Goal: Task Accomplishment & Management: Manage account settings

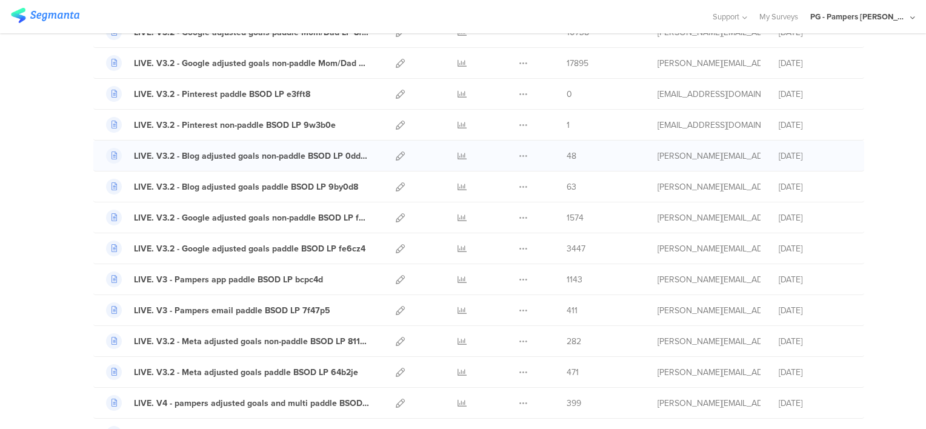
scroll to position [364, 0]
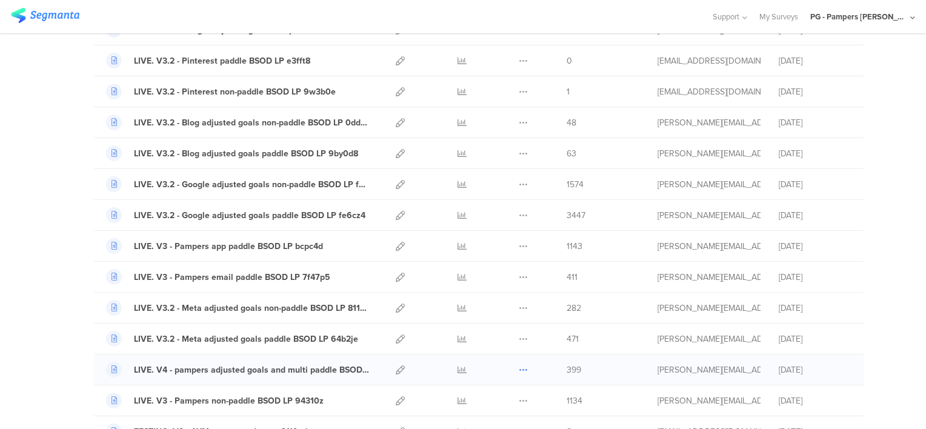
click at [519, 367] on icon at bounding box center [523, 370] width 9 height 9
click at [498, 400] on button "Duplicate" at bounding box center [499, 401] width 67 height 22
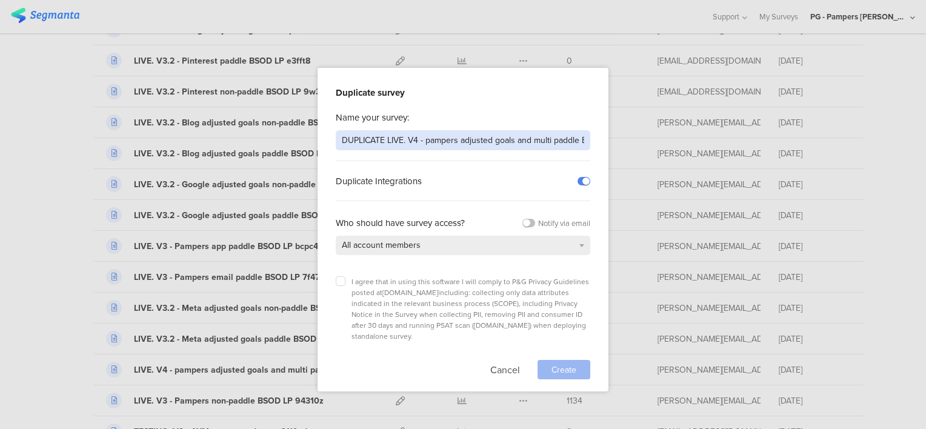
click at [374, 141] on input "DUPLICATE LIVE. V4 - pampers adjusted goals and multi paddle BSOD LP 0f7m0b" at bounding box center [463, 140] width 255 height 20
click at [395, 141] on input "LIVE. V4 - pampers adjusted goals and multi paddle BSOD LP 0f7m0b" at bounding box center [463, 140] width 255 height 20
type input "LIVE. V4 - Humanz WL adjusted goals and multi paddle BSOD LP 0f7m0b"
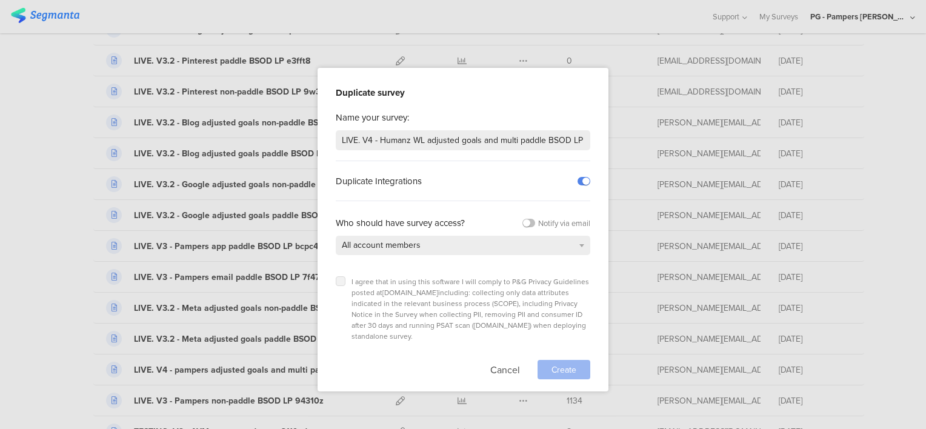
click at [339, 279] on icon at bounding box center [340, 281] width 5 height 5
click at [0, 0] on input "checkbox" at bounding box center [0, 0] width 0 height 0
click at [570, 364] on span "Create" at bounding box center [564, 370] width 25 height 13
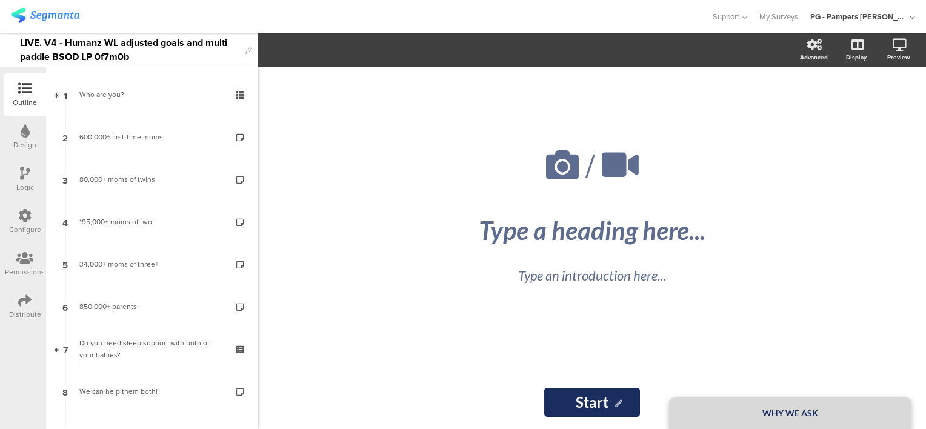
click at [328, 246] on div "/ WHY WE ASK Type a heading here... Type an introduction here... Start Start" at bounding box center [592, 248] width 668 height 363
click at [109, 58] on div "LIVE. V4 - Humanz WL adjusted goals and multi paddle BSOD LP 0f7m0b" at bounding box center [129, 49] width 219 height 33
paste div
click at [170, 19] on div at bounding box center [355, 17] width 689 height 20
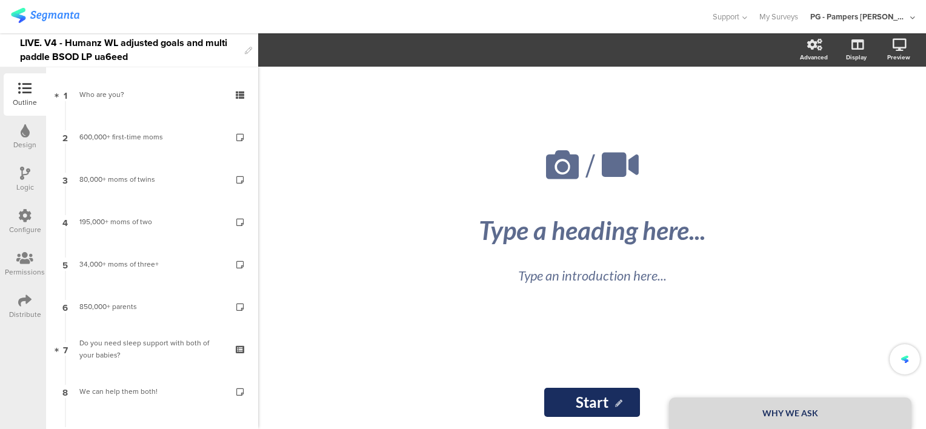
click at [253, 13] on div at bounding box center [355, 17] width 689 height 20
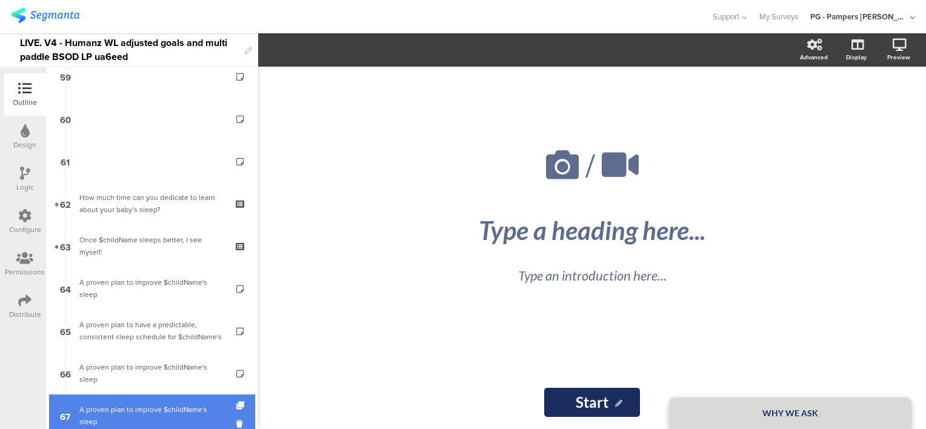
scroll to position [2684, 0]
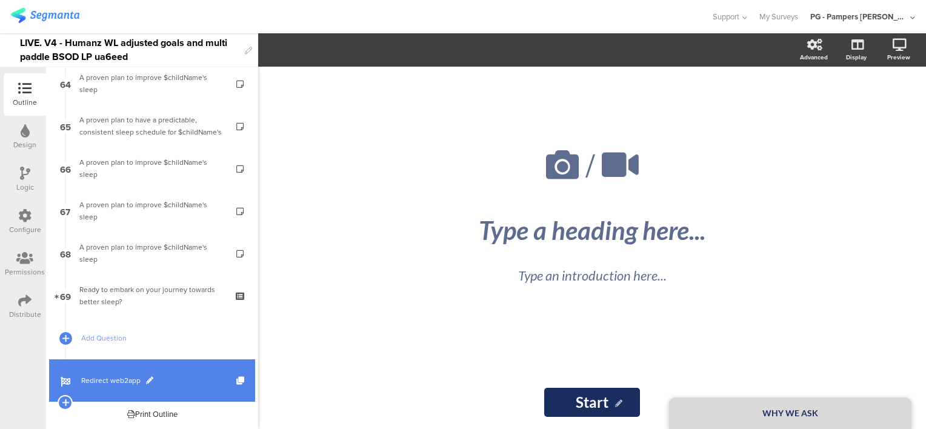
click at [177, 378] on span "Redirect web2app" at bounding box center [158, 381] width 155 height 12
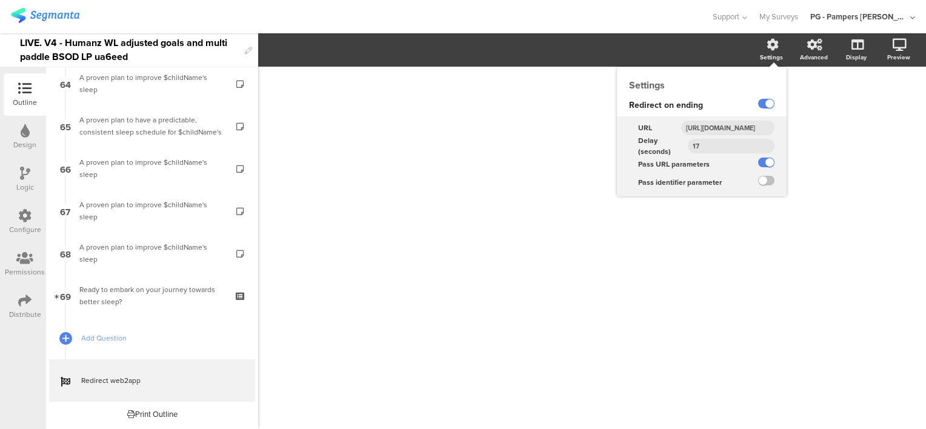
click at [726, 125] on input "https://smartsleepcoach.com/finalize-account?sessionId=$sessionId&childName=$ch…" at bounding box center [727, 128] width 93 height 15
paste input "humanz-wl-w2a-paddle&dr=humanz"
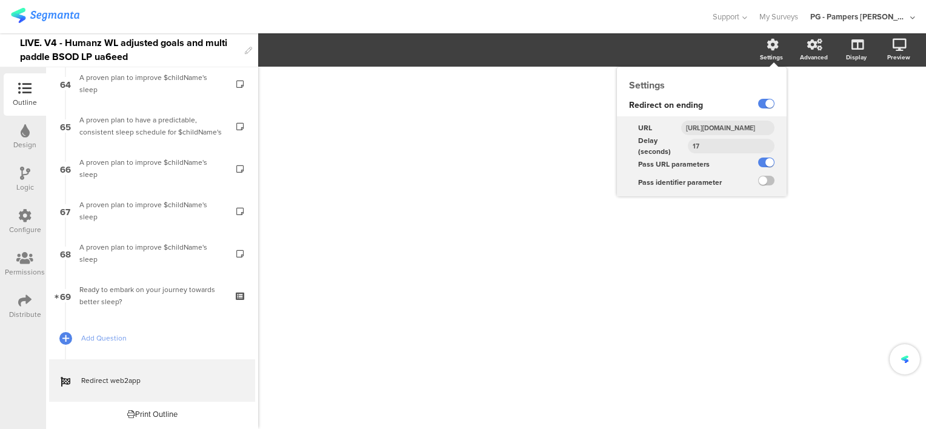
type input "https://smartsleepcoach.com/finalize-account?sessionId=$sessionId&childName=$ch…"
click at [727, 118] on div "URL https://smartsleepcoach.com/finalize-account?sessionId=$sessionId&childName…" at bounding box center [702, 126] width 170 height 21
click at [730, 129] on input "https://smartsleepcoach.com/finalize-account?sessionId=$sessionId&childName=$ch…" at bounding box center [727, 128] width 93 height 15
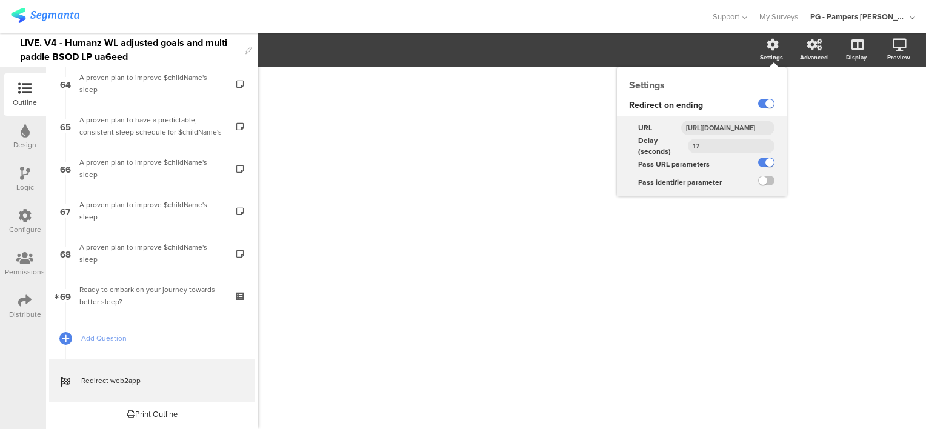
click at [730, 129] on input "https://smartsleepcoach.com/finalize-account?sessionId=$sessionId&childName=$ch…" at bounding box center [727, 128] width 93 height 15
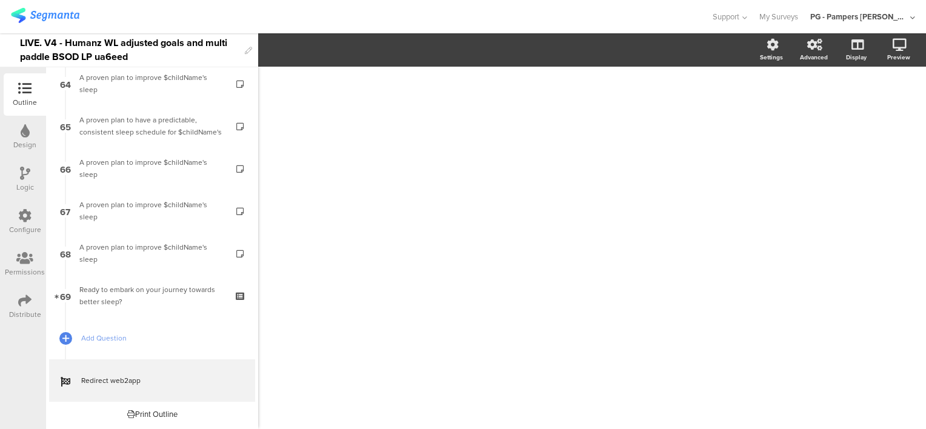
click at [109, 59] on div "LIVE. V4 - Humanz WL adjusted goals and multi paddle BSOD LP ua6eed" at bounding box center [129, 49] width 219 height 33
copy div "ua6eed"
click at [210, 19] on div at bounding box center [355, 17] width 689 height 20
click at [29, 216] on icon at bounding box center [24, 215] width 13 height 13
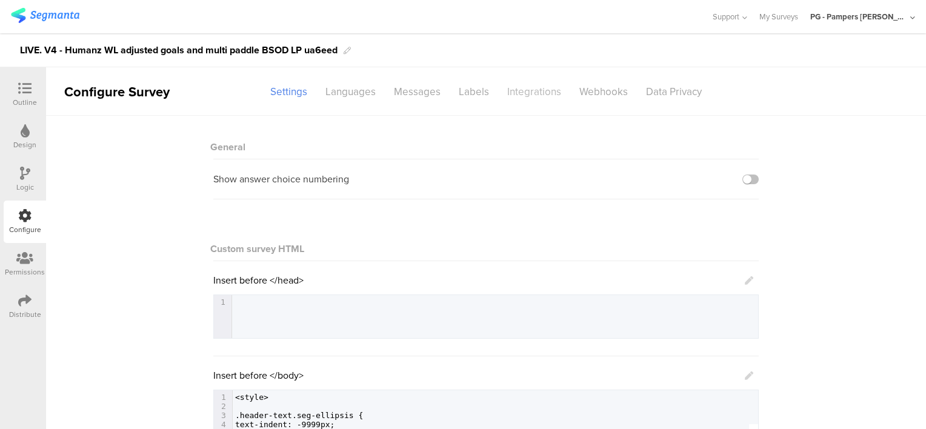
click at [544, 95] on div "Integrations" at bounding box center [534, 91] width 72 height 21
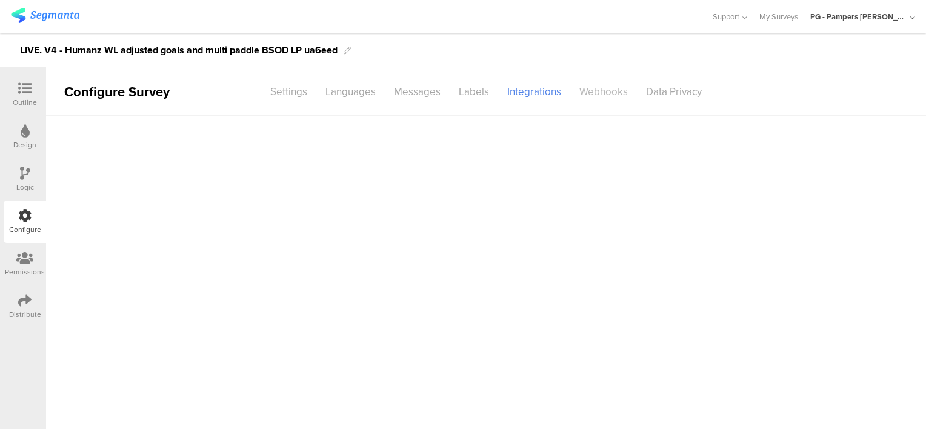
click at [585, 92] on div "Webhooks" at bounding box center [603, 91] width 67 height 21
click at [338, 141] on div "Add Hook" at bounding box center [489, 135] width 388 height 14
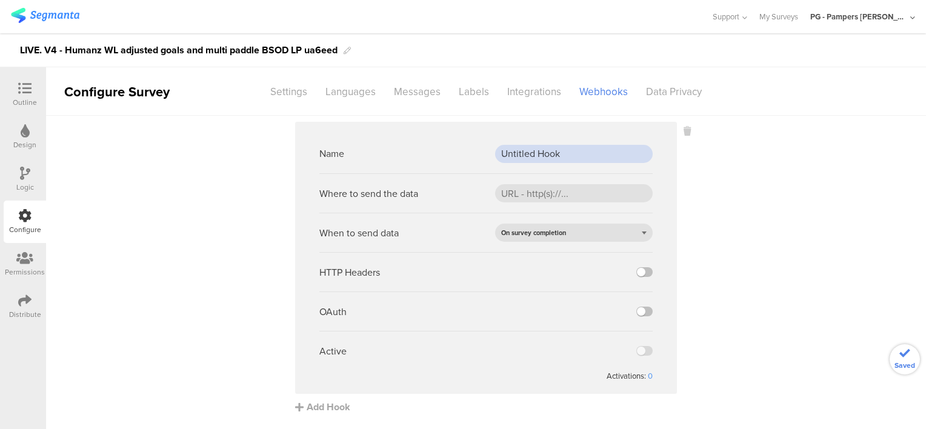
click at [524, 153] on input "Untitled Hook" at bounding box center [574, 154] width 158 height 18
paste input "PROD webh"
click at [570, 155] on input "PROD webhook" at bounding box center [574, 154] width 158 height 18
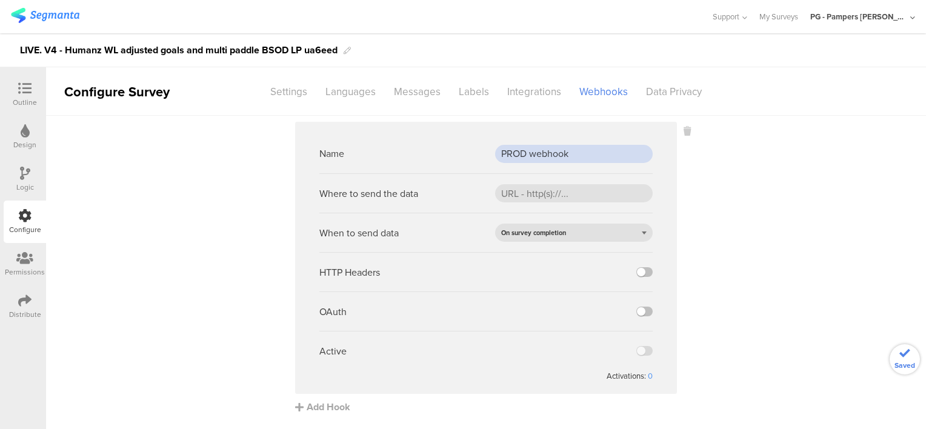
type input "PROD webhook"
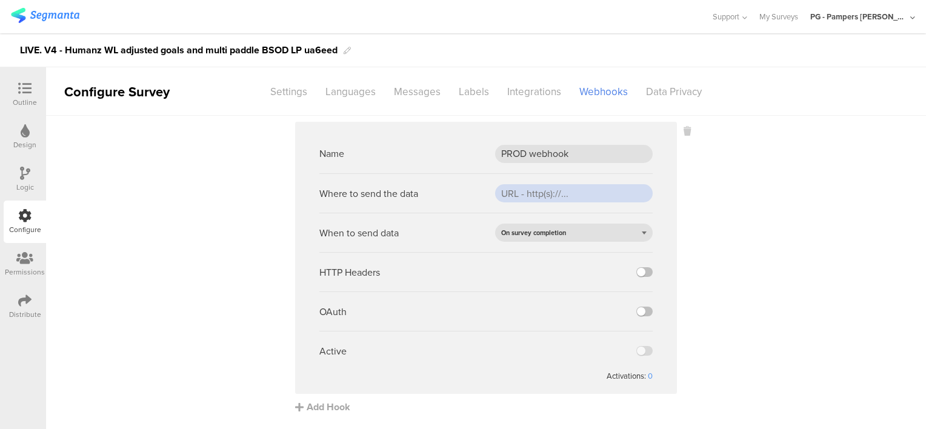
click at [527, 194] on input "url" at bounding box center [574, 193] width 158 height 18
paste input "https://api.pg.com/innovationmanagement/testing/v1/lumimobileapp/webhooks/regis…"
type input "https://api.pg.com/innovationmanagement/testing/v1/lumimobileapp/webhooks/regis…"
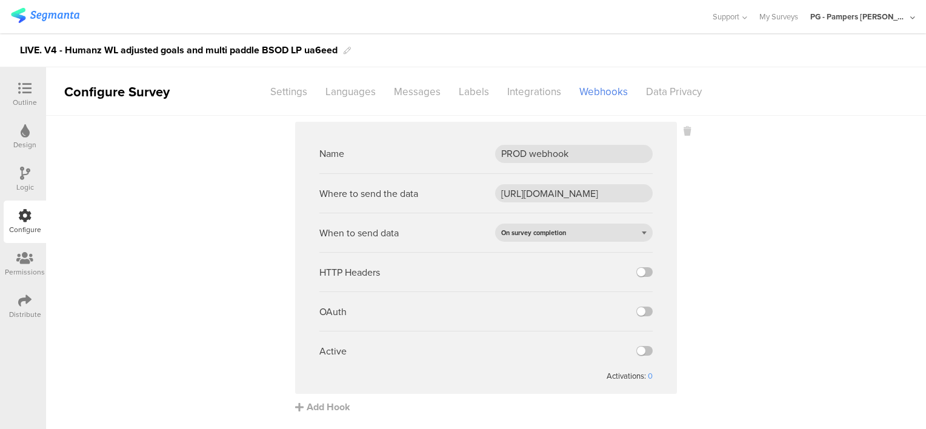
click at [452, 143] on div "Name PROD webhook" at bounding box center [485, 153] width 333 height 39
click at [640, 275] on label at bounding box center [645, 272] width 16 height 10
click at [0, 0] on input "checkbox" at bounding box center [0, 0] width 0 height 0
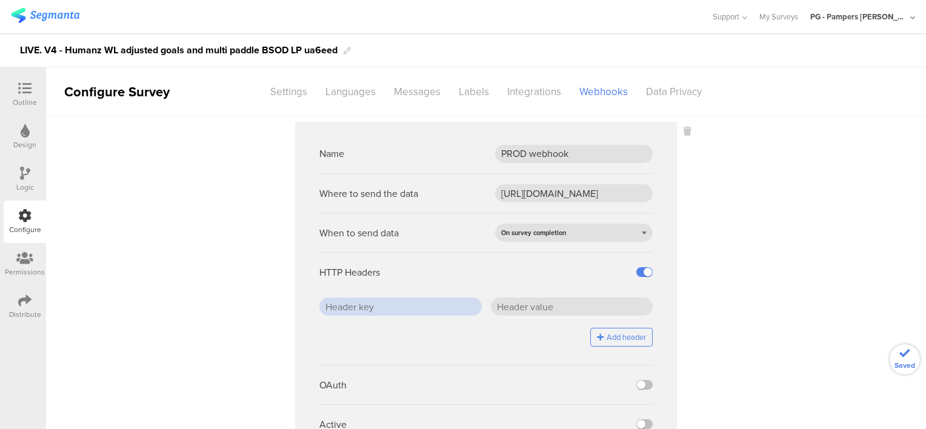
click at [451, 306] on input "text" at bounding box center [400, 307] width 162 height 18
paste input "x-api-key"
type input "x-api-key"
click at [529, 286] on div "HTTP Headers" at bounding box center [485, 271] width 333 height 39
click at [538, 310] on input "text" at bounding box center [572, 307] width 162 height 18
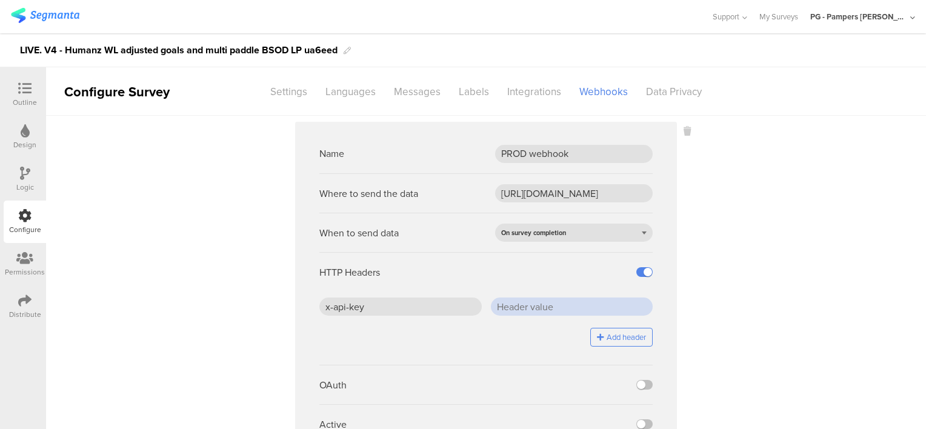
paste input "J5/ZHr0SD4BLepgCDGSdCfFOaBqEcW7PLEOwC2jhTjc="
type input "J5/ZHr0SD4BLepgCDGSdCfFOaBqEcW7PLEOwC2jhTjc="
click at [720, 337] on sg-webhook-settings "Name PROD webhook Where to send the data https://api.pg.com/innovationmanagemen…" at bounding box center [486, 305] width 880 height 366
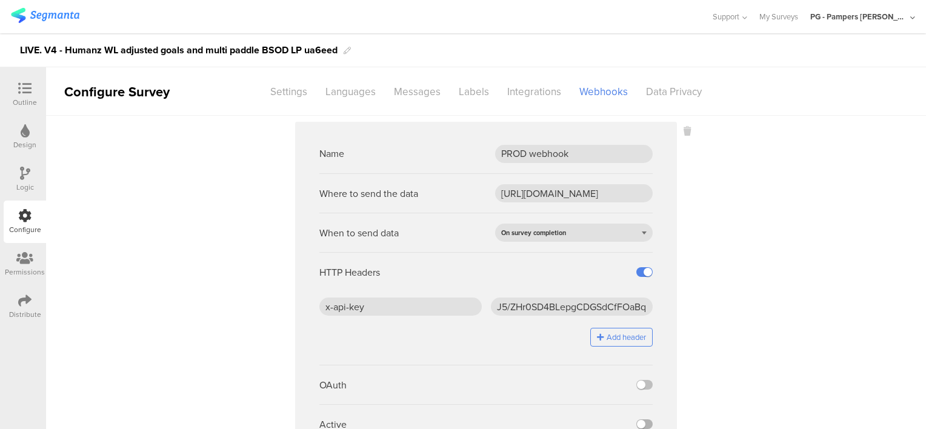
click at [642, 422] on label at bounding box center [645, 425] width 16 height 10
click at [0, 0] on input "checkbox" at bounding box center [0, 0] width 0 height 0
click at [21, 89] on icon at bounding box center [24, 88] width 13 height 13
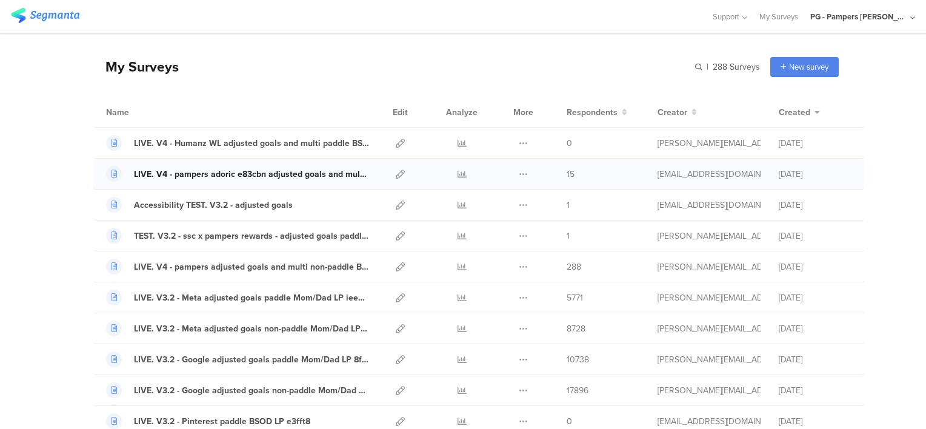
scroll to position [61, 0]
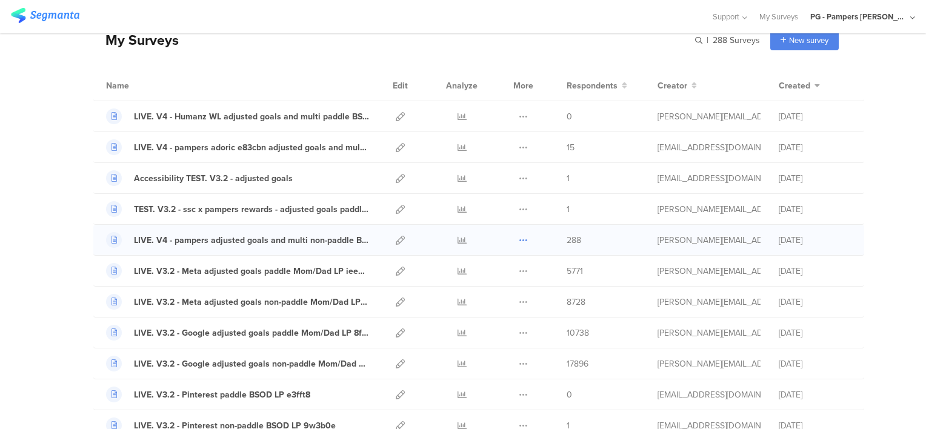
click at [519, 239] on icon at bounding box center [523, 240] width 9 height 9
click at [490, 270] on button "Duplicate" at bounding box center [499, 271] width 67 height 22
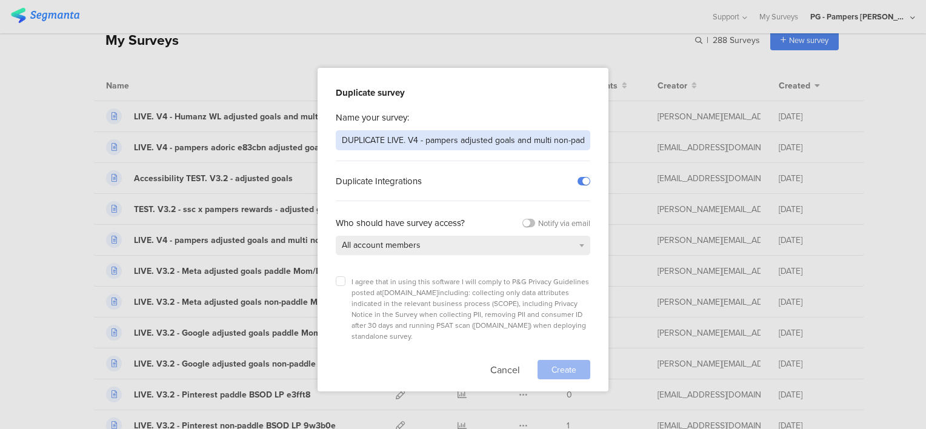
click at [373, 141] on input "DUPLICATE LIVE. V4 - pampers adjusted goals and multi non-paddle BSOD LP c5s842" at bounding box center [463, 140] width 255 height 20
click at [392, 139] on input "LIVE. V4 - pampers adjusted goals and multi non-paddle BSOD LP c5s842" at bounding box center [463, 140] width 255 height 20
type input "LIVE. V4 - Humanz WL adjusted goals and multi non-paddle BSOD LP c5s842"
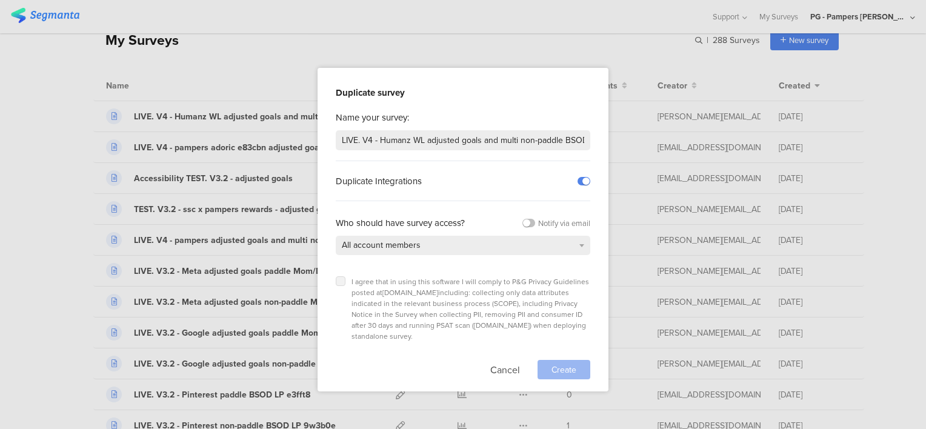
click at [341, 279] on icon at bounding box center [340, 281] width 5 height 5
click at [0, 0] on input "checkbox" at bounding box center [0, 0] width 0 height 0
click at [552, 364] on span "Create" at bounding box center [564, 370] width 25 height 13
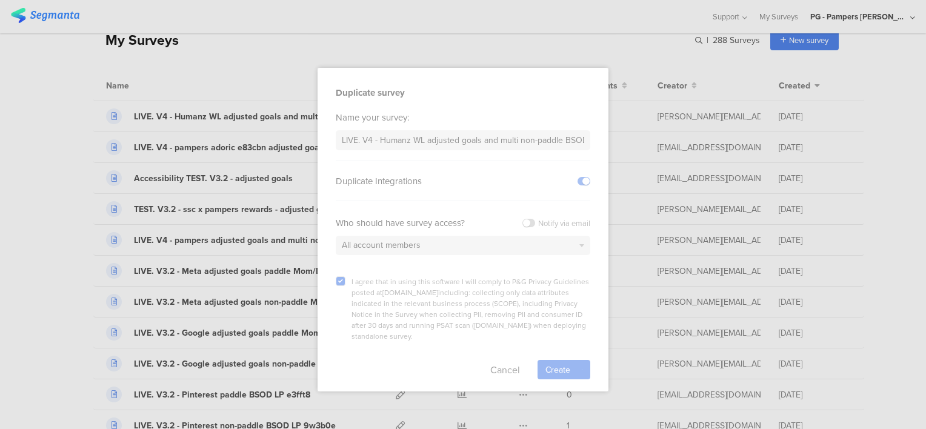
click at [485, 172] on div at bounding box center [463, 230] width 291 height 324
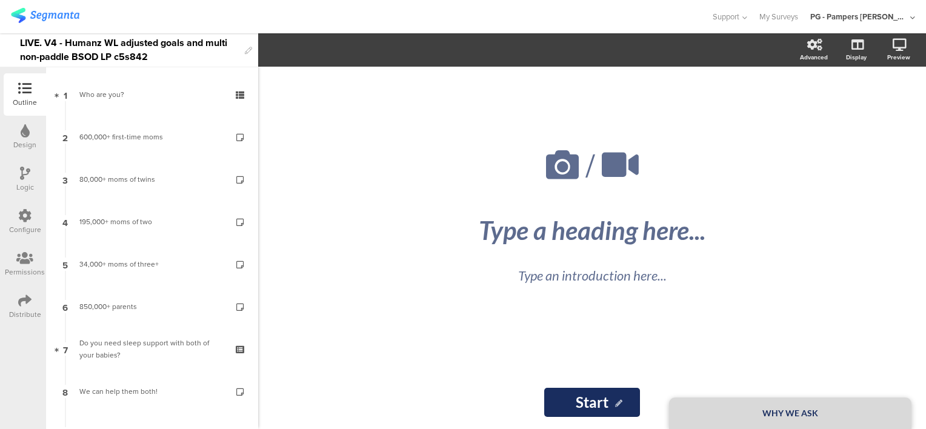
click at [120, 56] on div "LIVE. V4 - Humanz WL adjusted goals and multi non-paddle BSOD LP c5s842" at bounding box center [129, 49] width 219 height 33
click at [156, 44] on div "LIVE. V4 - Humanz WL adjusted goals and multi non-paddle BSOD LP c5s842" at bounding box center [129, 49] width 219 height 33
click at [138, 56] on div "LIVE. V4 - Humanz WL adjusted goals and multi non-paddle BSOD LP c5s842" at bounding box center [129, 49] width 219 height 33
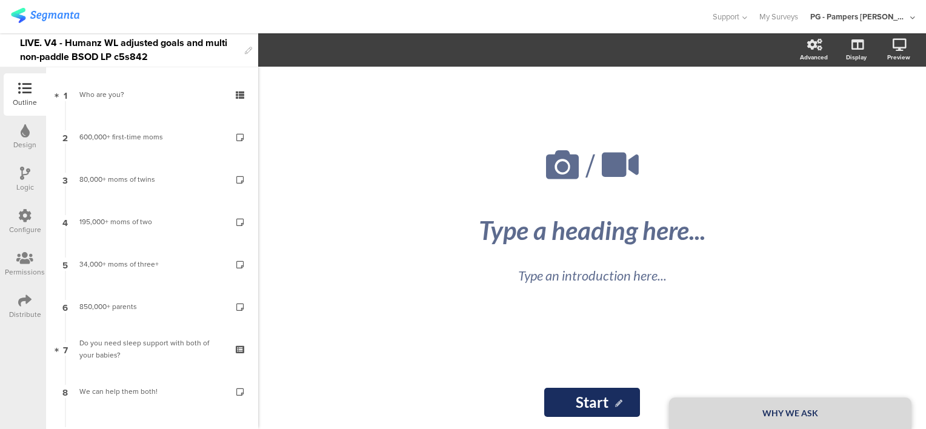
click at [139, 52] on div "LIVE. V4 - Humanz WL adjusted goals and multi non-paddle BSOD LP c5s842" at bounding box center [129, 49] width 219 height 33
click at [149, 56] on div "LIVE. V4 - Humanz WL adjusted goals and multi non-paddle BSOD LP c5s842" at bounding box center [129, 49] width 219 height 33
click at [190, 40] on div "LIVE. V4 - Humanz WL adjusted goals and multi non-paddle BSOD LP 8cf0d" at bounding box center [129, 49] width 219 height 33
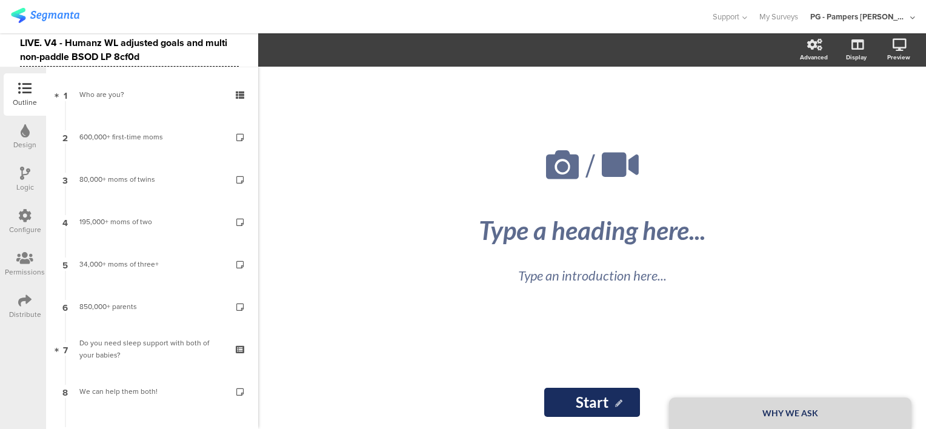
click at [103, 56] on div "LIVE. V4 - Humanz WL adjusted goals and multi non-paddle BSOD LP 8cf0d" at bounding box center [129, 49] width 219 height 33
click at [148, 61] on div "LIVE. V4 - Humanz WL adjusted goals and multi non-paddle BSOD 8cf0d" at bounding box center [129, 49] width 219 height 33
click at [203, 12] on div at bounding box center [355, 17] width 689 height 20
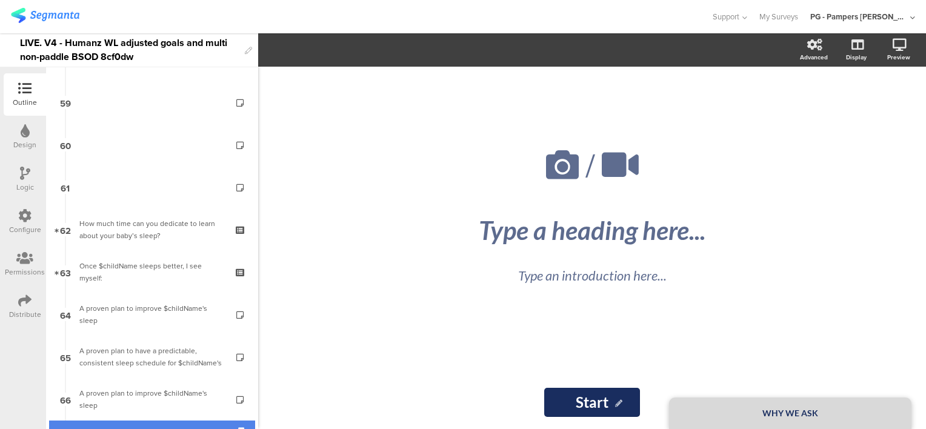
scroll to position [2684, 0]
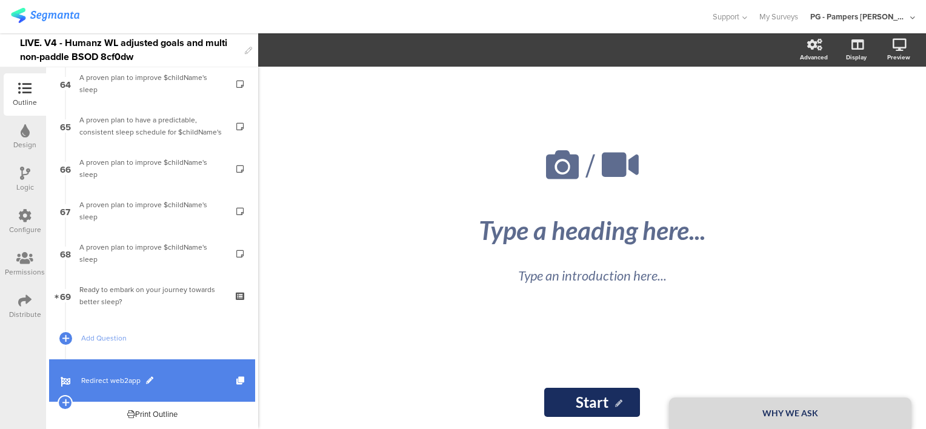
click at [189, 373] on link "Redirect web2app" at bounding box center [152, 380] width 206 height 42
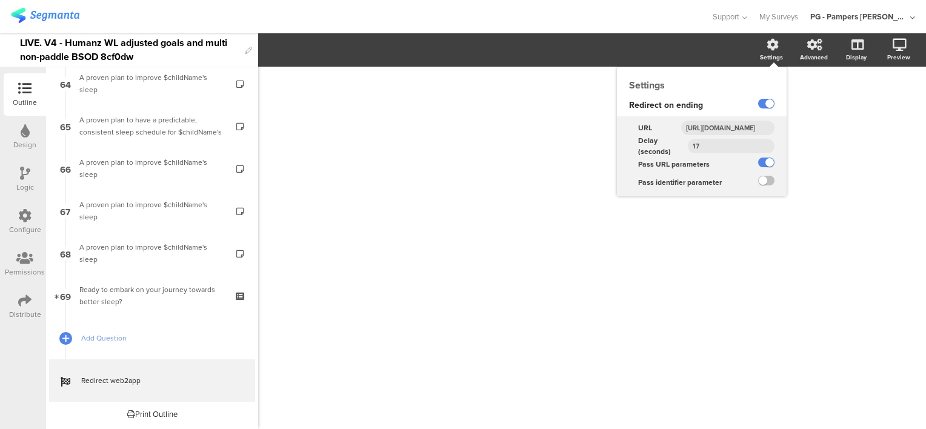
click at [737, 131] on input "https://smartsleepcoach.com/finalize-account?sessionId=$sessionId&childName=$ch…" at bounding box center [727, 128] width 93 height 15
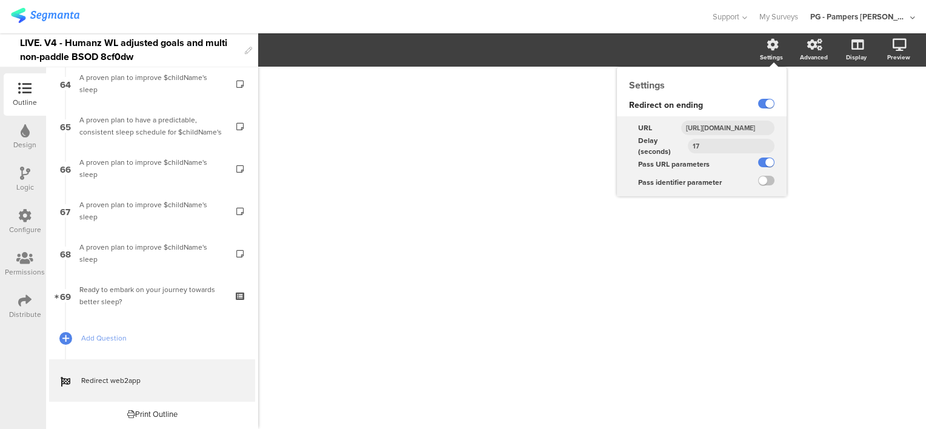
click at [737, 131] on input "https://smartsleepcoach.com/finalize-account?sessionId=$sessionId&childName=$ch…" at bounding box center [727, 128] width 93 height 15
paste input "humanz"
type input "https://smartsleepcoach.com/finalize-account?sessionId=$sessionId&childName=$ch…"
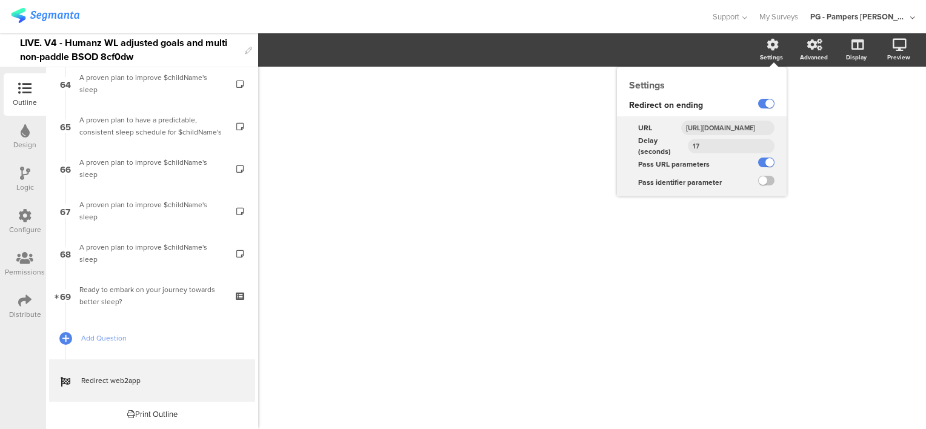
click at [721, 126] on input "https://smartsleepcoach.com/finalize-account?sessionId=$sessionId&childName=$ch…" at bounding box center [727, 128] width 93 height 15
click at [726, 116] on div "URL https://smartsleepcoach.com/finalize-account?sessionId=$sessionId&childName…" at bounding box center [702, 126] width 170 height 21
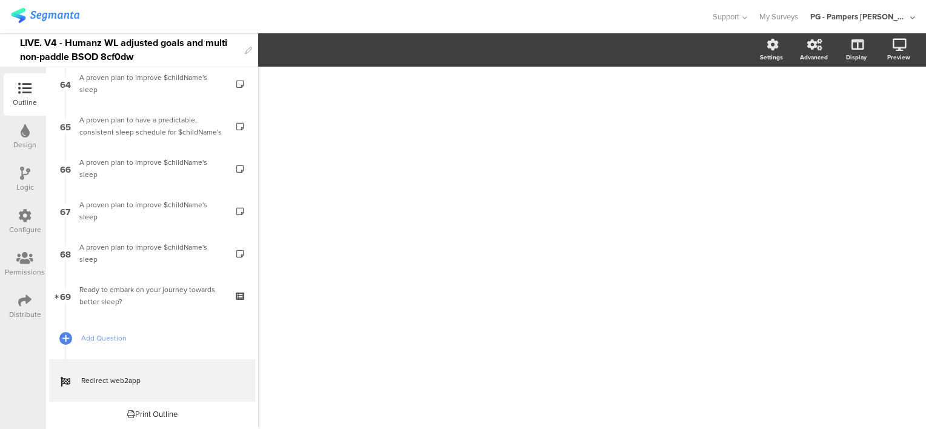
click at [24, 222] on div at bounding box center [24, 216] width 13 height 15
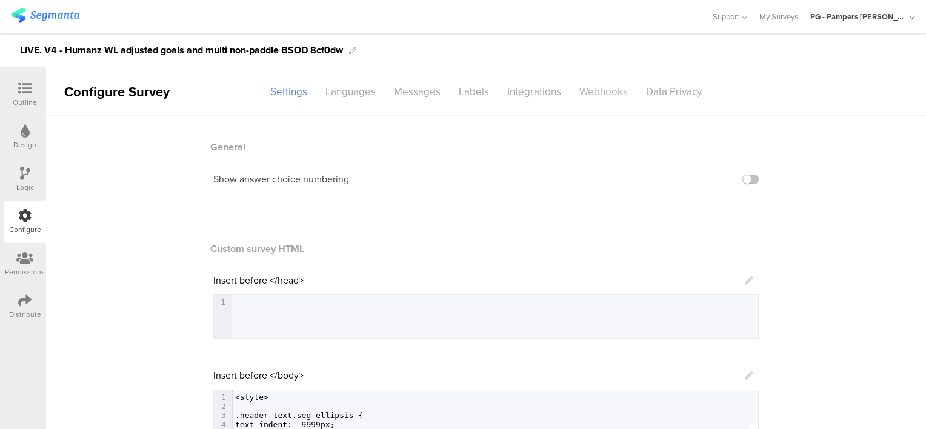
click at [597, 92] on div "Webhooks" at bounding box center [603, 91] width 67 height 21
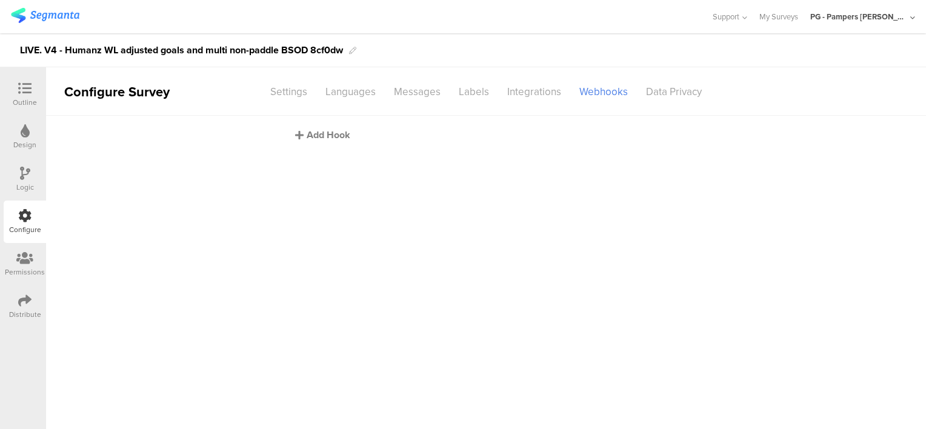
click at [320, 135] on div "Add Hook" at bounding box center [489, 135] width 388 height 14
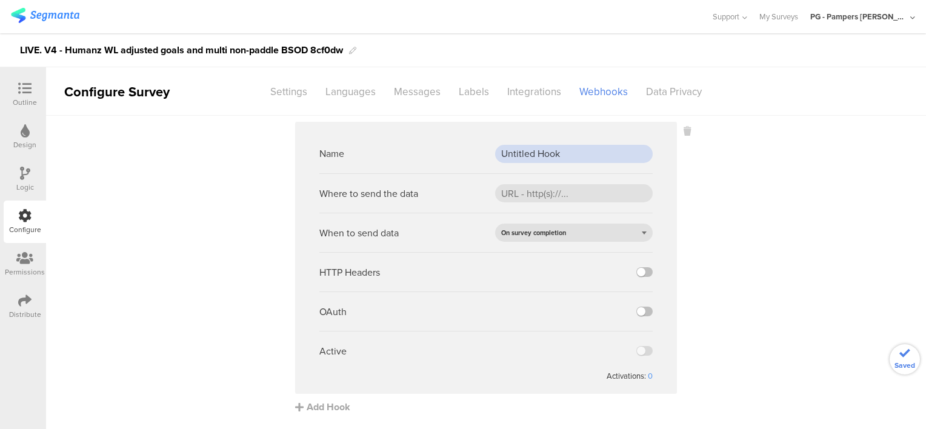
click at [527, 156] on input "Untitled Hook" at bounding box center [574, 154] width 158 height 18
paste input "PROD webh"
type input "PROD webhook"
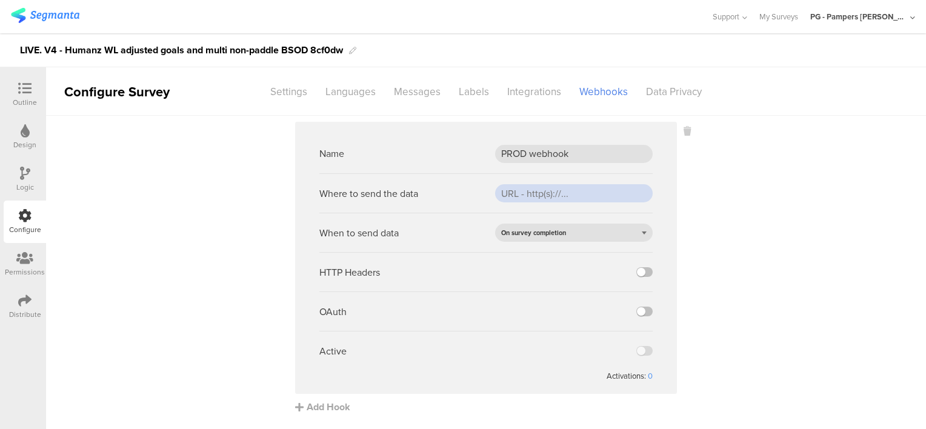
click at [529, 190] on input "url" at bounding box center [574, 193] width 158 height 18
paste input "https://api.pg.com/innovationmanagement/testing/v1/lumimobileapp/webhooks/regis…"
type input "https://api.pg.com/innovationmanagement/testing/v1/lumimobileapp/webhooks/regis…"
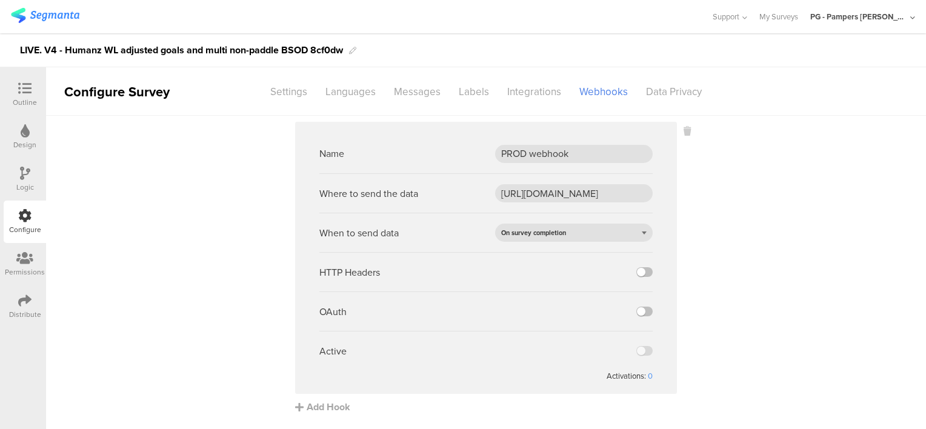
click at [566, 177] on div "Where to send the data https://api.pg.com/innovationmanagement/testing/v1/lumim…" at bounding box center [485, 192] width 333 height 39
click at [645, 269] on label at bounding box center [645, 272] width 16 height 10
click at [0, 0] on input "checkbox" at bounding box center [0, 0] width 0 height 0
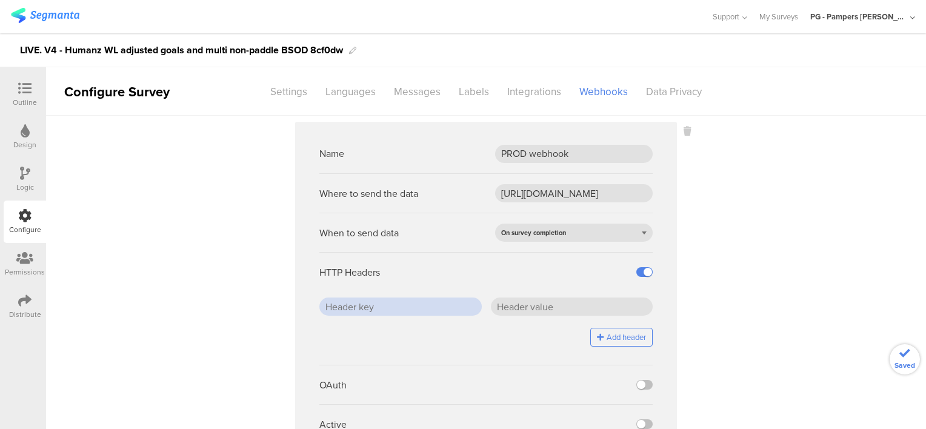
click at [433, 303] on input "text" at bounding box center [400, 307] width 162 height 18
paste input "x-api-key"
type input "x-api-key"
click at [542, 276] on div "HTTP Headers" at bounding box center [485, 271] width 333 height 39
click at [524, 303] on input "text" at bounding box center [572, 307] width 162 height 18
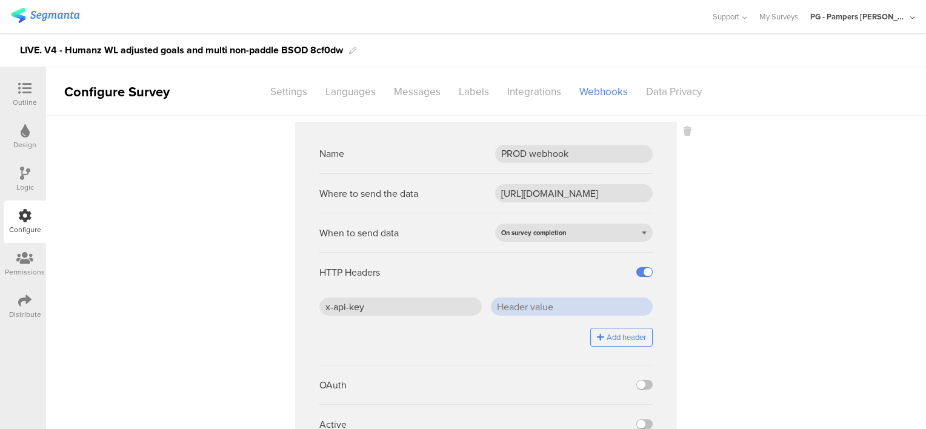
paste input "J5/ZHr0SD4BLepgCDGSdCfFOaBqEcW7PLEOwC2jhTjc="
type input "J5/ZHr0SD4BLepgCDGSdCfFOaBqEcW7PLEOwC2jhTjc="
click at [707, 317] on sg-webhook-settings "Name PROD webhook Where to send the data https://api.pg.com/innovationmanagemen…" at bounding box center [486, 305] width 880 height 366
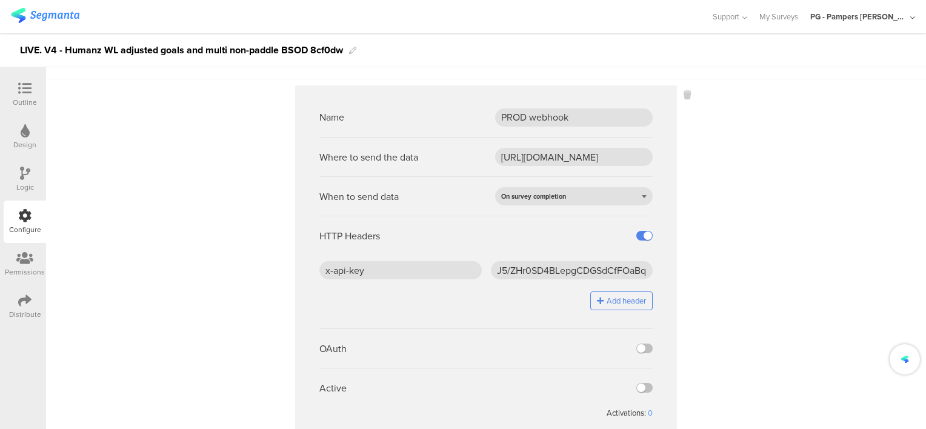
scroll to position [69, 0]
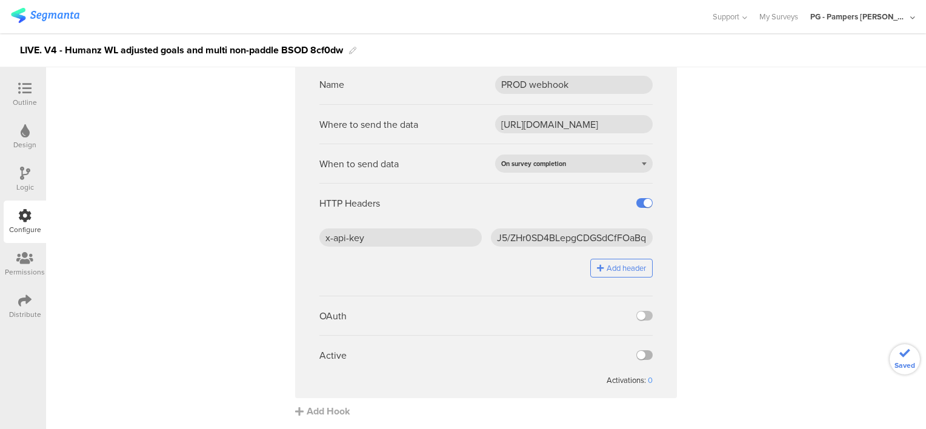
click at [642, 356] on label at bounding box center [645, 355] width 16 height 10
click at [0, 0] on input "checkbox" at bounding box center [0, 0] width 0 height 0
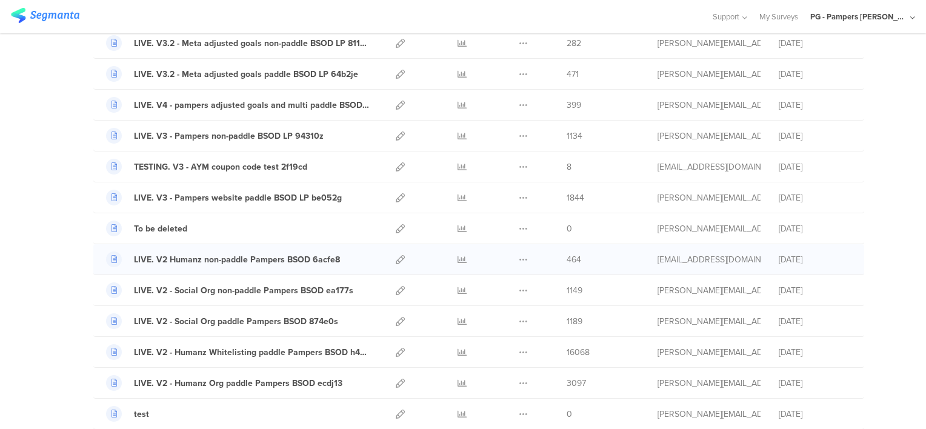
scroll to position [727, 0]
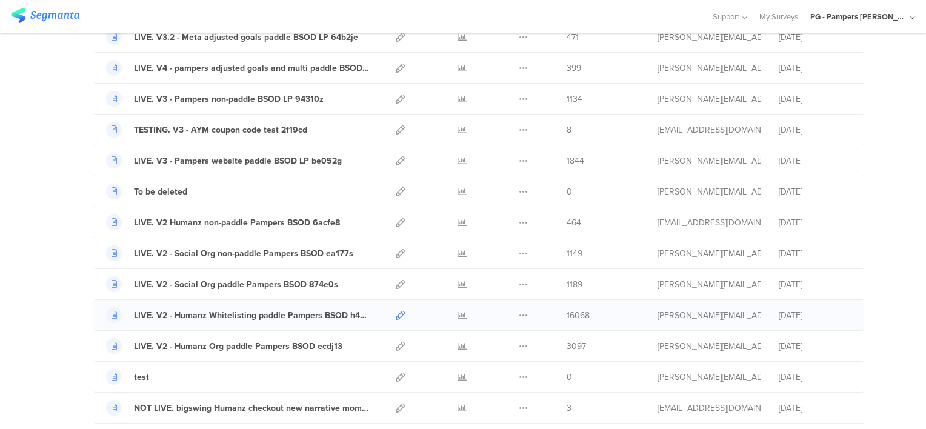
click at [398, 312] on icon at bounding box center [400, 315] width 9 height 9
click at [397, 219] on icon at bounding box center [400, 222] width 9 height 9
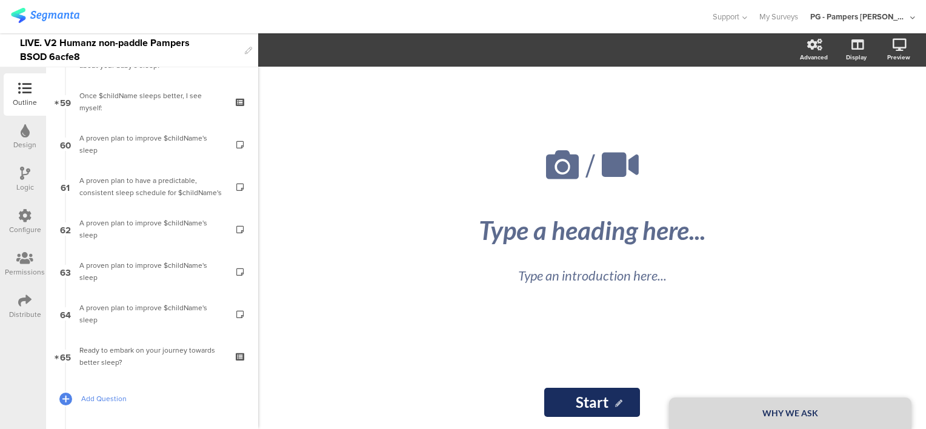
scroll to position [2515, 0]
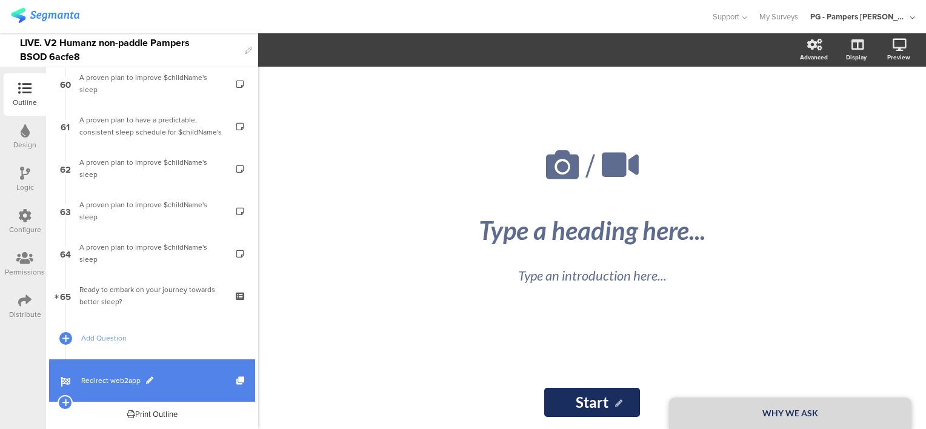
click at [194, 383] on span "Redirect web2app" at bounding box center [158, 381] width 155 height 12
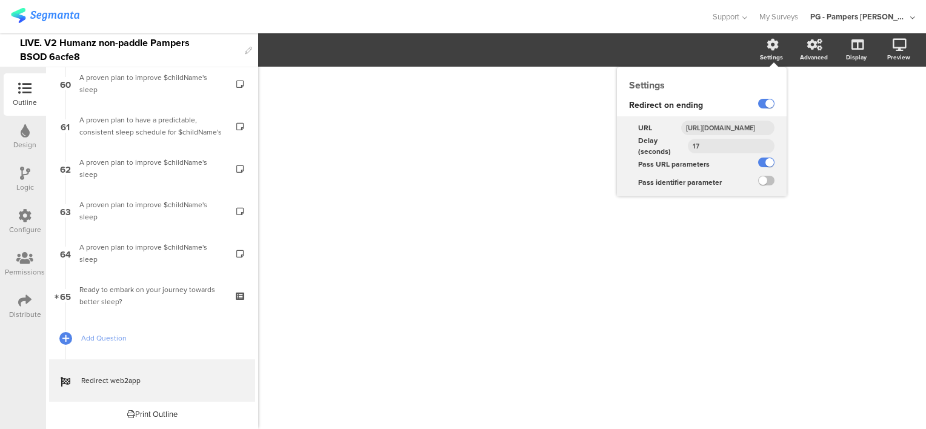
click at [728, 125] on input "https://smartsleepcoach.com/finalize-account?sessionId=$sessionId&childName=$ch…" at bounding box center [727, 128] width 93 height 15
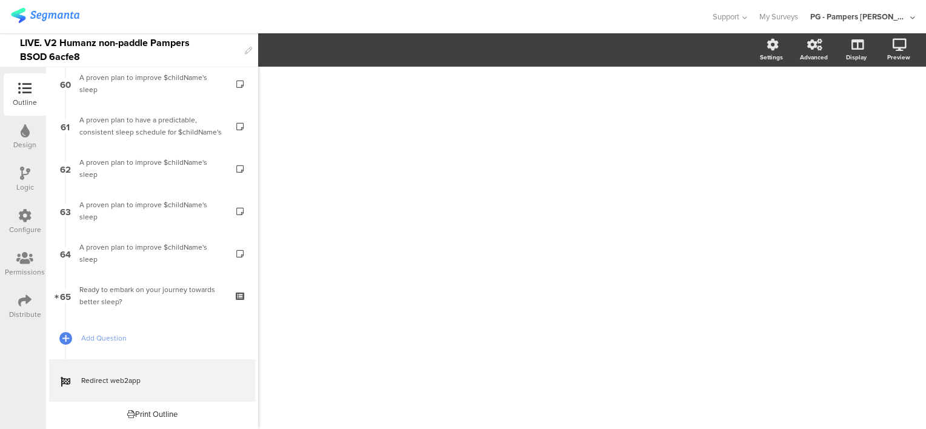
click at [22, 42] on div "LIVE. V2 Humanz non-paddle Pampers BSOD 6acfe8" at bounding box center [129, 49] width 219 height 33
click at [186, 17] on div at bounding box center [355, 17] width 689 height 20
click at [378, 7] on div at bounding box center [355, 17] width 689 height 20
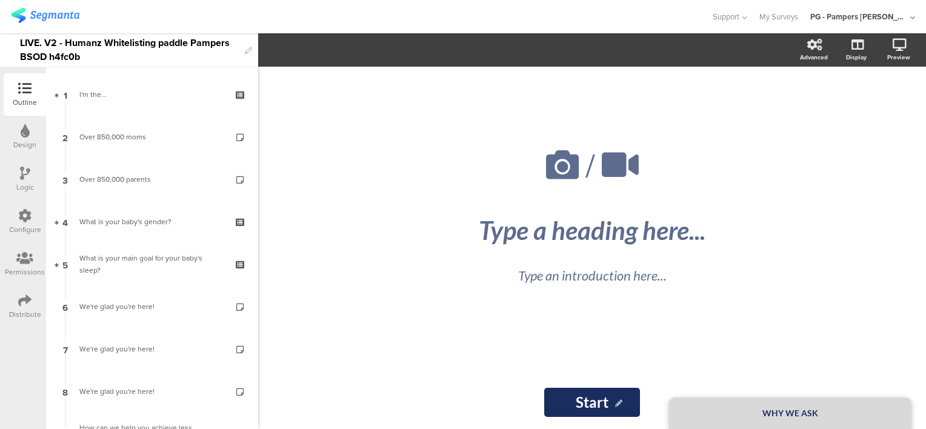
click at [21, 225] on div "Configure" at bounding box center [25, 229] width 32 height 11
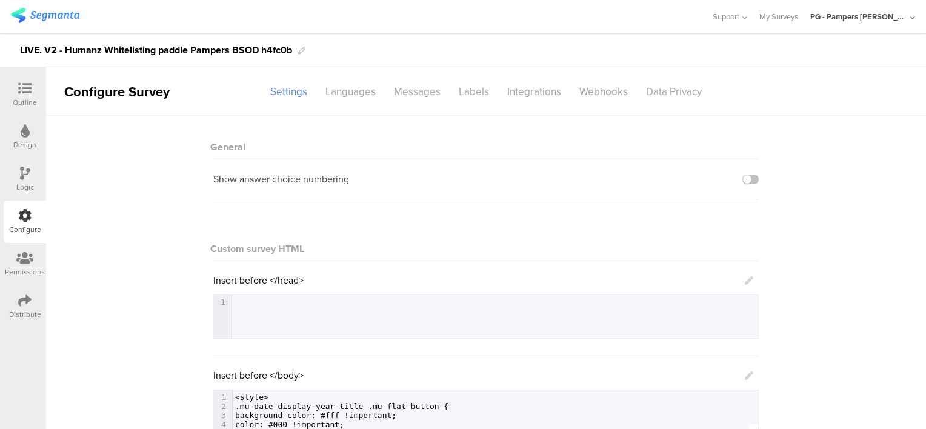
click at [25, 89] on icon at bounding box center [24, 88] width 13 height 13
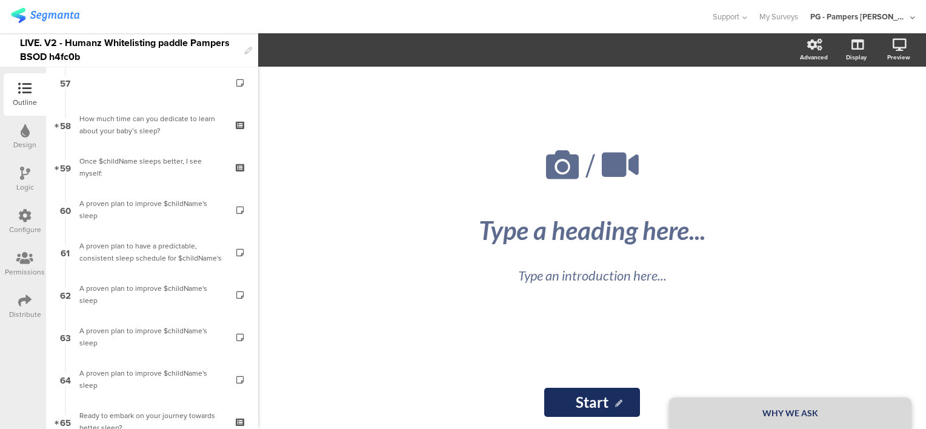
scroll to position [2515, 0]
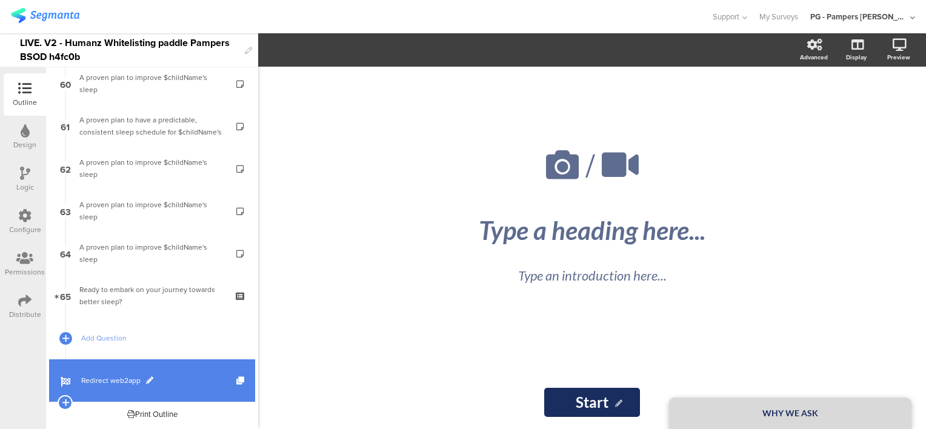
click at [184, 378] on span "Redirect web2app" at bounding box center [158, 381] width 155 height 12
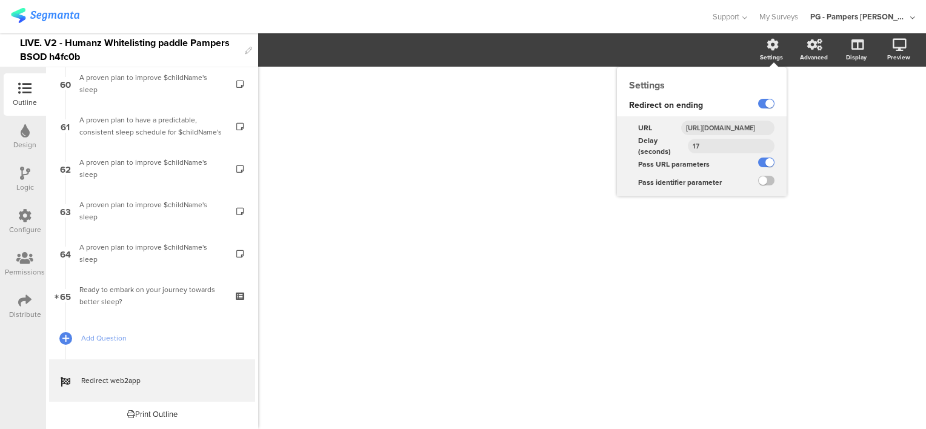
click at [713, 127] on input "[URL][DOMAIN_NAME]" at bounding box center [727, 128] width 93 height 15
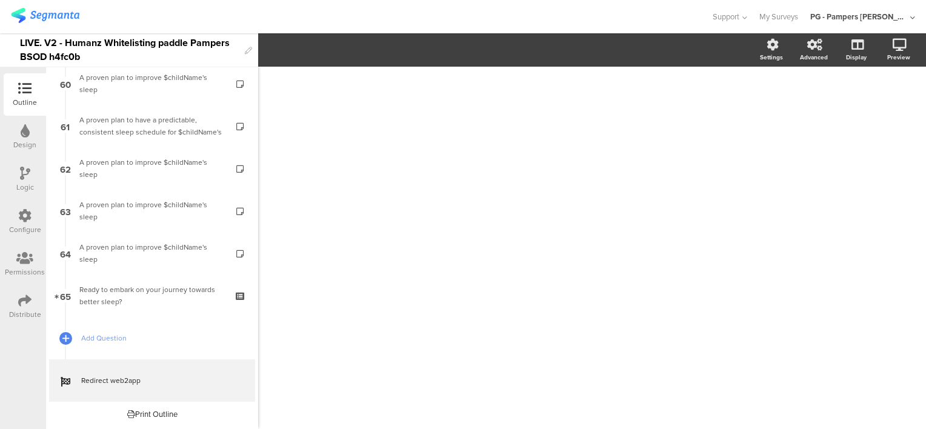
click at [21, 43] on div "LIVE. V2 - Humanz Whitelisting paddle Pampers BSOD h4fc0b" at bounding box center [129, 49] width 219 height 33
click at [24, 207] on div "Configure" at bounding box center [25, 222] width 42 height 42
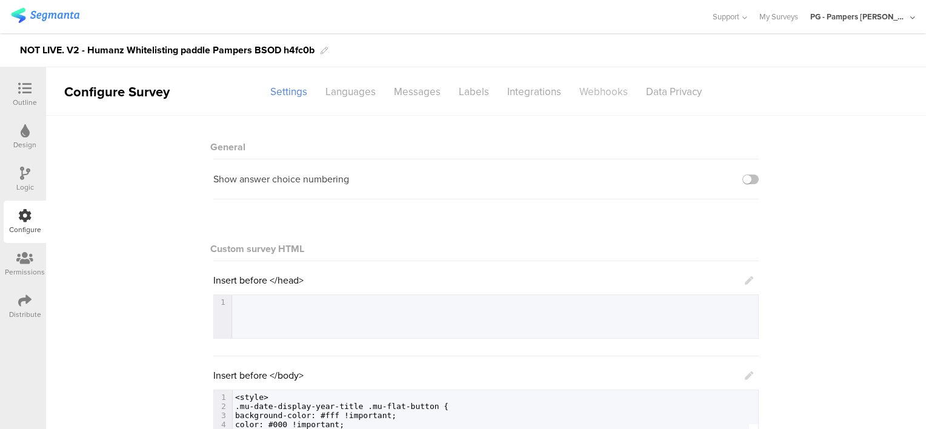
click at [592, 90] on div "Webhooks" at bounding box center [603, 91] width 67 height 21
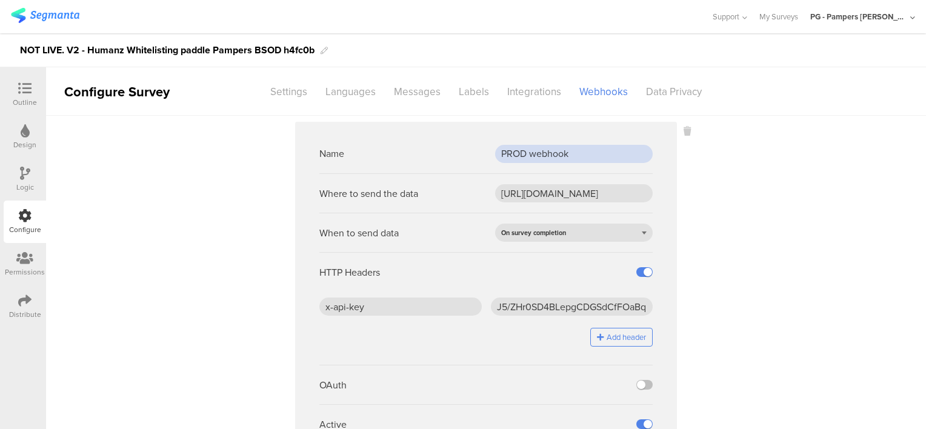
click at [531, 155] on input "PROD webhook" at bounding box center [574, 154] width 158 height 18
click at [550, 192] on input "https://api.pg.com/innovationmanagement/testing/v1/lumimobileapp/webhooks/regis…" at bounding box center [574, 193] width 158 height 18
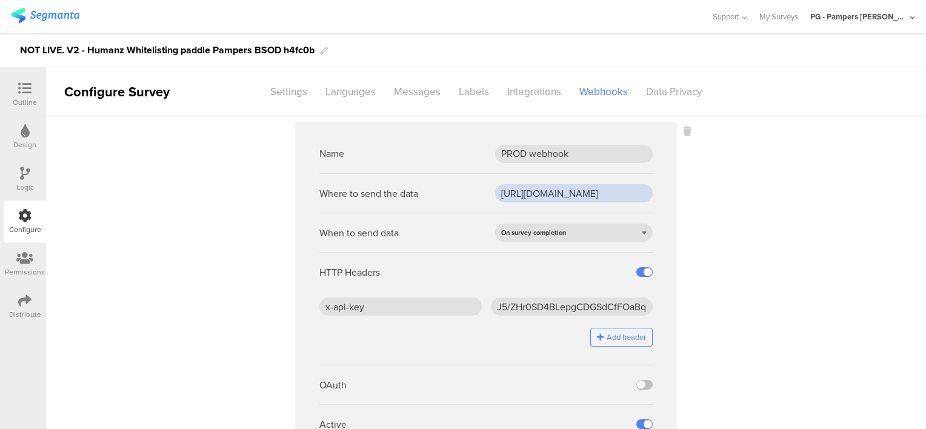
click at [550, 192] on input "https://api.pg.com/innovationmanagement/testing/v1/lumimobileapp/webhooks/regis…" at bounding box center [574, 193] width 158 height 18
click at [420, 310] on input "x-api-key" at bounding box center [400, 307] width 162 height 18
click at [541, 311] on input "J5/ZHr0SD4BLepgCDGSdCfFOaBqEcW7PLEOwC2jhTjc=" at bounding box center [572, 307] width 162 height 18
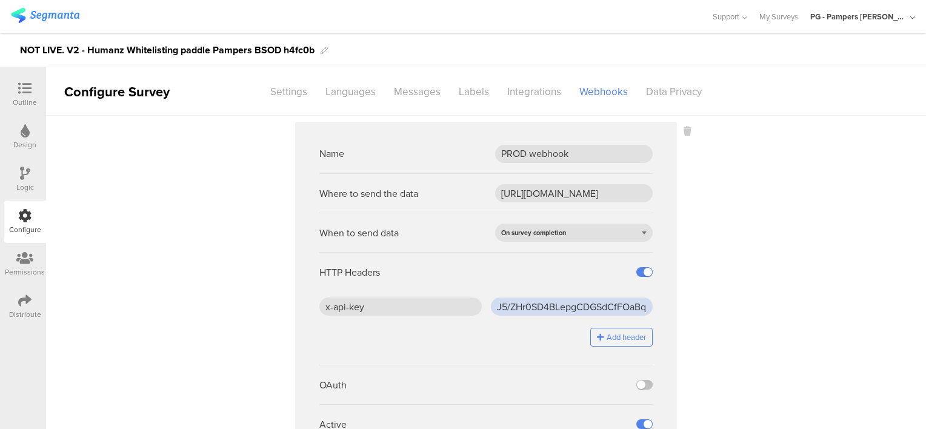
click at [540, 311] on input "J5/ZHr0SD4BLepgCDGSdCfFOaBqEcW7PLEOwC2jhTjc=" at bounding box center [572, 307] width 162 height 18
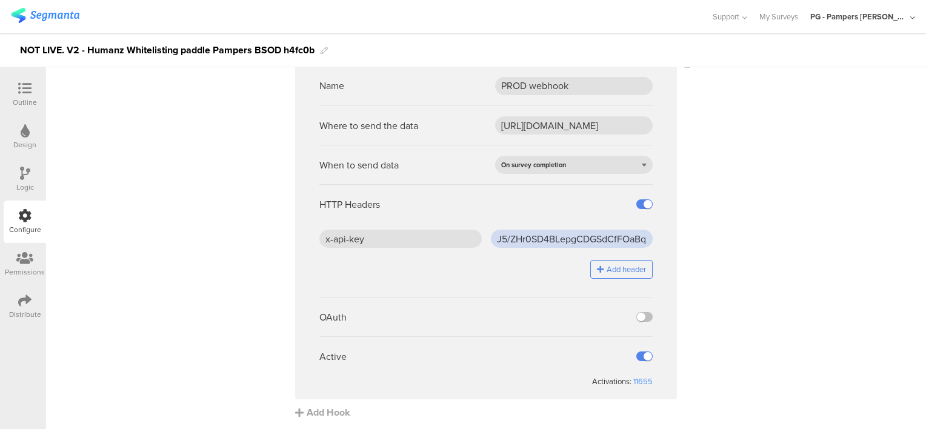
scroll to position [69, 0]
click at [716, 345] on sg-webhook-settings "Name PROD webhook Where to send the data https://api.pg.com/innovationmanagemen…" at bounding box center [486, 236] width 880 height 366
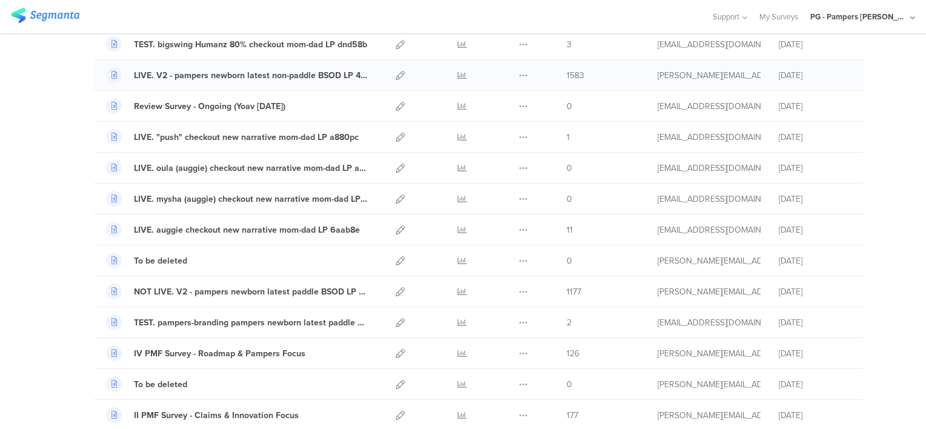
scroll to position [1152, 0]
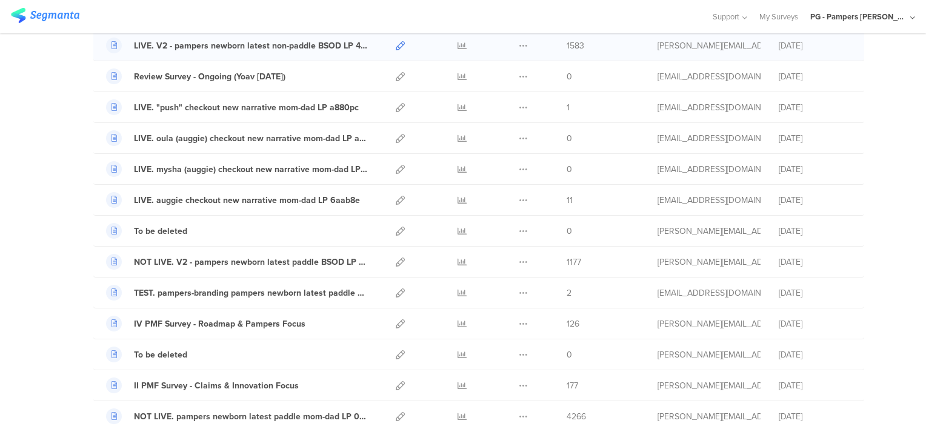
click at [396, 42] on icon at bounding box center [400, 45] width 9 height 9
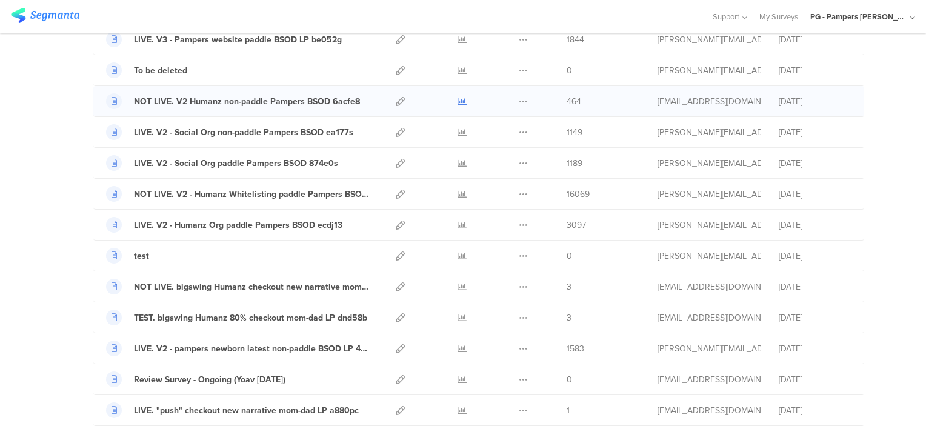
scroll to position [909, 0]
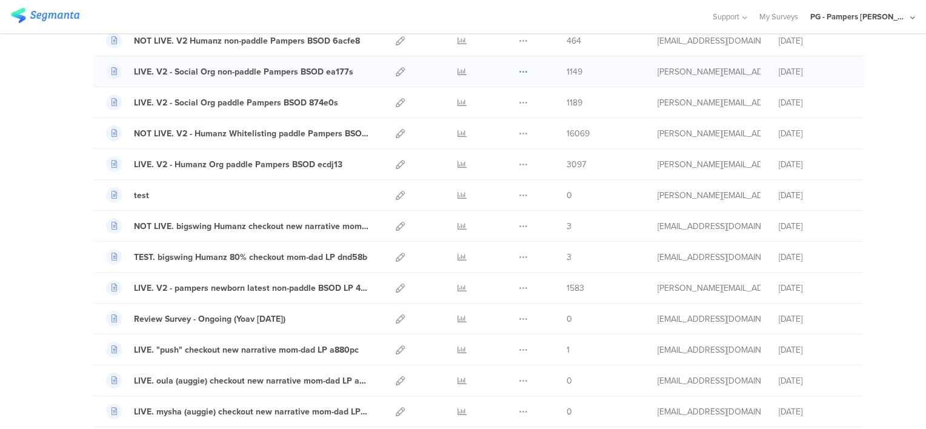
click at [519, 67] on icon at bounding box center [523, 71] width 9 height 9
click at [396, 67] on icon at bounding box center [400, 71] width 9 height 9
click at [396, 98] on icon at bounding box center [400, 102] width 9 height 9
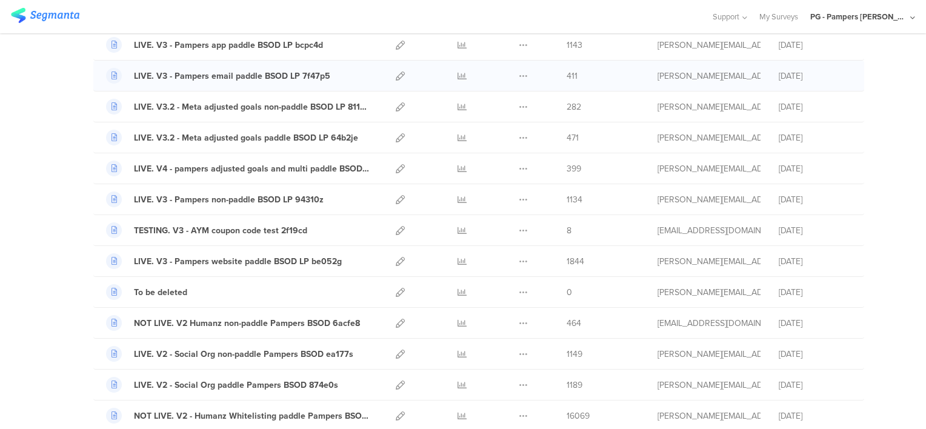
scroll to position [606, 0]
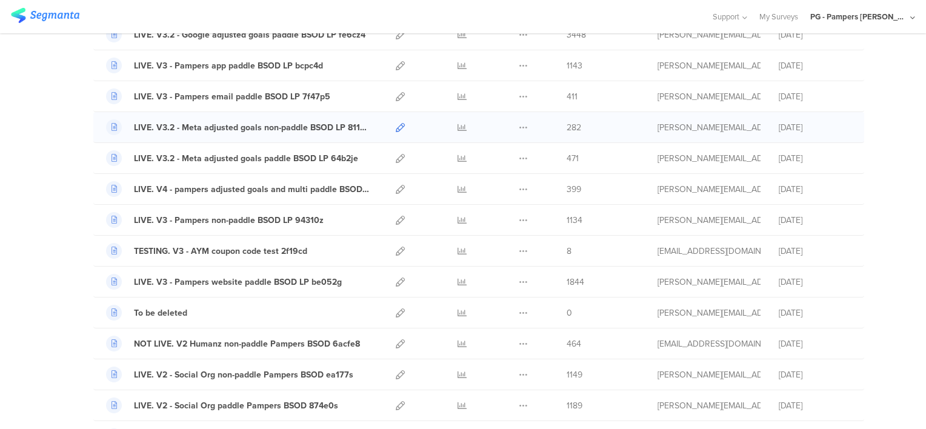
click at [396, 125] on icon at bounding box center [400, 127] width 9 height 9
click at [396, 155] on icon at bounding box center [400, 158] width 9 height 9
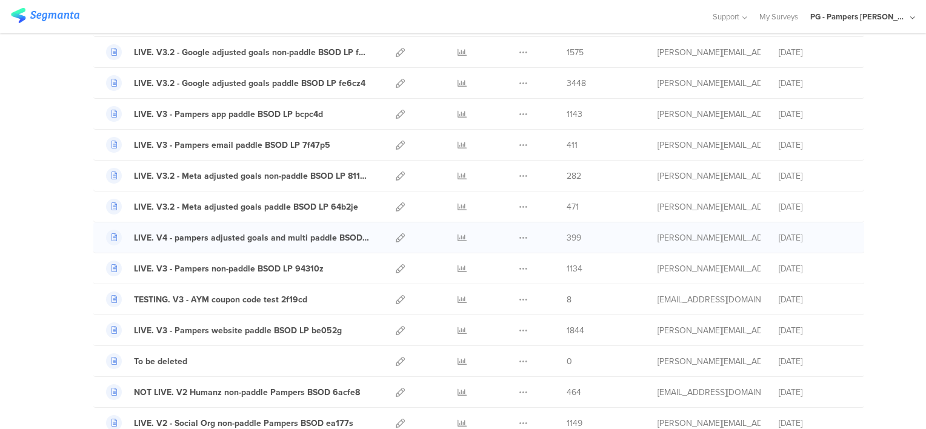
scroll to position [485, 0]
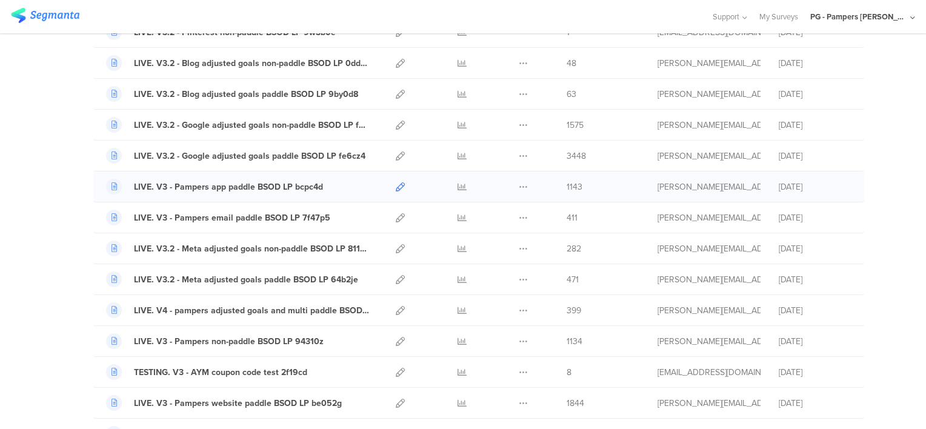
click at [396, 182] on icon at bounding box center [400, 186] width 9 height 9
click at [396, 215] on icon at bounding box center [400, 217] width 9 height 9
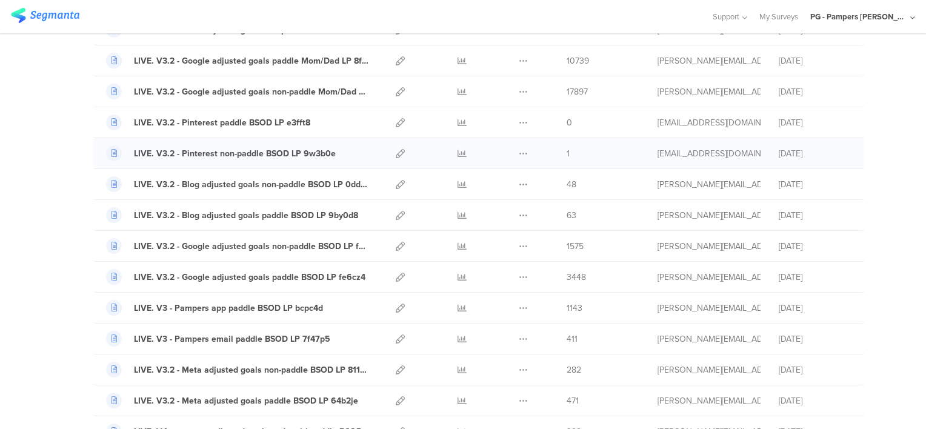
scroll to position [424, 0]
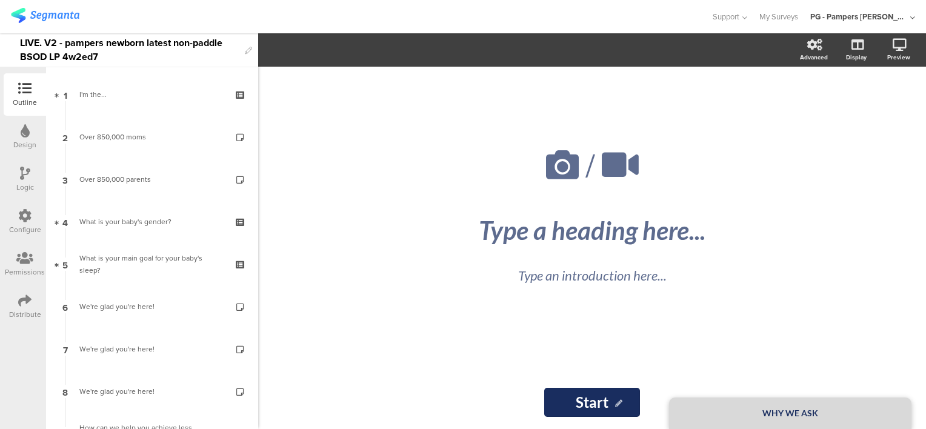
click at [20, 42] on div "LIVE. V2 - pampers newborn latest non-paddle BSOD LP 4w2ed7" at bounding box center [129, 49] width 219 height 33
click at [162, 15] on div at bounding box center [355, 17] width 689 height 20
drag, startPoint x: 20, startPoint y: 41, endPoint x: 153, endPoint y: 46, distance: 132.9
click at [21, 41] on div "LIVE. V2 - Social Org non-paddle Pampers BSOD ea177s" at bounding box center [129, 49] width 219 height 33
click at [155, 18] on div at bounding box center [355, 17] width 689 height 20
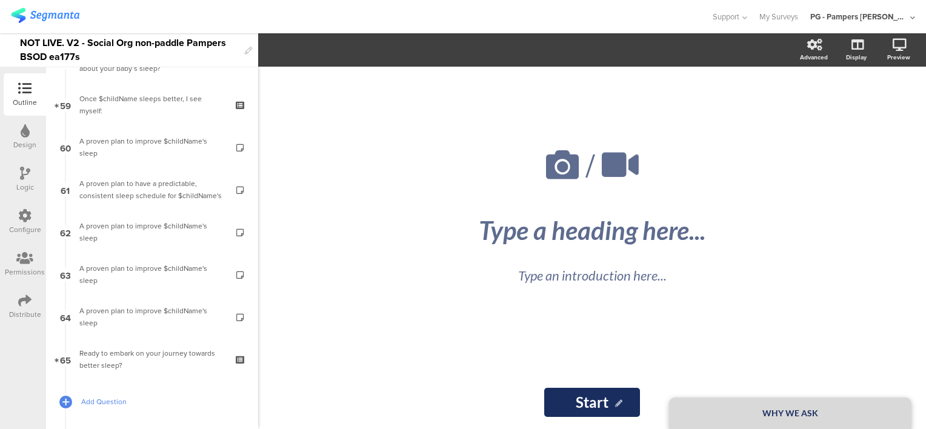
scroll to position [2515, 0]
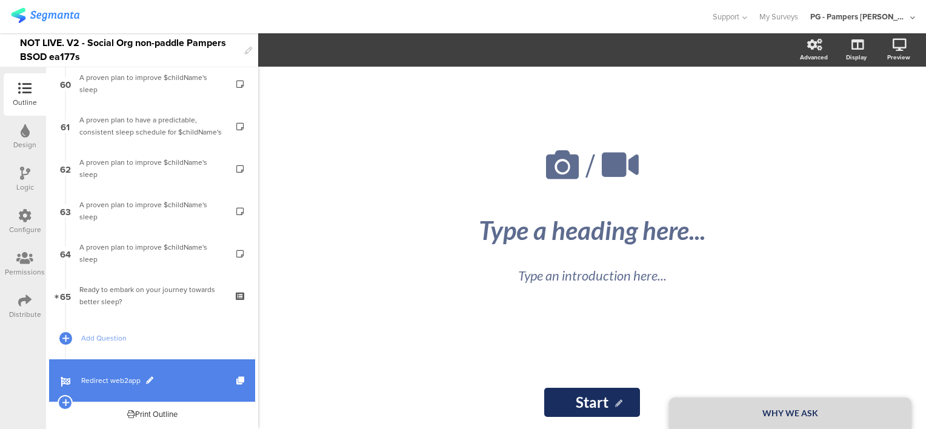
click at [199, 379] on span "Redirect web2app" at bounding box center [158, 381] width 155 height 12
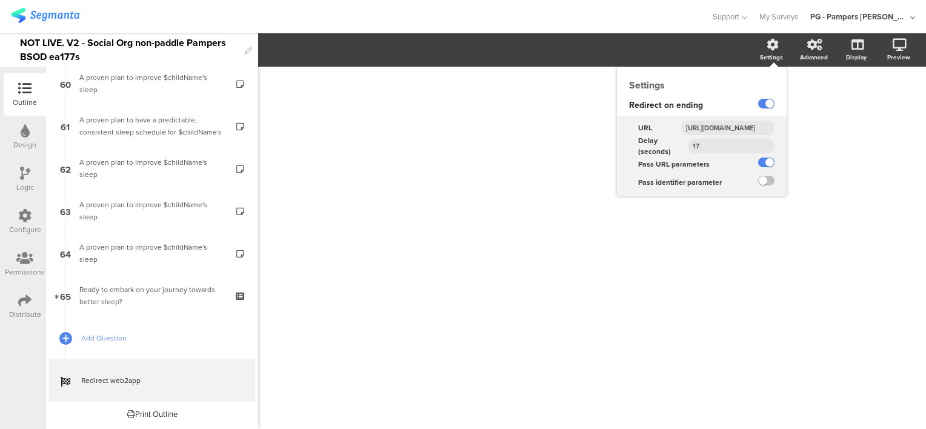
click at [727, 124] on input "https://smartsleepcoach.com/finalize-account?sessionId=$sessionId&childName=$ch…" at bounding box center [727, 128] width 93 height 15
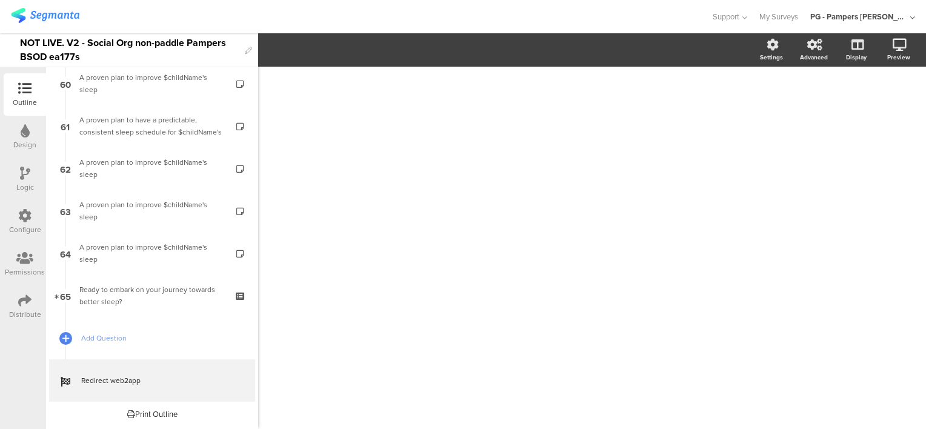
click at [859, 153] on div "/" at bounding box center [592, 248] width 668 height 363
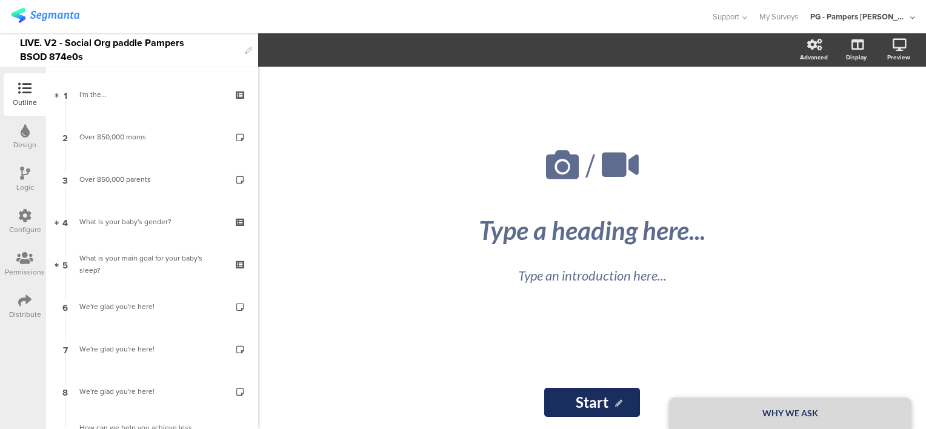
click at [22, 44] on div "LIVE. V2 - Social Org paddle Pampers BSOD 874e0s" at bounding box center [129, 49] width 219 height 33
click at [154, 25] on div at bounding box center [355, 17] width 689 height 20
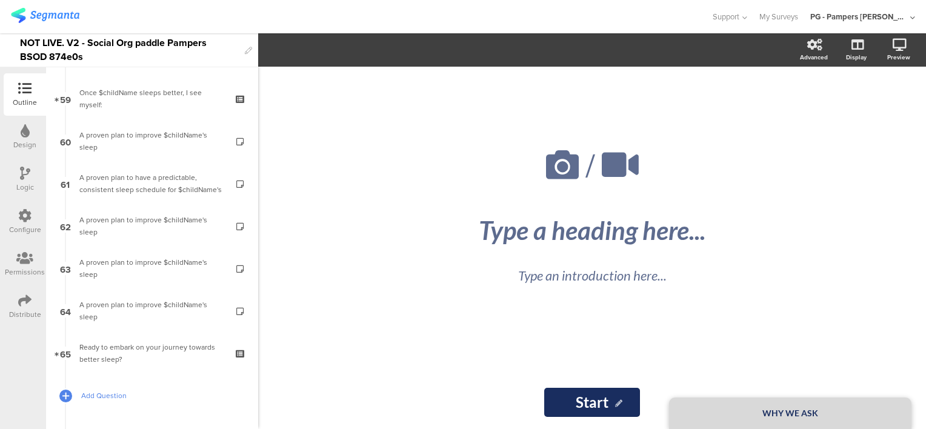
scroll to position [2515, 0]
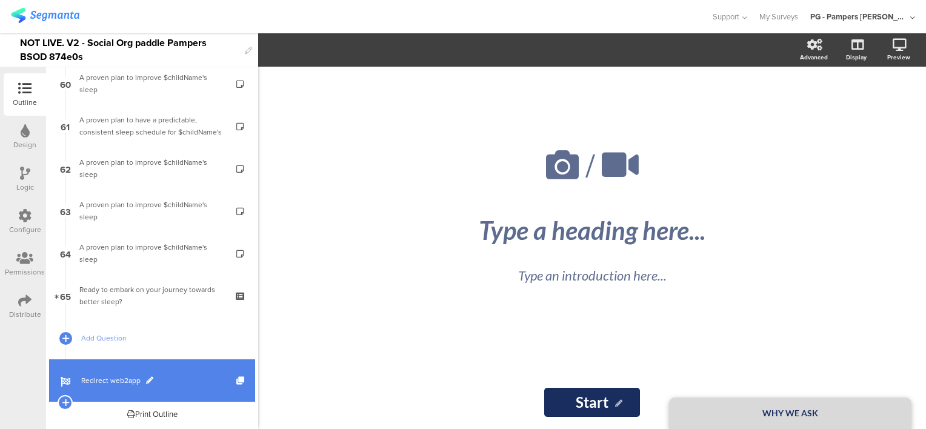
click at [190, 373] on link "Redirect web2app" at bounding box center [152, 380] width 206 height 42
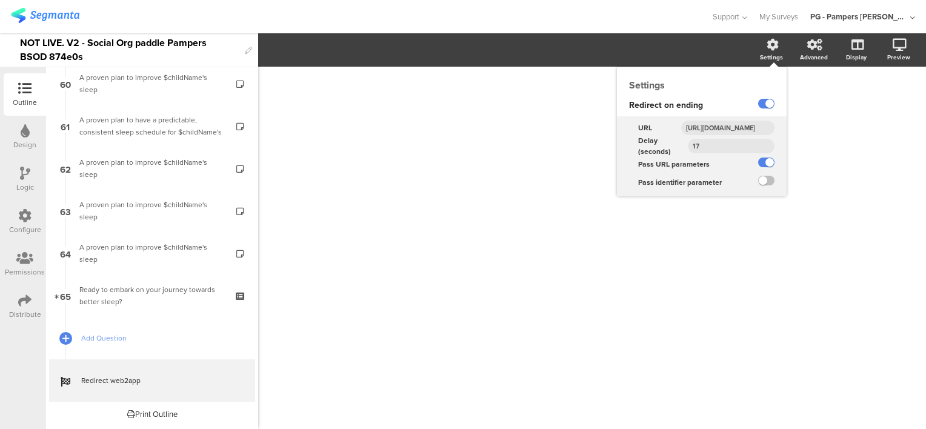
click at [710, 124] on input "[URL][DOMAIN_NAME]" at bounding box center [727, 128] width 93 height 15
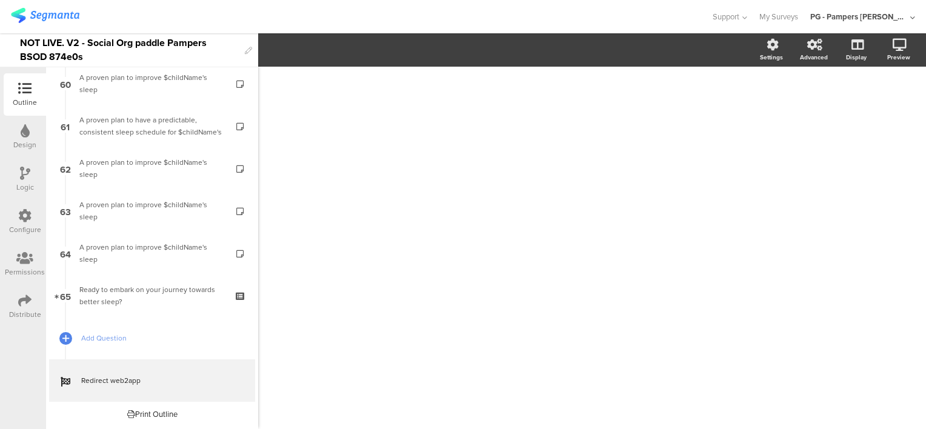
click at [861, 134] on div "/" at bounding box center [592, 248] width 668 height 363
click at [34, 216] on div "Configure" at bounding box center [25, 222] width 42 height 42
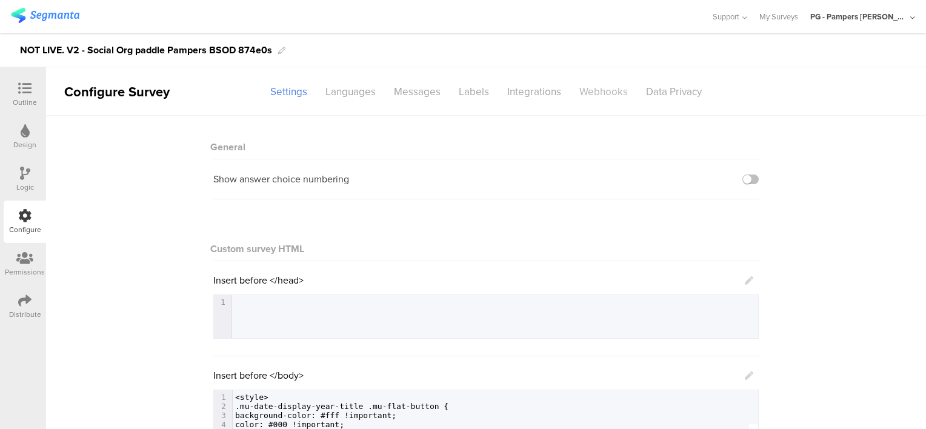
click at [609, 91] on div "Webhooks" at bounding box center [603, 91] width 67 height 21
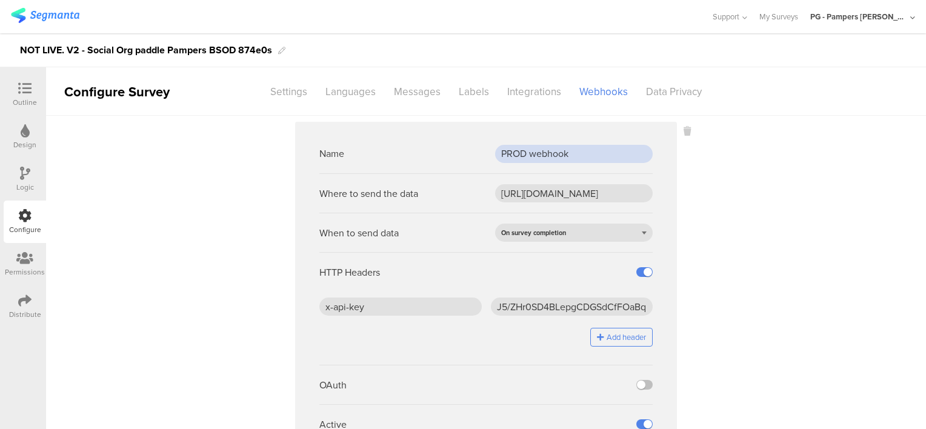
click at [565, 150] on input "PROD webhook" at bounding box center [574, 154] width 158 height 18
click at [826, 238] on sg-webhook-settings "Name PROD webhook Where to send the data [URL][DOMAIN_NAME] When to send data O…" at bounding box center [486, 305] width 880 height 366
click at [530, 193] on input "[URL][DOMAIN_NAME]" at bounding box center [574, 193] width 158 height 18
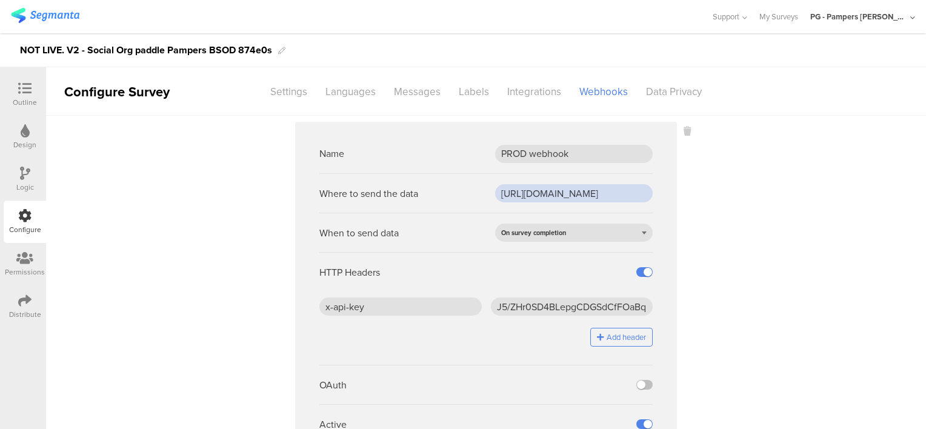
click at [530, 193] on input "[URL][DOMAIN_NAME]" at bounding box center [574, 193] width 158 height 18
click at [546, 194] on input "[URL][DOMAIN_NAME]" at bounding box center [574, 193] width 158 height 18
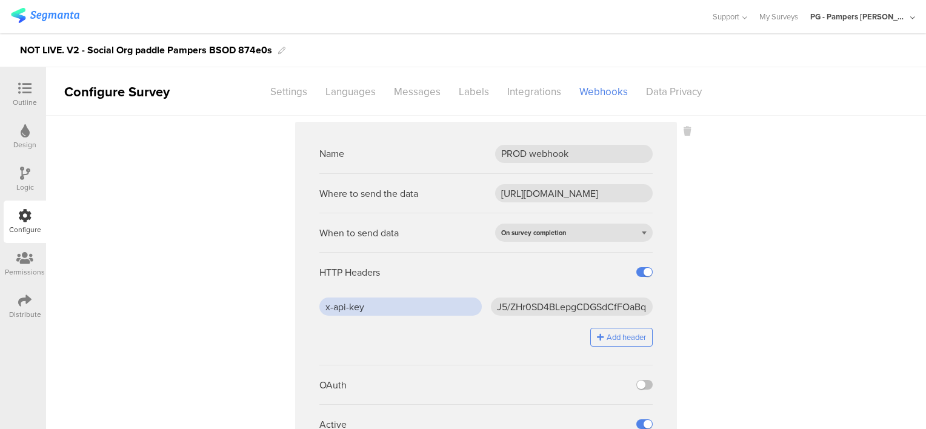
click at [406, 304] on input "x-api-key" at bounding box center [400, 307] width 162 height 18
click at [540, 306] on input "J5/ZHr0SD4BLepgCDGSdCfFOaBqEcW7PLEOwC2jhTjc=" at bounding box center [572, 307] width 162 height 18
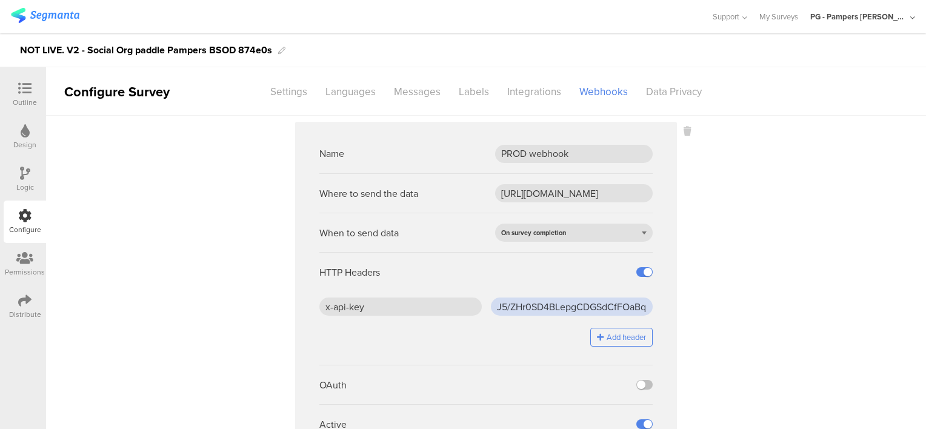
click at [540, 306] on input "J5/ZHr0SD4BLepgCDGSdCfFOaBqEcW7PLEOwC2jhTjc=" at bounding box center [572, 307] width 162 height 18
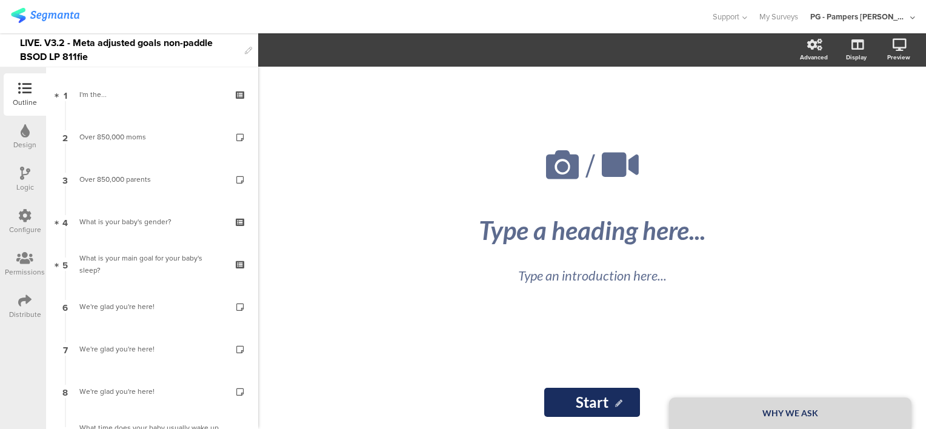
click at [21, 41] on div "LIVE. V3.2 - Meta adjusted goals non-paddle BSOD LP 811fie" at bounding box center [129, 49] width 219 height 33
click at [197, 9] on div at bounding box center [355, 17] width 689 height 20
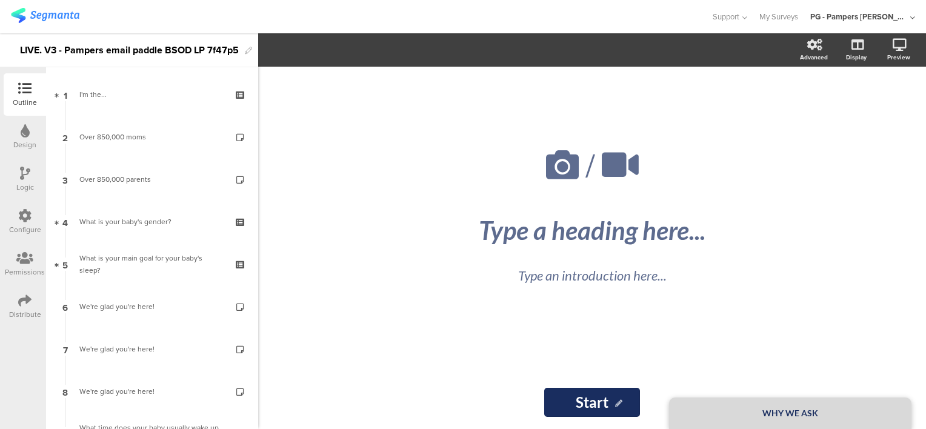
click at [20, 51] on div "LIVE. V3 - Pampers email paddle BSOD LP 7f47p5" at bounding box center [129, 50] width 219 height 19
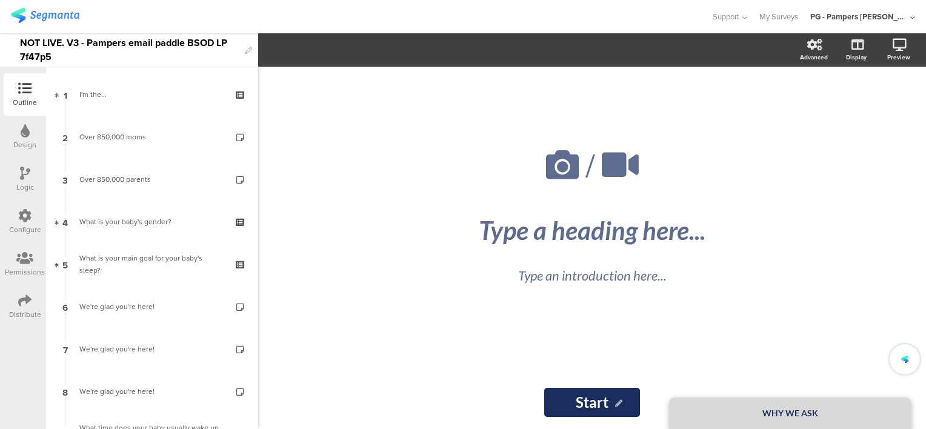
click at [164, 12] on div at bounding box center [355, 17] width 689 height 20
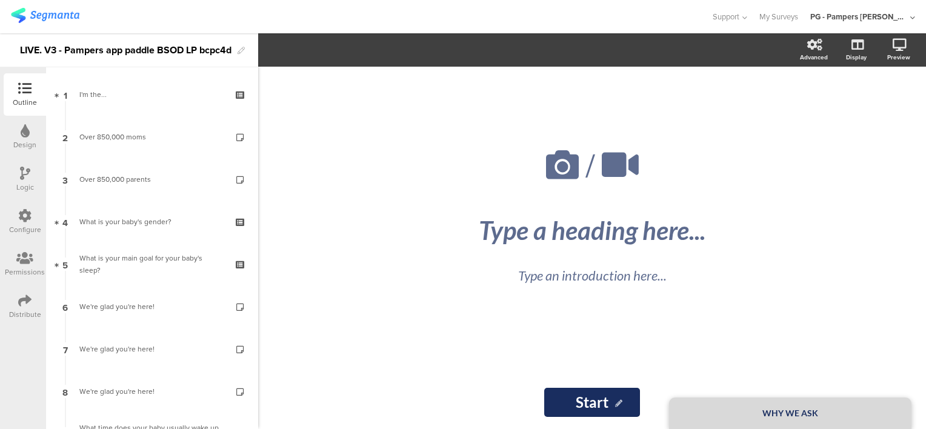
click at [22, 50] on div "LIVE. V3 - Pampers app paddle BSOD LP bcpc4d" at bounding box center [126, 50] width 212 height 19
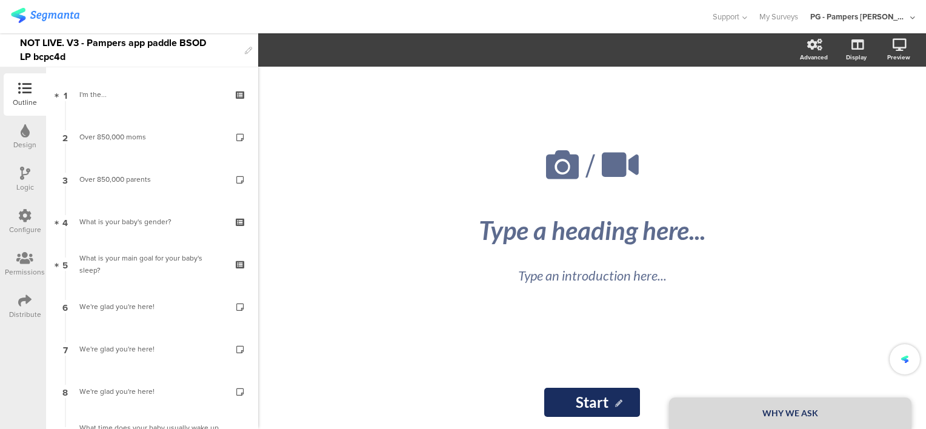
click at [164, 25] on div at bounding box center [355, 17] width 689 height 20
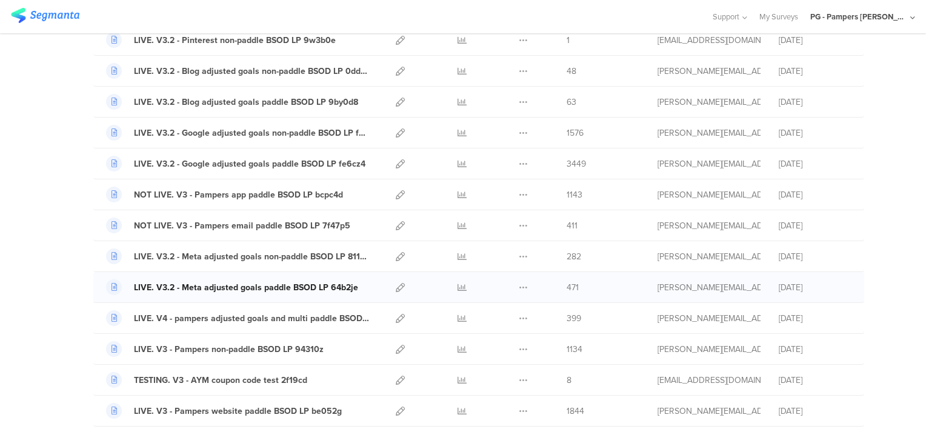
scroll to position [485, 0]
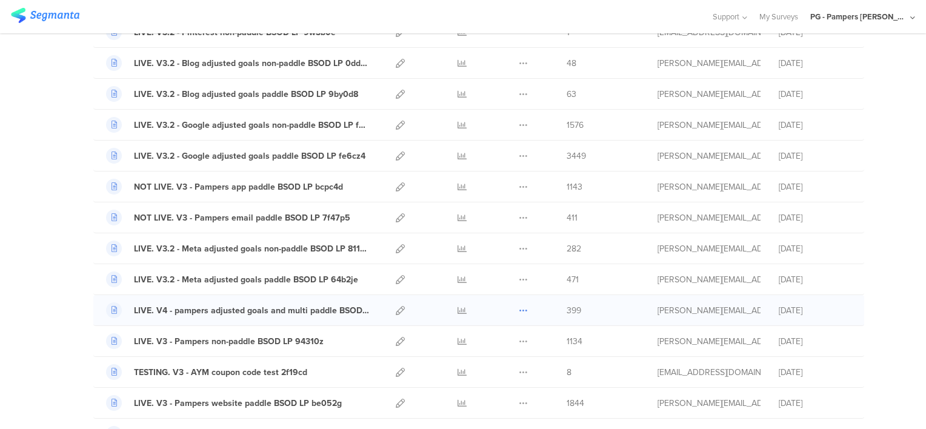
click at [519, 307] on icon at bounding box center [523, 310] width 9 height 9
click at [487, 334] on button "Duplicate" at bounding box center [499, 341] width 67 height 22
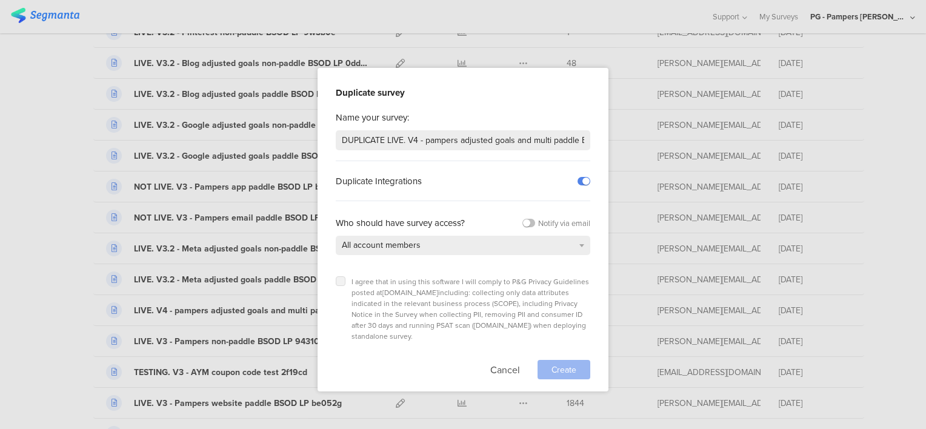
click at [344, 279] on label at bounding box center [341, 281] width 10 height 10
click at [0, 0] on input "checkbox" at bounding box center [0, 0] width 0 height 0
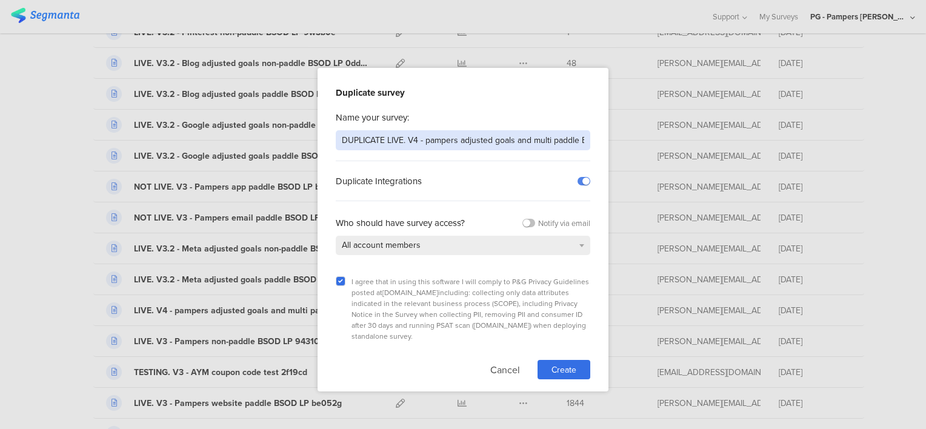
click at [369, 133] on input "DUPLICATE LIVE. V4 - pampers adjusted goals and multi paddle BSOD LP 0f7m0b" at bounding box center [463, 140] width 255 height 20
click at [388, 141] on input "LIVE. V4 - pampers adjusted goals and multi paddle BSOD LP 0f7m0b" at bounding box center [463, 140] width 255 height 20
click at [480, 141] on input "LIVE. V4 - Social Org adjusted goals and multi paddle BSOD LP 0f7m0b" at bounding box center [463, 140] width 255 height 20
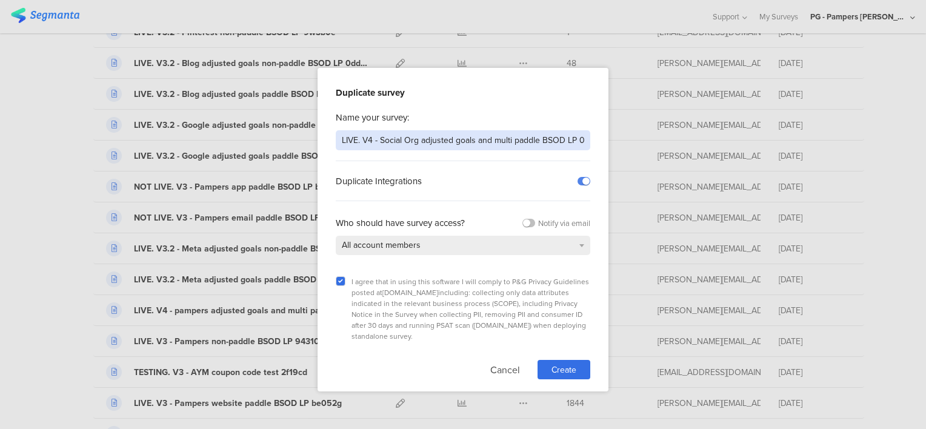
click at [480, 141] on input "LIVE. V4 - Social Org adjusted goals and multi paddle BSOD LP 0f7m0b" at bounding box center [463, 140] width 255 height 20
type input "LIVE. V4 - Social Org adjusted goals and multi paddle BSOD LP"
click at [369, 154] on div "Name your survey: LIVE. V4 - Social Org adjusted goals and multi paddle BSOD LP…" at bounding box center [463, 245] width 255 height 269
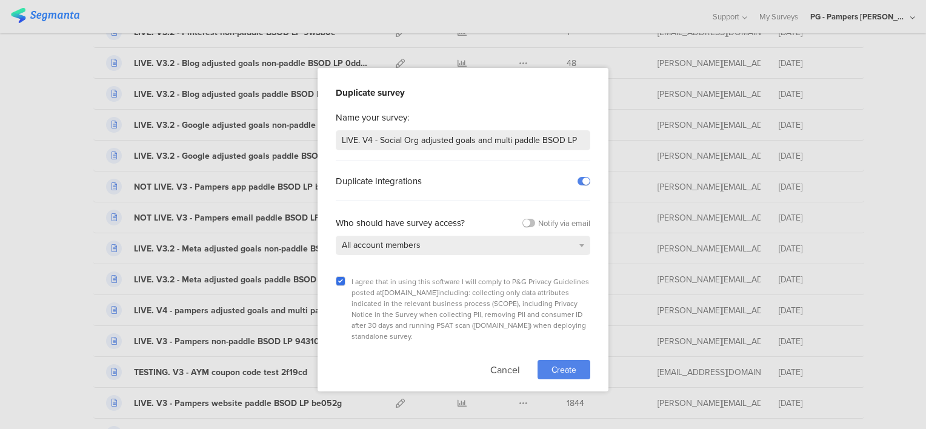
click at [555, 364] on span "Create" at bounding box center [564, 370] width 25 height 13
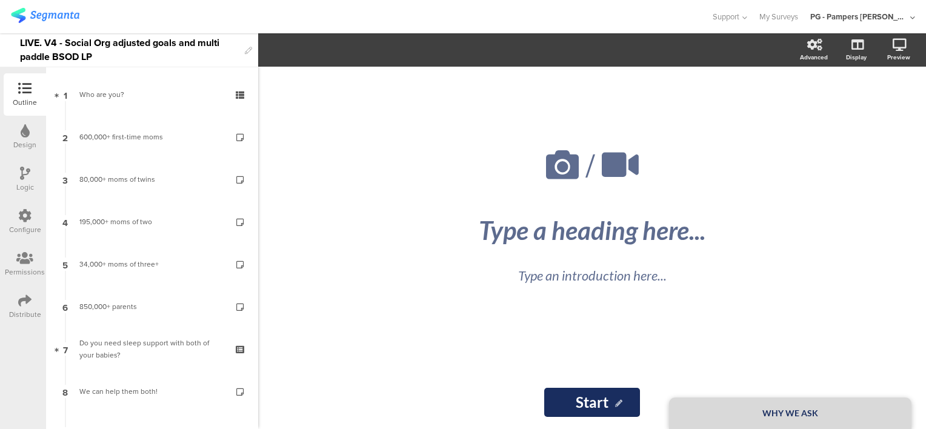
click at [352, 300] on div "/ WHY WE ASK Type a heading here... Type an introduction here..." at bounding box center [592, 221] width 485 height 309
click at [134, 57] on div "LIVE. V4 - Social Org adjusted goals and multi paddle BSOD LP" at bounding box center [129, 49] width 219 height 33
click at [173, 22] on div at bounding box center [355, 17] width 689 height 20
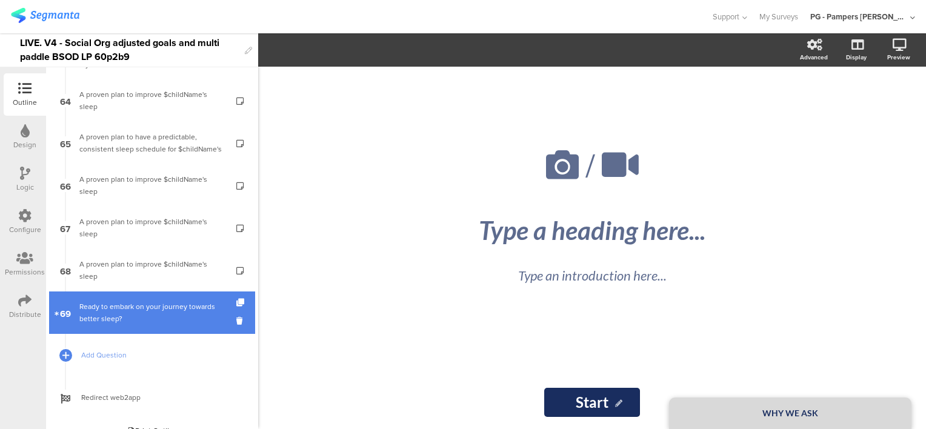
scroll to position [2684, 0]
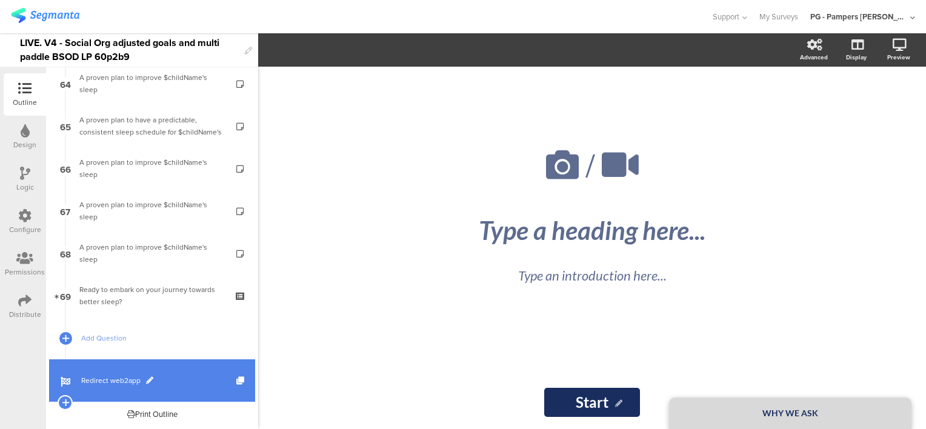
click at [184, 369] on link "Redirect web2app" at bounding box center [152, 380] width 206 height 42
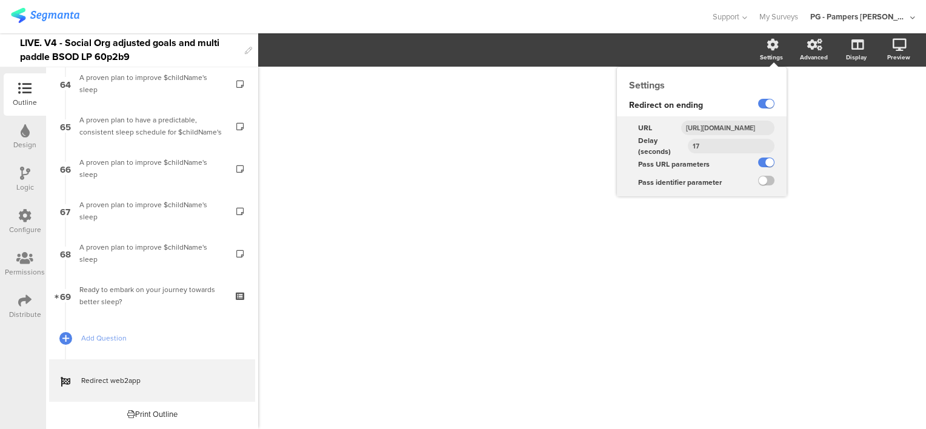
click at [738, 129] on input "[URL][DOMAIN_NAME]" at bounding box center [727, 128] width 93 height 15
click at [732, 124] on input "[URL][DOMAIN_NAME]" at bounding box center [727, 128] width 93 height 15
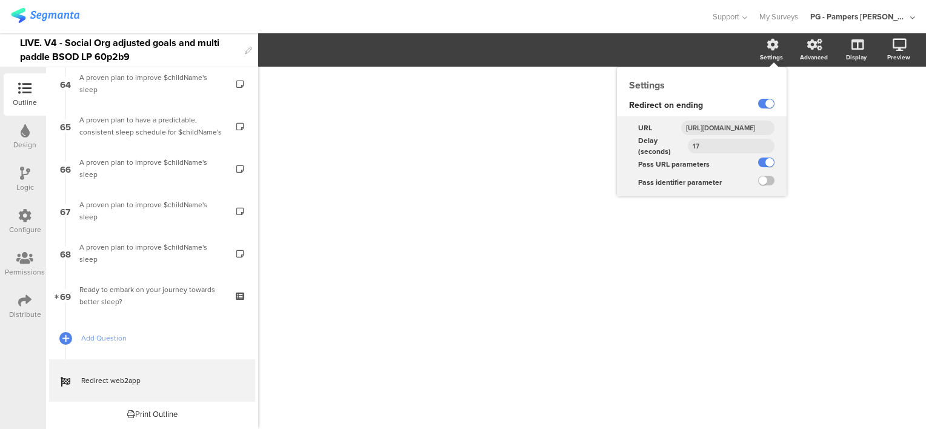
click at [732, 124] on input "[URL][DOMAIN_NAME]" at bounding box center [727, 128] width 93 height 15
click at [727, 134] on input "[URL][DOMAIN_NAME]" at bounding box center [727, 128] width 93 height 15
click at [728, 130] on input "[URL][DOMAIN_NAME]" at bounding box center [727, 128] width 93 height 15
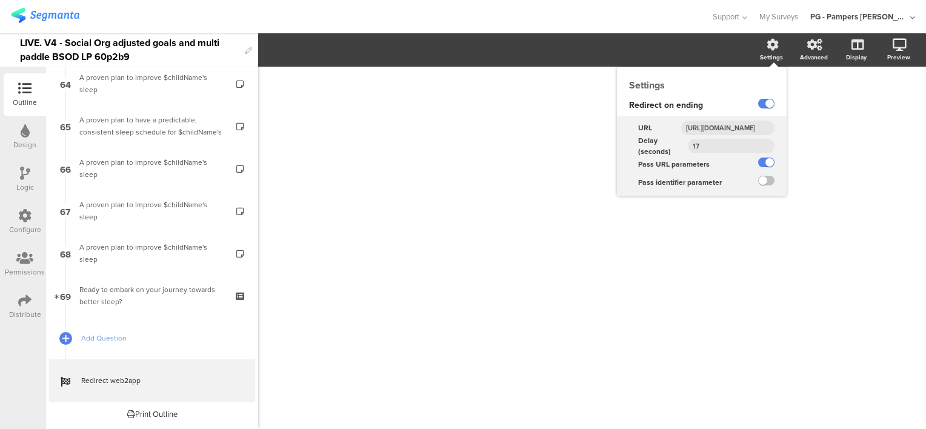
scroll to position [0, 621]
click at [728, 130] on input "[URL][DOMAIN_NAME]" at bounding box center [727, 128] width 93 height 15
click at [724, 130] on input "[URL][DOMAIN_NAME]" at bounding box center [727, 128] width 93 height 15
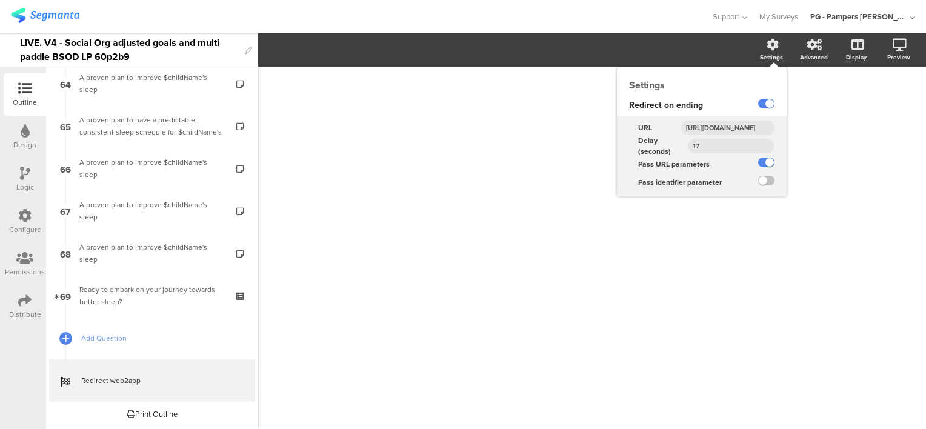
click at [724, 130] on input "[URL][DOMAIN_NAME]" at bounding box center [727, 128] width 93 height 15
paste input "promocode&ending_page=social"
type input "https://smartsleepcoach.com/finalize-account?sessionId=$sessionId&childName=$ch…"
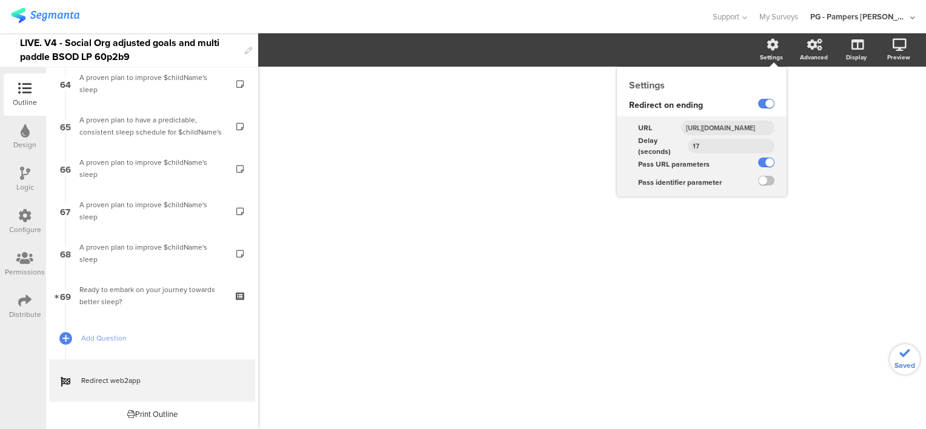
scroll to position [0, 0]
click at [717, 119] on div "https://smartsleepcoach.com/finalize-account?sessionId=$sessionId&childName=$ch…" at bounding box center [729, 128] width 115 height 18
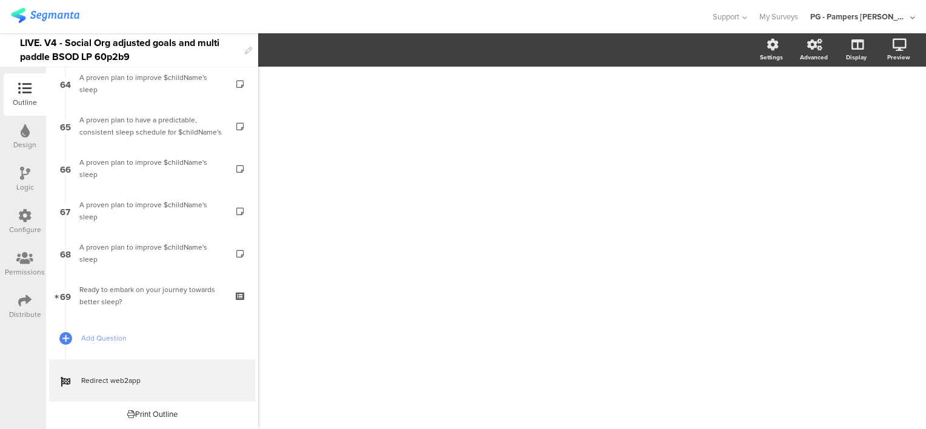
click at [27, 218] on icon at bounding box center [24, 215] width 13 height 13
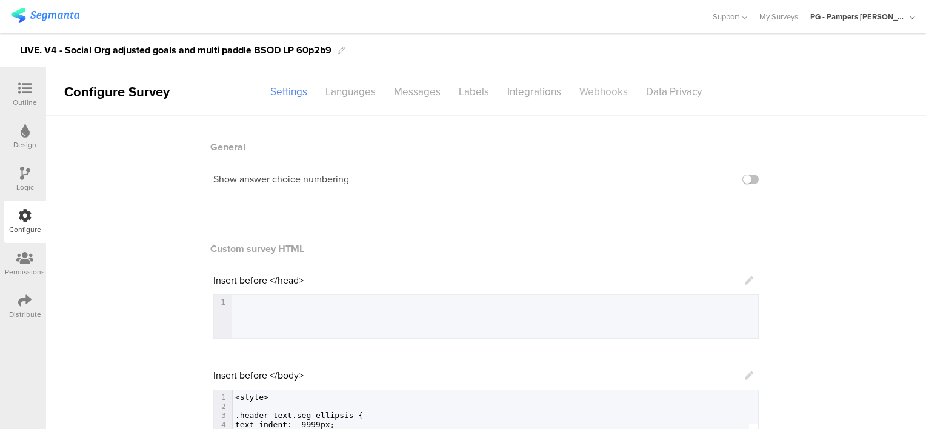
click at [592, 92] on div "Webhooks" at bounding box center [603, 91] width 67 height 21
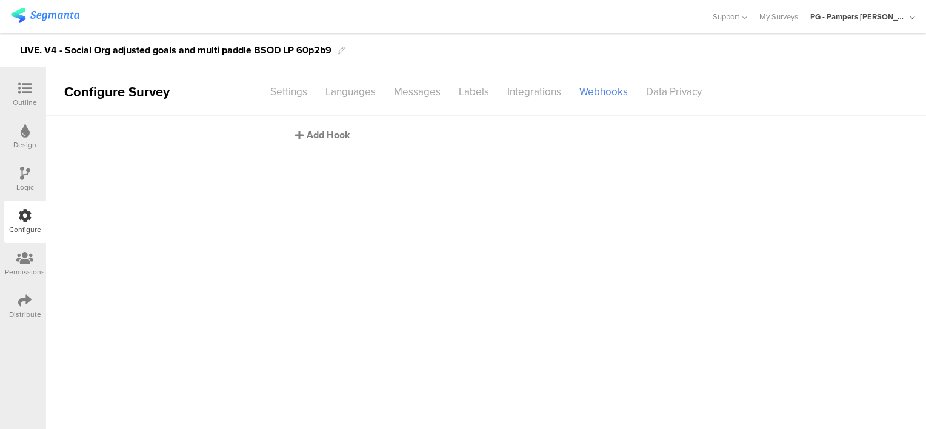
click at [329, 135] on div "Add Hook" at bounding box center [489, 135] width 388 height 14
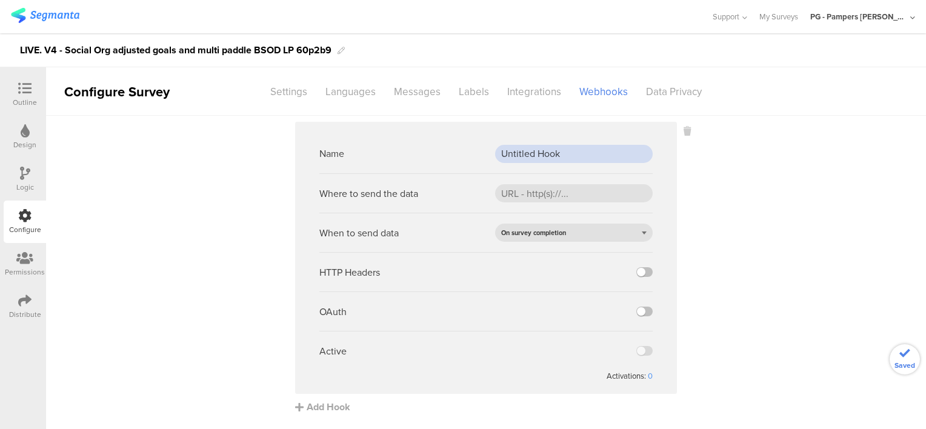
click at [555, 157] on input "Untitled Hook" at bounding box center [574, 154] width 158 height 18
paste input "PROD webh"
type input "PROD webhook"
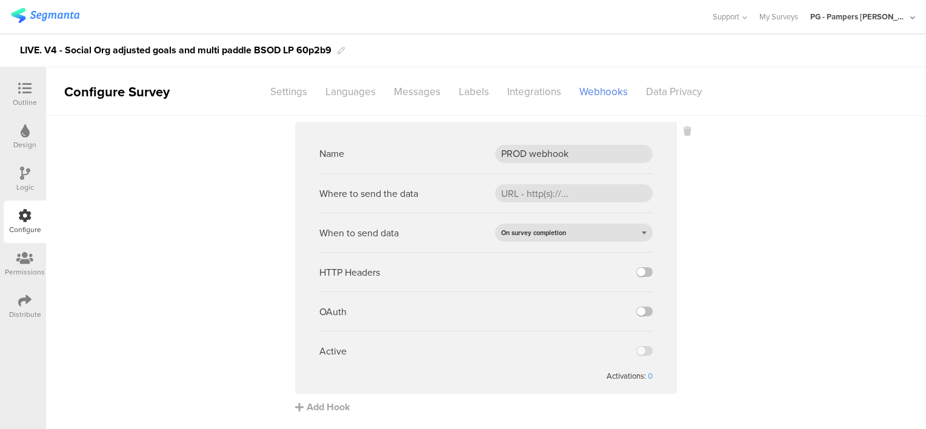
click at [569, 135] on div "Name PROD webhook" at bounding box center [485, 153] width 333 height 39
click at [534, 196] on input "url" at bounding box center [574, 193] width 158 height 18
paste input "[URL][DOMAIN_NAME]"
type input "[URL][DOMAIN_NAME]"
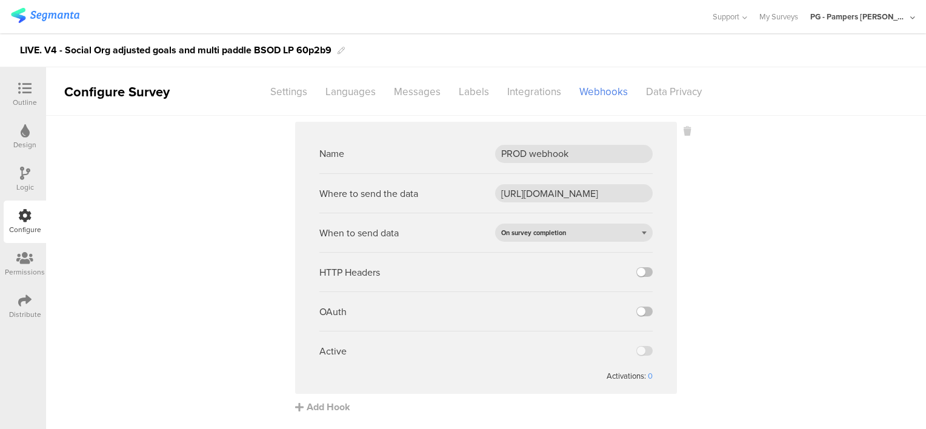
scroll to position [0, 0]
click at [490, 169] on div "Name PROD webhook" at bounding box center [485, 153] width 333 height 39
click at [639, 275] on label at bounding box center [645, 272] width 16 height 10
click at [0, 0] on input "checkbox" at bounding box center [0, 0] width 0 height 0
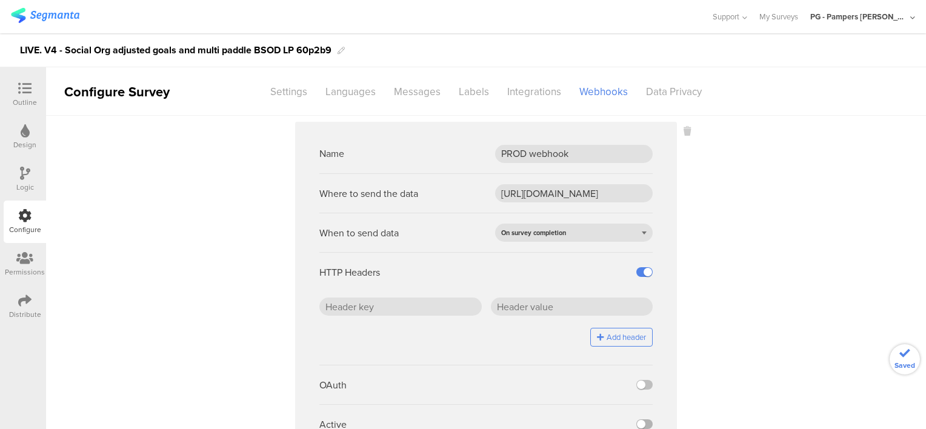
click at [639, 423] on label at bounding box center [645, 425] width 16 height 10
click at [0, 0] on input "checkbox" at bounding box center [0, 0] width 0 height 0
click at [396, 306] on input "text" at bounding box center [400, 307] width 162 height 18
paste input "x-api-key"
type input "x-api-key"
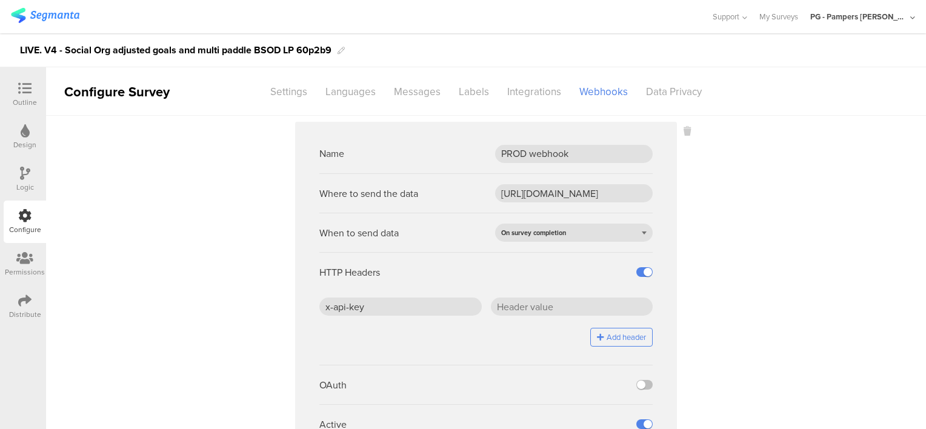
click at [413, 287] on div "HTTP Headers" at bounding box center [485, 271] width 333 height 39
click at [523, 306] on input "text" at bounding box center [572, 307] width 162 height 18
paste input "J5/ZHr0SD4BLepgCDGSdCfFOaBqEcW7PLEOwC2jhTjc="
type input "J5/ZHr0SD4BLepgCDGSdCfFOaBqEcW7PLEOwC2jhTjc="
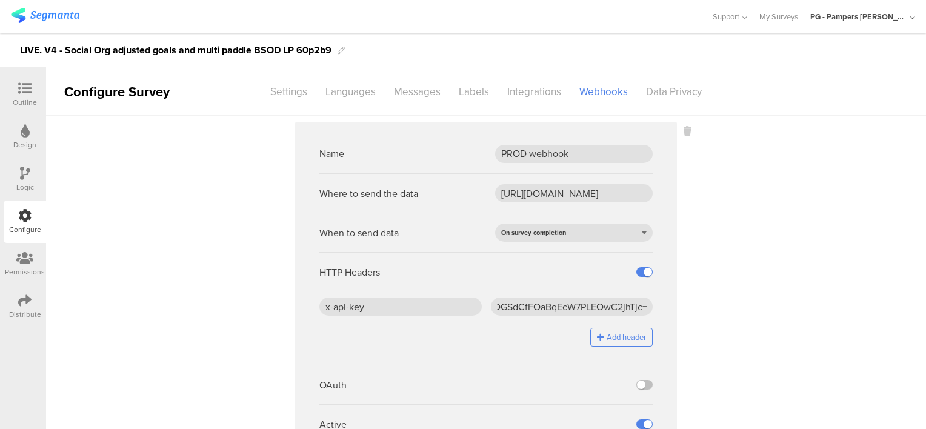
scroll to position [0, 0]
click at [533, 286] on div "HTTP Headers" at bounding box center [485, 271] width 333 height 39
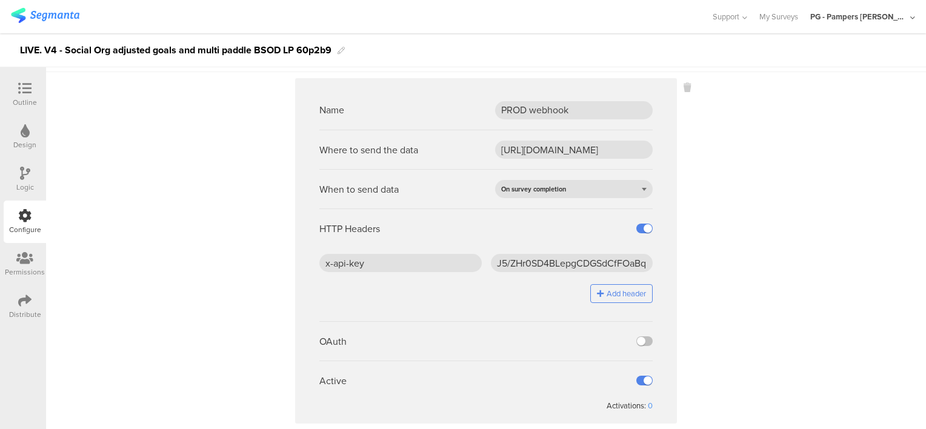
scroll to position [69, 0]
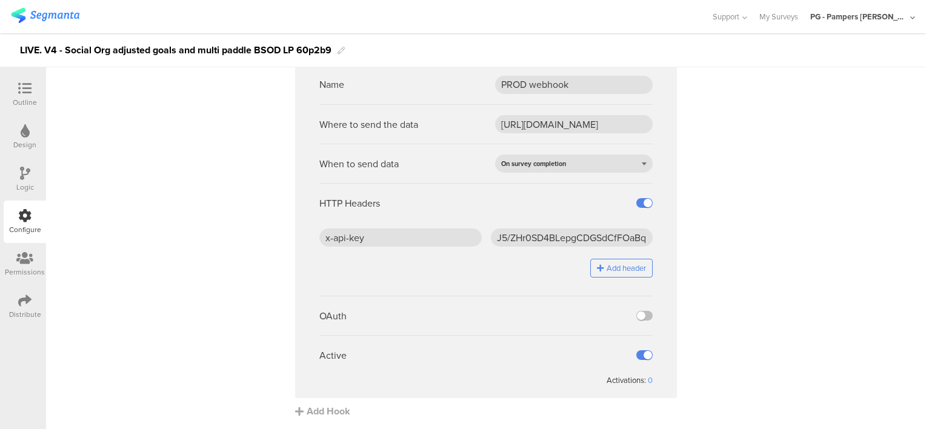
click at [414, 276] on div "x-api-key J5/ZHr0SD4BLepgCDGSdCfFOaBqEcW7PLEOwC2jhTjc= Add header" at bounding box center [485, 258] width 333 height 58
click at [52, 20] on img at bounding box center [45, 15] width 69 height 15
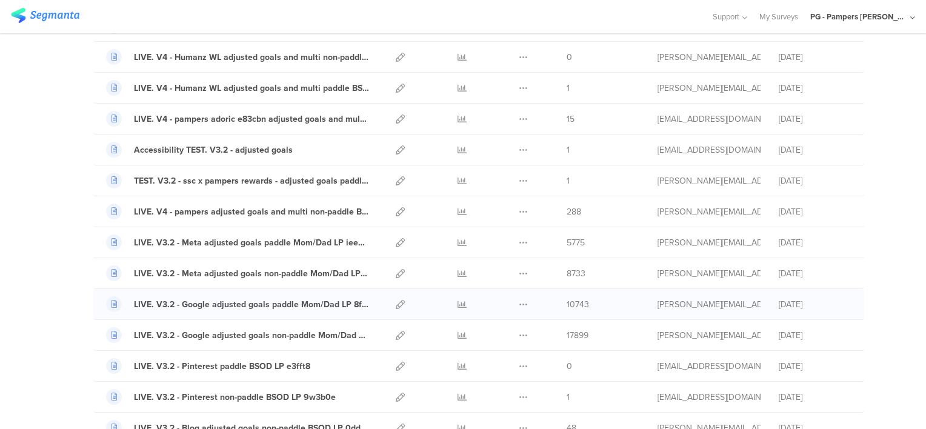
scroll to position [303, 0]
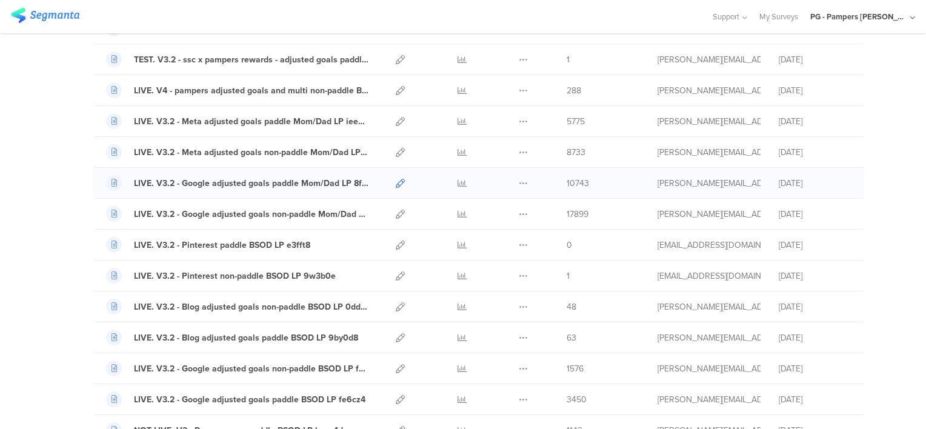
click at [396, 181] on icon at bounding box center [400, 183] width 9 height 9
click at [396, 212] on icon at bounding box center [400, 214] width 9 height 9
click at [396, 366] on icon at bounding box center [400, 368] width 9 height 9
click at [396, 395] on icon at bounding box center [400, 399] width 9 height 9
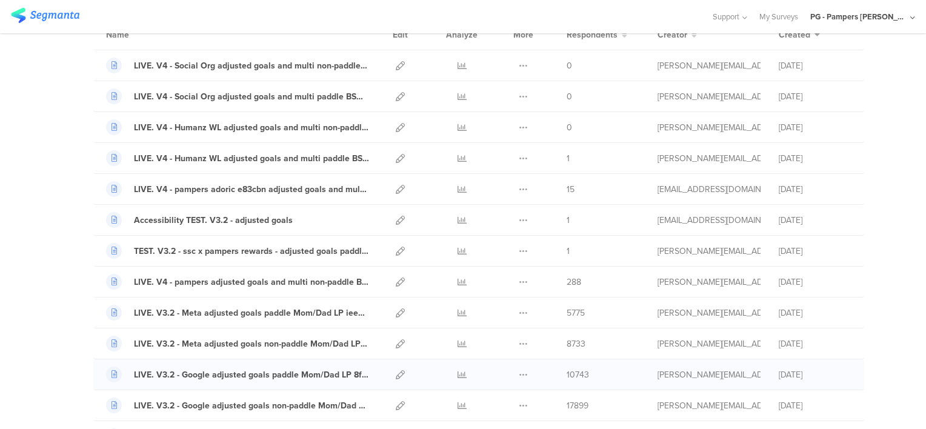
scroll to position [182, 0]
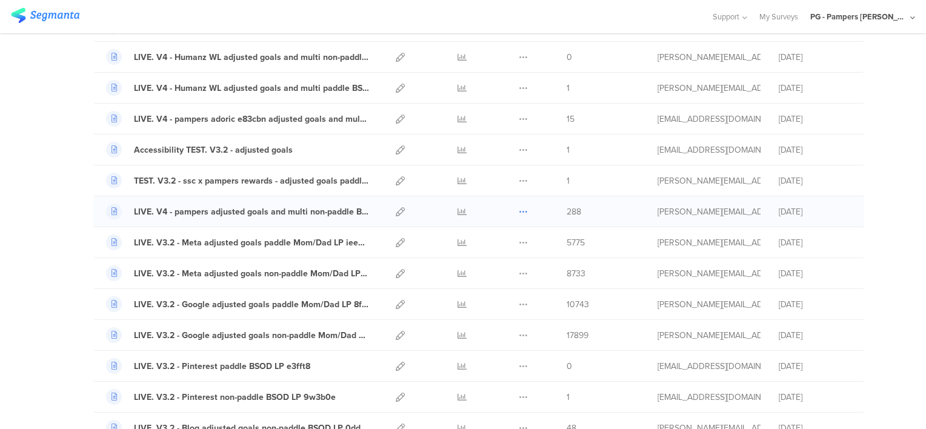
click at [519, 209] on icon at bounding box center [523, 211] width 9 height 9
click at [492, 238] on button "Duplicate" at bounding box center [499, 243] width 67 height 22
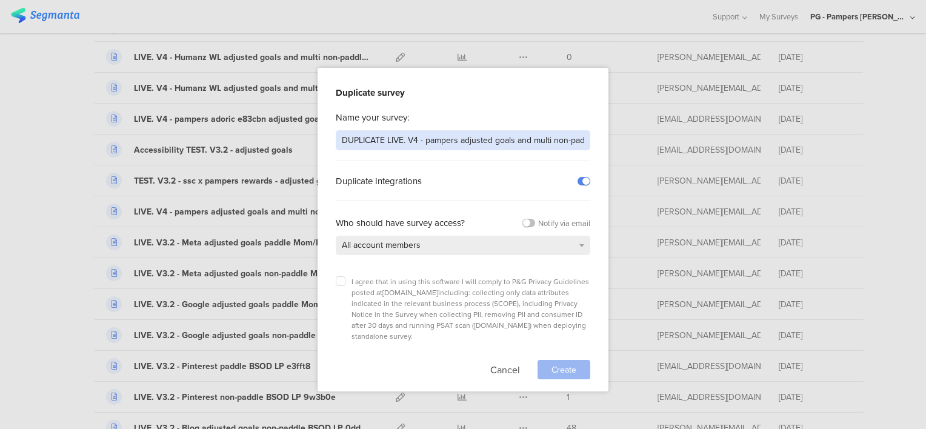
click at [370, 139] on input "DUPLICATE LIVE. V4 - pampers adjusted goals and multi non-paddle BSOD LP c5s842" at bounding box center [463, 140] width 255 height 20
click at [401, 141] on input "LIVE. V4 - pampers adjusted goals and multi non-paddle BSOD LP c5s842" at bounding box center [463, 140] width 255 height 20
click at [396, 138] on input "LIVE. V4 - Google adjusted goals and multi non-paddle BSOD LP c5s842" at bounding box center [463, 140] width 255 height 20
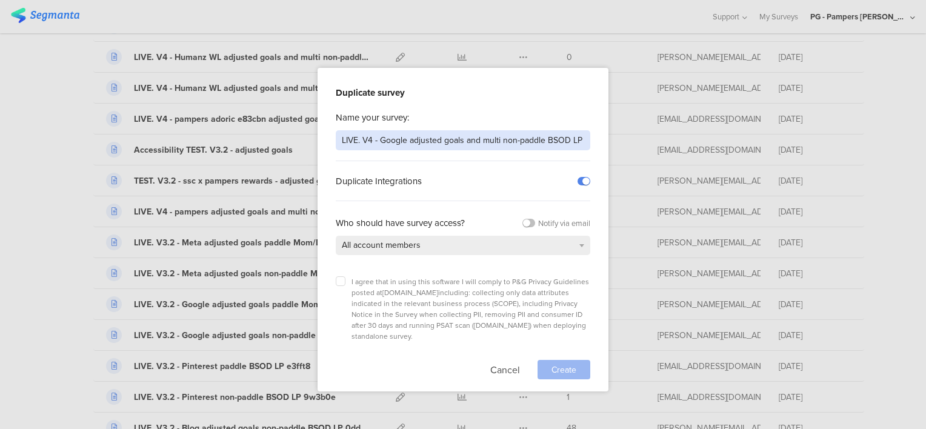
click at [396, 138] on input "LIVE. V4 - Google adjusted goals and multi non-paddle BSOD LP c5s842" at bounding box center [463, 140] width 255 height 20
type input "LIVE. V4 - Google adjusted goals and multi non-paddle BSOD LP"
click at [336, 281] on label at bounding box center [341, 281] width 10 height 10
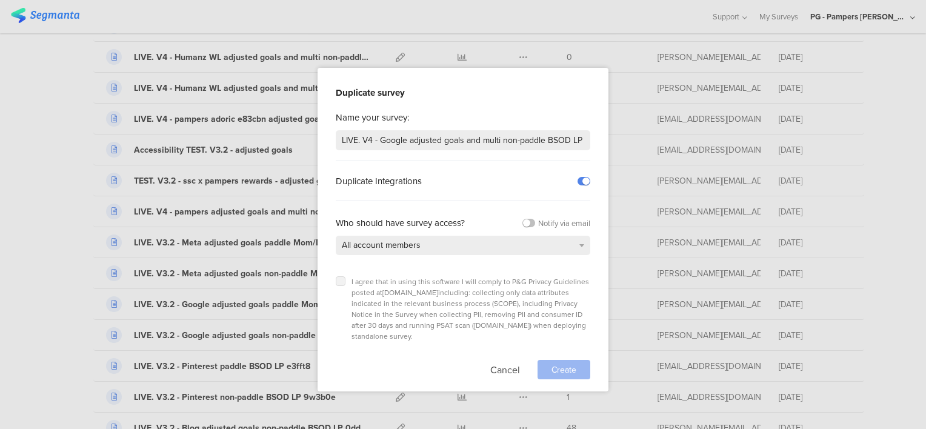
click at [0, 0] on input "checkbox" at bounding box center [0, 0] width 0 height 0
click at [565, 364] on span "Create" at bounding box center [564, 370] width 25 height 13
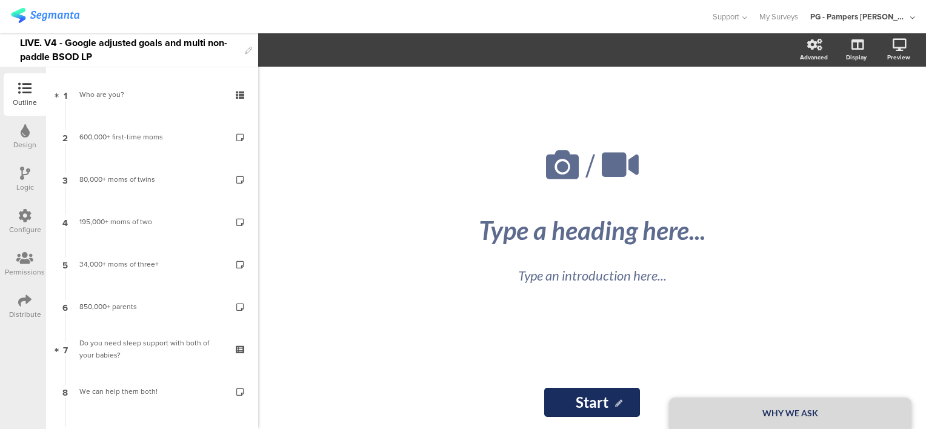
click at [333, 305] on div "/ WHY WE ASK Type a heading here... Type an introduction here... Start Start" at bounding box center [592, 248] width 668 height 363
click at [145, 59] on div "LIVE. V4 - Google adjusted goals and multi non-paddle BSOD LP" at bounding box center [129, 49] width 219 height 33
click at [130, 58] on div "LIVE. V4 - Google adjusted goals and multi non-paddle BSOD LP" at bounding box center [129, 49] width 219 height 33
click at [178, 21] on div at bounding box center [355, 17] width 689 height 20
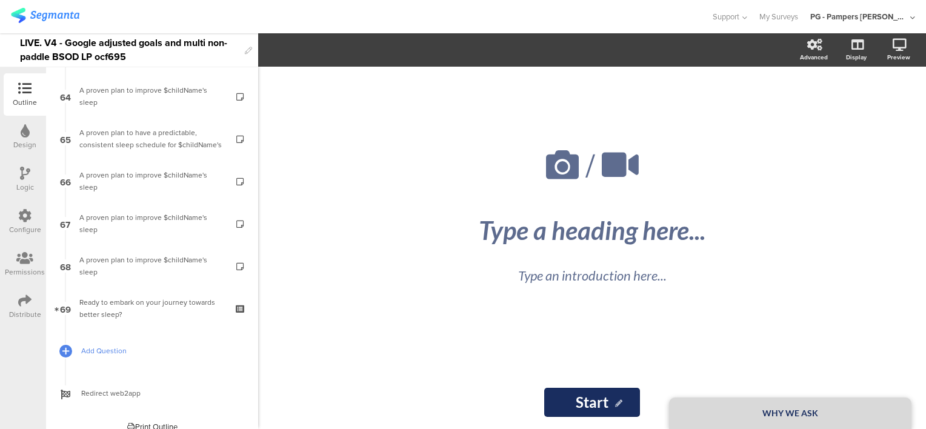
scroll to position [2684, 0]
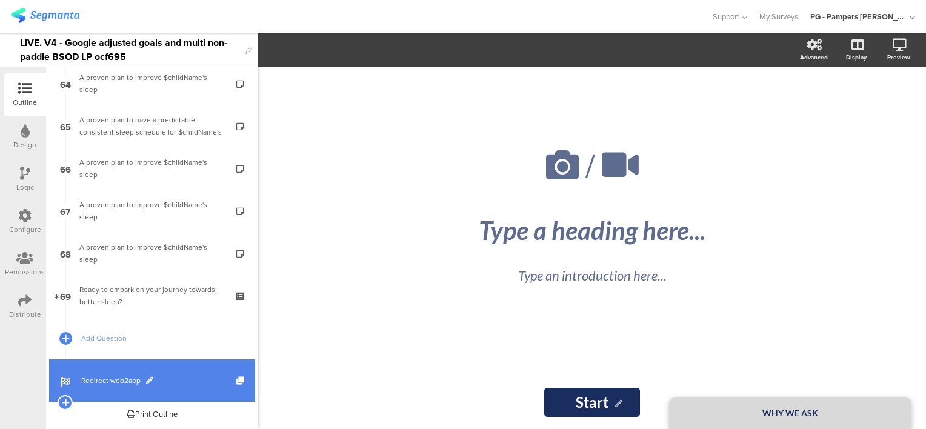
click at [184, 379] on span "Redirect web2app" at bounding box center [158, 381] width 155 height 12
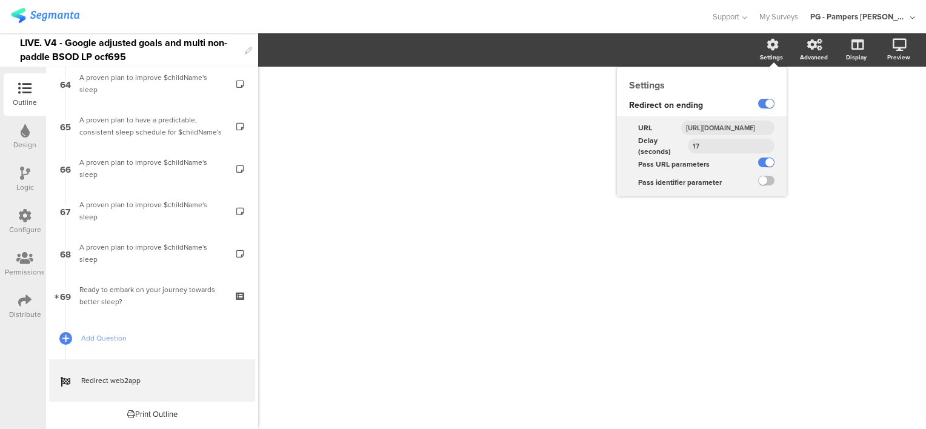
click at [723, 129] on input "https://smartsleepcoach.com/finalize-account?sessionId=$sessionId&childName=$ch…" at bounding box center [727, 128] width 93 height 15
paste input "google"
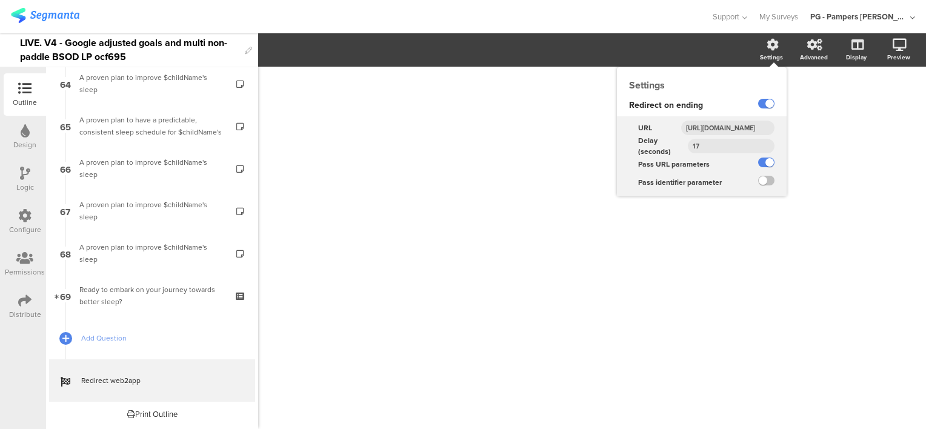
type input "https://smartsleepcoach.com/finalize-account?sessionId=$sessionId&childName=$ch…"
click at [724, 113] on div "Redirect on ending" at bounding box center [678, 106] width 123 height 22
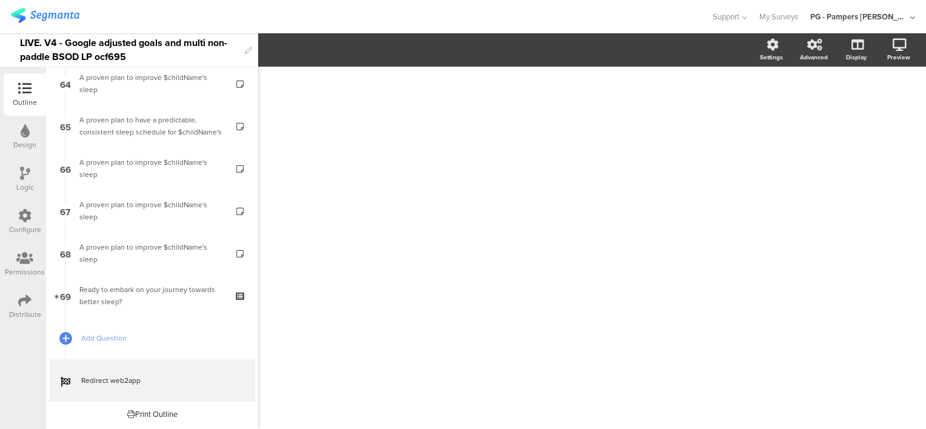
click at [38, 216] on div "Configure" at bounding box center [25, 222] width 42 height 42
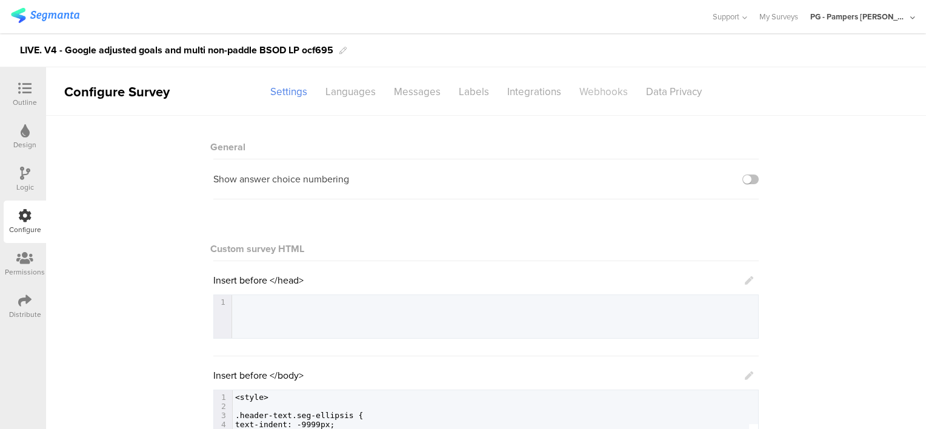
click at [590, 90] on div "Webhooks" at bounding box center [603, 91] width 67 height 21
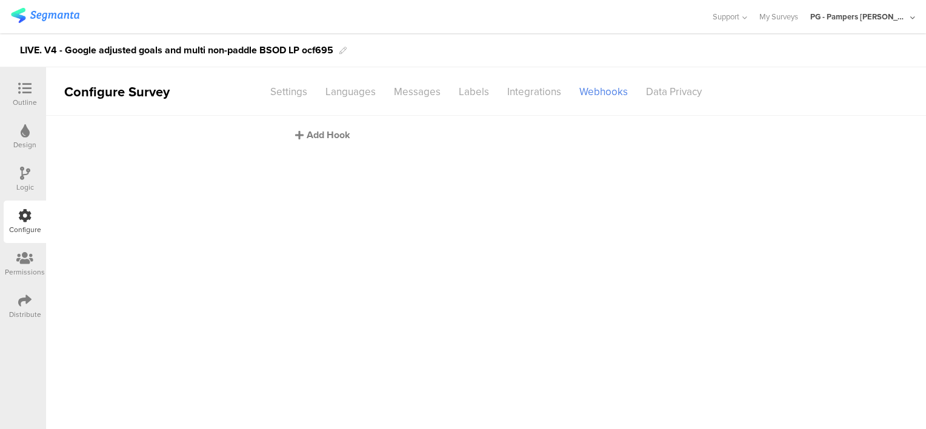
click at [327, 130] on div "Add Hook" at bounding box center [489, 135] width 388 height 14
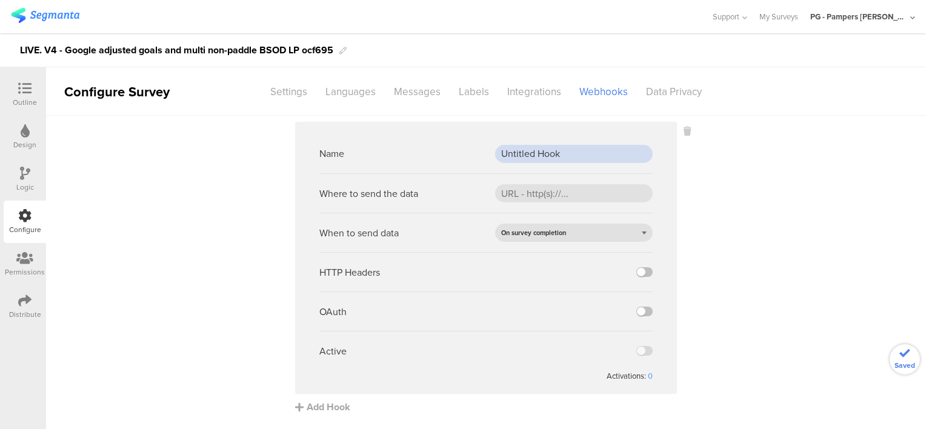
click at [521, 153] on input "Untitled Hook" at bounding box center [574, 154] width 158 height 18
paste input "PROD webh"
type input "PROD webhook"
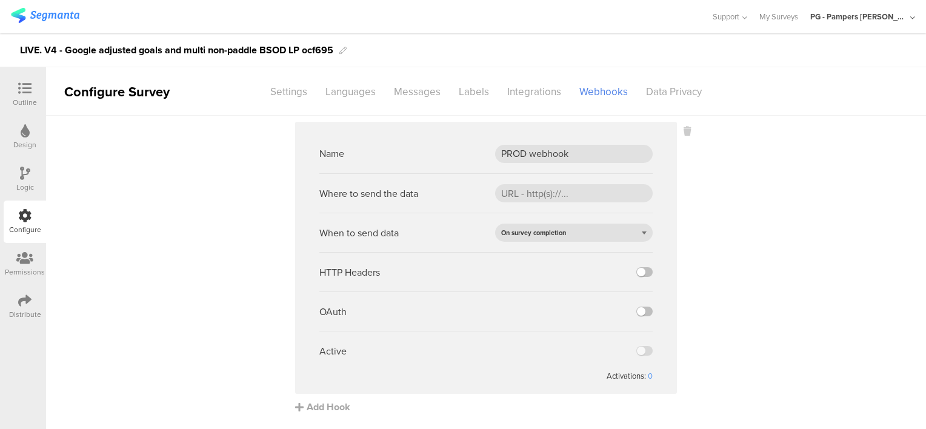
click at [530, 128] on sg-webhook-editor "Name PROD webhook Where to send the data When to send data On survey completion…" at bounding box center [486, 258] width 382 height 272
click at [523, 192] on input "url" at bounding box center [574, 193] width 158 height 18
paste input "[URL][DOMAIN_NAME]"
type input "[URL][DOMAIN_NAME]"
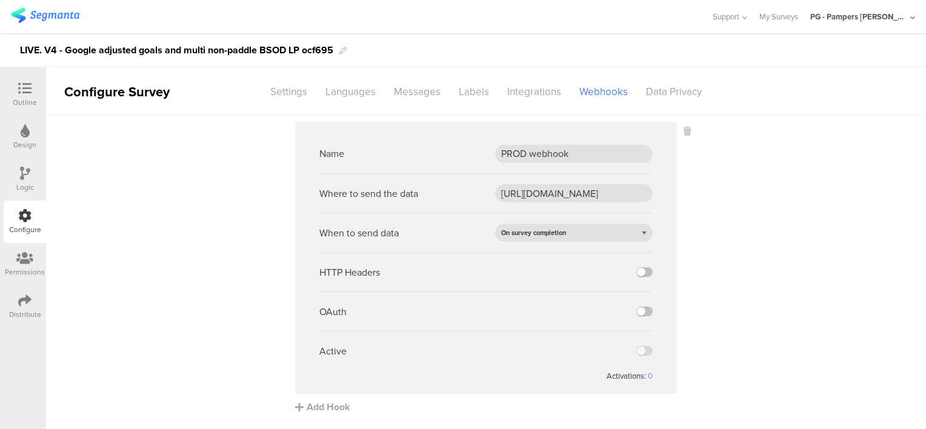
scroll to position [0, 0]
click at [519, 176] on div "Where to send the data https://api.pg.com/innovationmanagement/testing/v1/lumim…" at bounding box center [485, 192] width 333 height 39
click at [640, 268] on label at bounding box center [645, 272] width 16 height 10
click at [0, 0] on input "checkbox" at bounding box center [0, 0] width 0 height 0
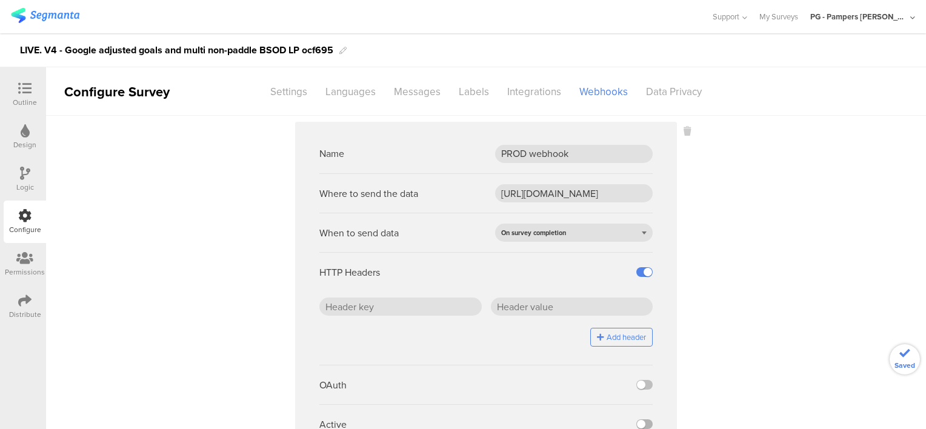
click at [640, 422] on label at bounding box center [645, 425] width 16 height 10
click at [0, 0] on input "checkbox" at bounding box center [0, 0] width 0 height 0
click at [383, 296] on ng-form "Name PROD webhook Where to send the data https://api.pg.com/innovationmanagemen…" at bounding box center [485, 294] width 333 height 321
click at [383, 302] on input "text" at bounding box center [400, 307] width 162 height 18
paste input "x-api-key"
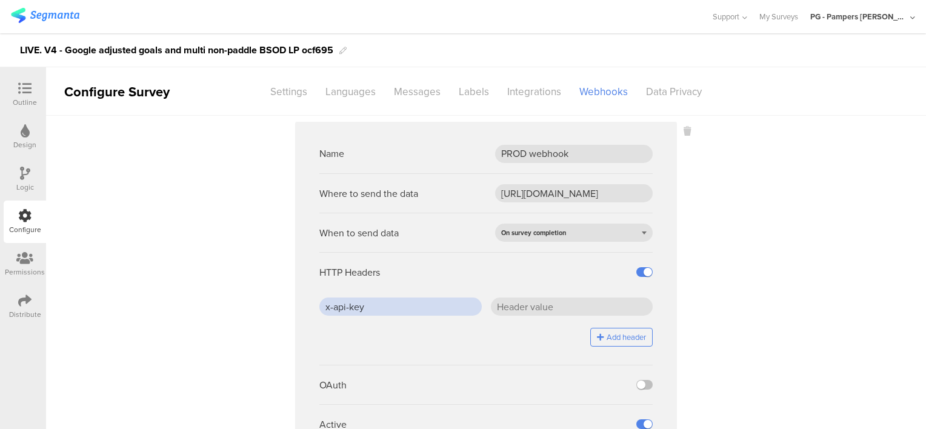
type input "x-api-key"
click at [409, 290] on div "HTTP Headers" at bounding box center [485, 271] width 333 height 39
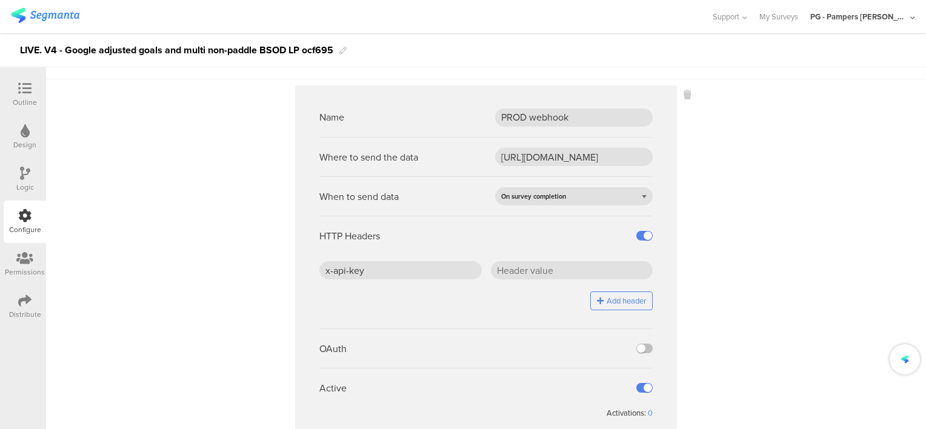
scroll to position [69, 0]
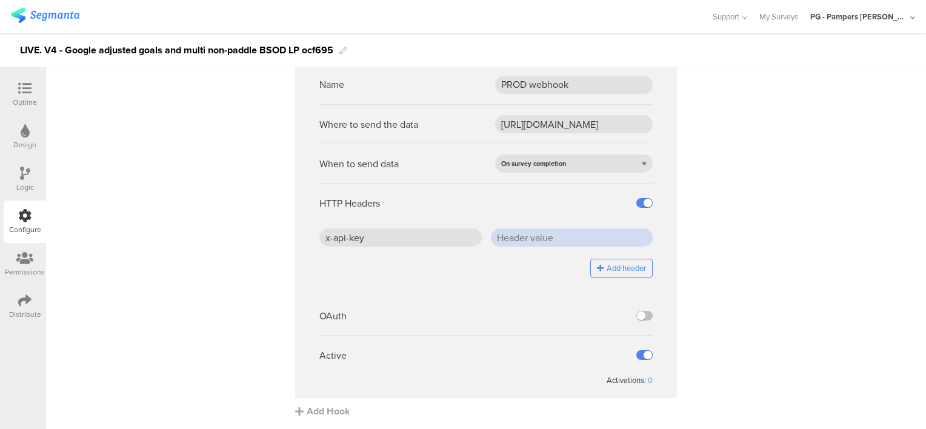
click at [533, 245] on input "text" at bounding box center [572, 238] width 162 height 18
paste input "J5/ZHr0SD4BLepgCDGSdCfFOaBqEcW7PLEOwC2jhTjc="
type input "J5/ZHr0SD4BLepgCDGSdCfFOaBqEcW7PLEOwC2jhTjc="
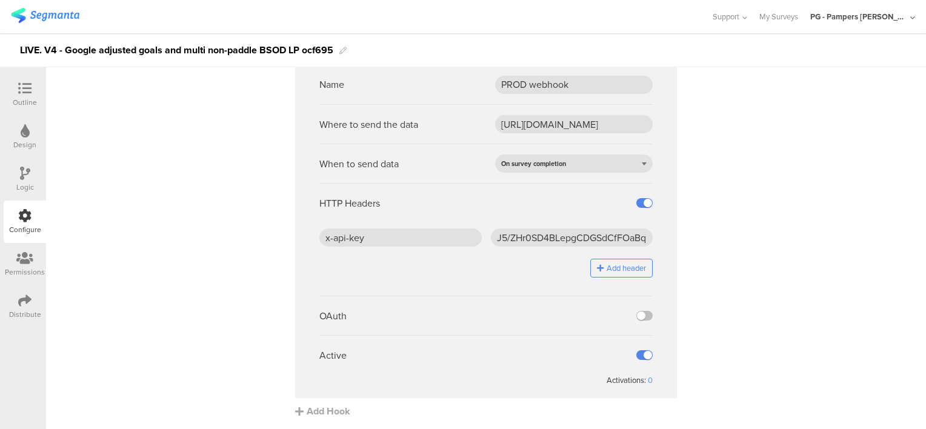
click at [537, 210] on div "HTTP Headers" at bounding box center [485, 202] width 333 height 39
click at [153, 104] on sg-webhook-settings "Name PROD webhook Where to send the data https://api.pg.com/innovationmanagemen…" at bounding box center [486, 236] width 880 height 366
click at [48, 16] on img at bounding box center [45, 15] width 69 height 15
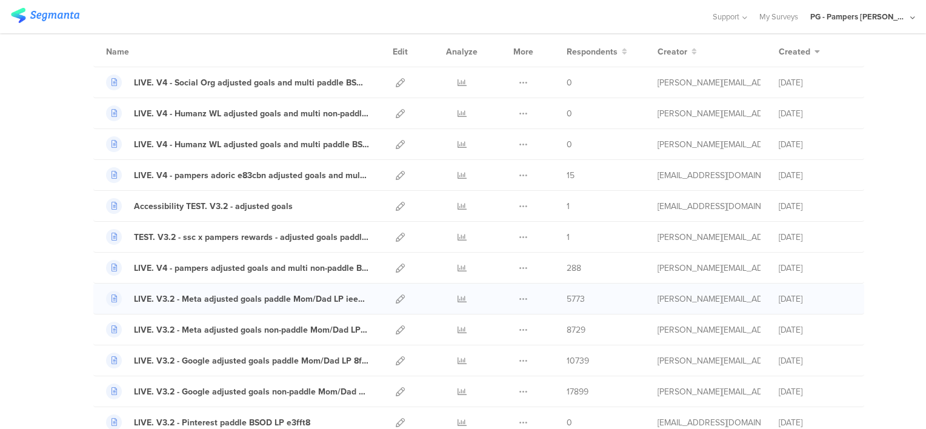
scroll to position [121, 0]
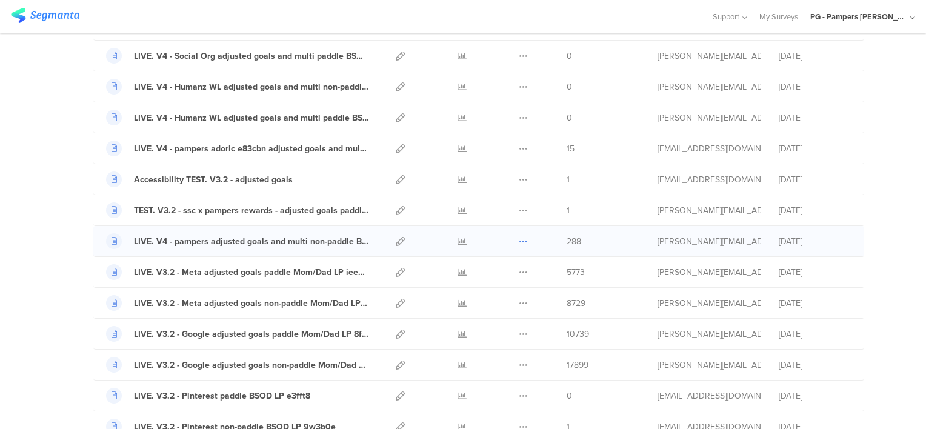
click at [519, 240] on icon at bounding box center [523, 241] width 9 height 9
click at [492, 271] on button "Duplicate" at bounding box center [499, 272] width 67 height 22
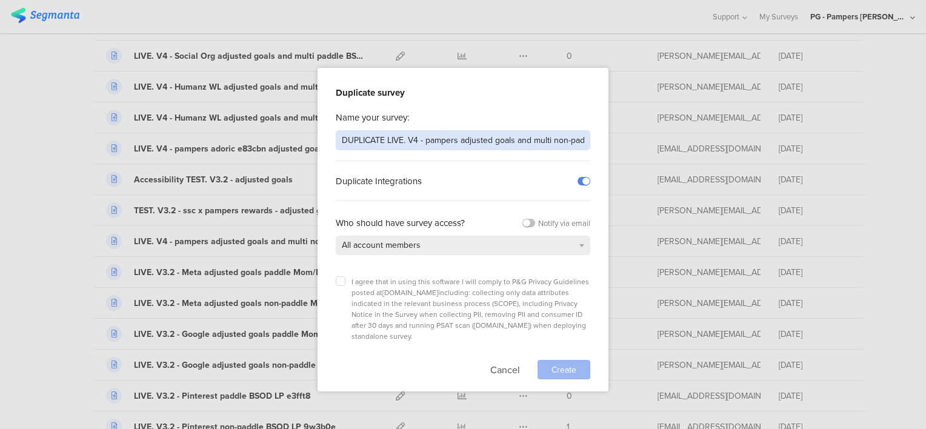
click at [368, 138] on input "DUPLICATE LIVE. V4 - pampers adjusted goals and multi non-paddle BSOD LP c5s842" at bounding box center [463, 140] width 255 height 20
click at [397, 143] on input "LIVE. V4 - pampers adjusted goals and multi non-paddle BSOD LP c5s842" at bounding box center [463, 140] width 255 height 20
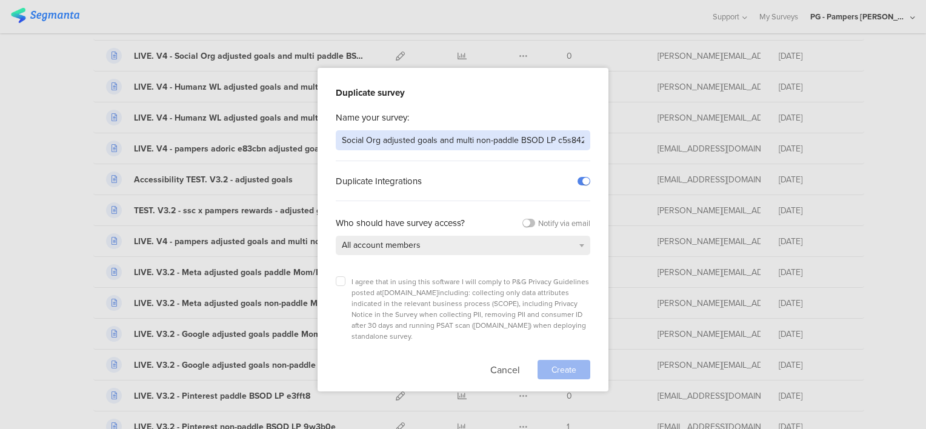
drag, startPoint x: 490, startPoint y: 139, endPoint x: 631, endPoint y: 142, distance: 141.3
click at [631, 142] on div "Duplicate survey Name your survey: LIVE. V4 - Social Org adjusted goals and mul…" at bounding box center [463, 214] width 926 height 429
type input "LIVE. V4 - Social Org adjusted goals and multi non-paddle BSOD LP"
click at [340, 281] on icon at bounding box center [340, 281] width 5 height 5
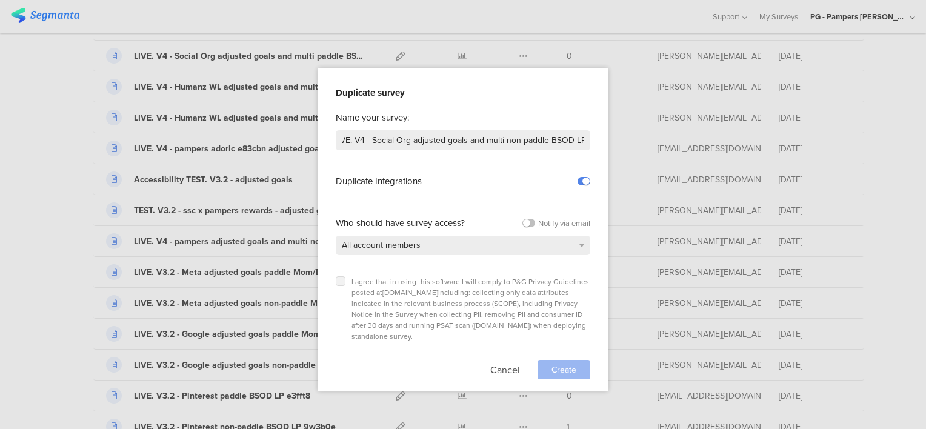
click at [0, 0] on input "checkbox" at bounding box center [0, 0] width 0 height 0
click at [561, 342] on div "I agree that in using this software I will comply to P&G Privacy Guidelines pos…" at bounding box center [463, 324] width 255 height 109
click at [561, 364] on span "Create" at bounding box center [564, 370] width 25 height 13
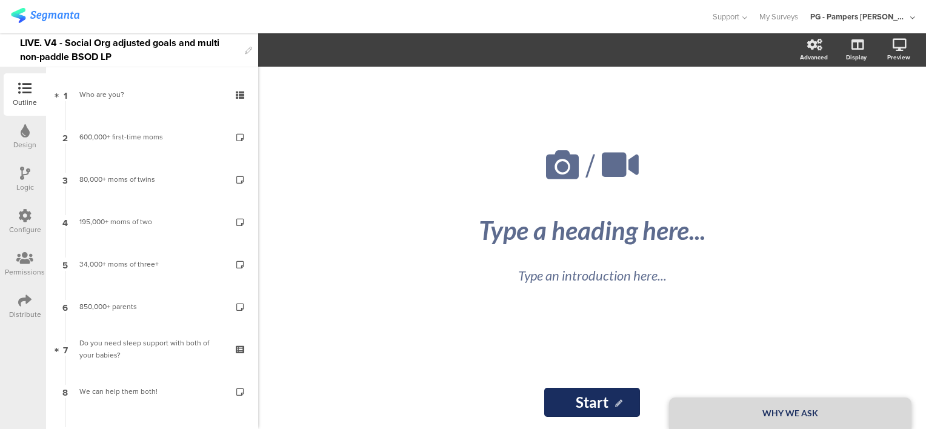
click at [347, 335] on div "/ WHY WE ASK Type a heading here... Type an introduction here... Start Start" at bounding box center [592, 248] width 509 height 363
click at [141, 54] on div "LIVE. V4 - Social Org adjusted goals and multi non-paddle BSOD LP" at bounding box center [129, 49] width 219 height 33
click at [226, 26] on div at bounding box center [355, 17] width 689 height 20
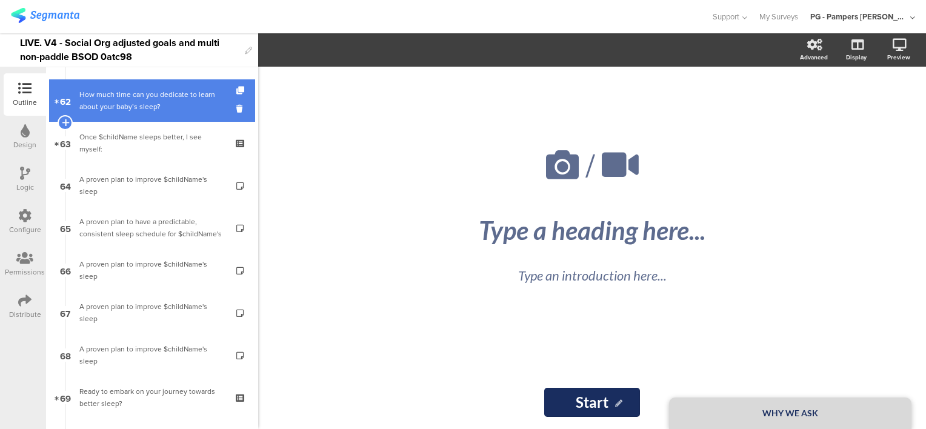
scroll to position [2684, 0]
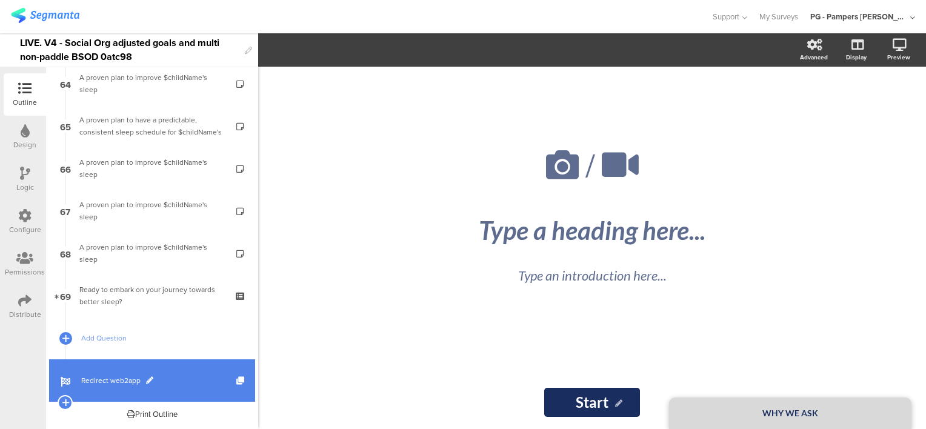
click at [182, 372] on link "Redirect web2app" at bounding box center [152, 380] width 206 height 42
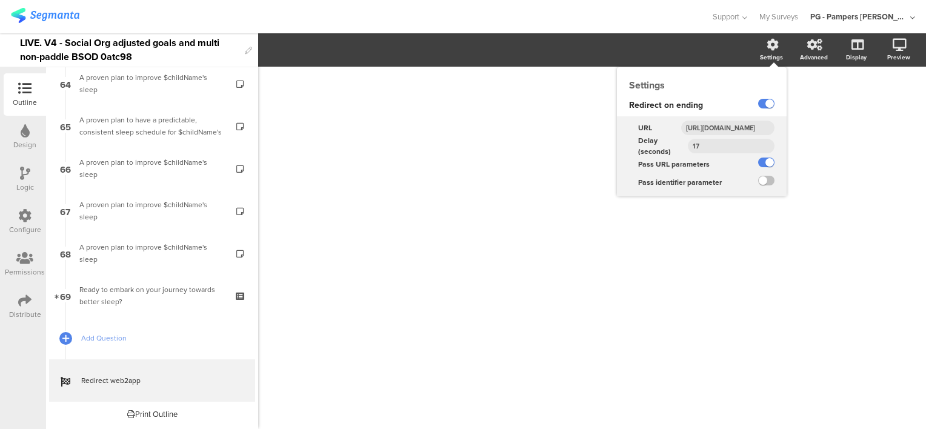
click at [725, 125] on input "https://smartsleepcoach.com/finalize-account?sessionId=$sessionId&childName=$ch…" at bounding box center [727, 128] width 93 height 15
paste input "social"
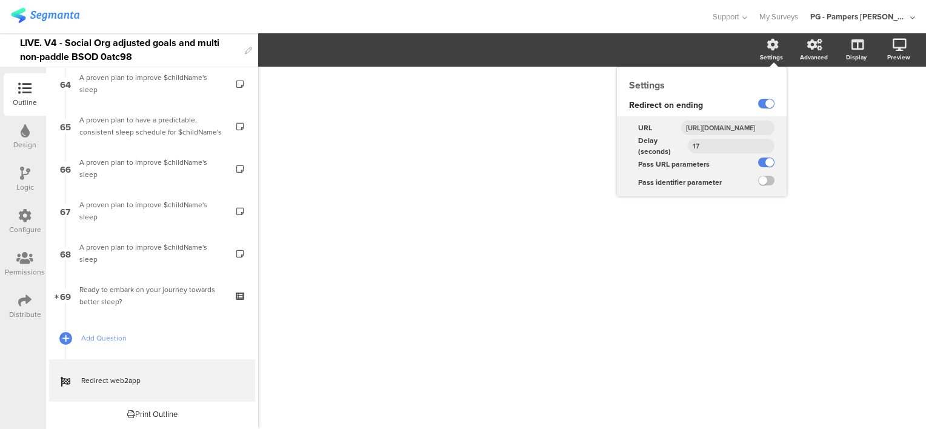
type input "https://smartsleepcoach.com/finalize-account?sessionId=$sessionId&childName=$ch…"
click at [727, 116] on div "URL https://smartsleepcoach.com/finalize-account?sessionId=$sessionId&childName…" at bounding box center [702, 126] width 170 height 21
click at [715, 129] on input "https://smartsleepcoach.com/finalize-account?sessionId=$sessionId&childName=$ch…" at bounding box center [727, 128] width 93 height 15
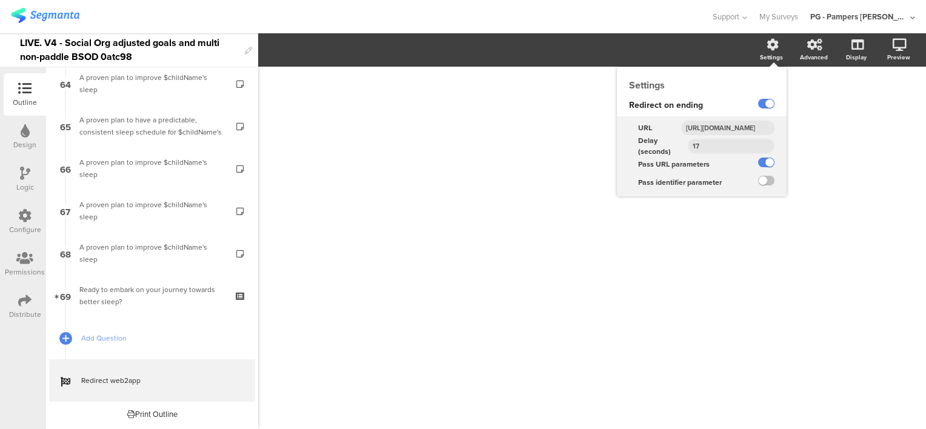
click at [715, 129] on input "https://smartsleepcoach.com/finalize-account?sessionId=$sessionId&childName=$ch…" at bounding box center [727, 128] width 93 height 15
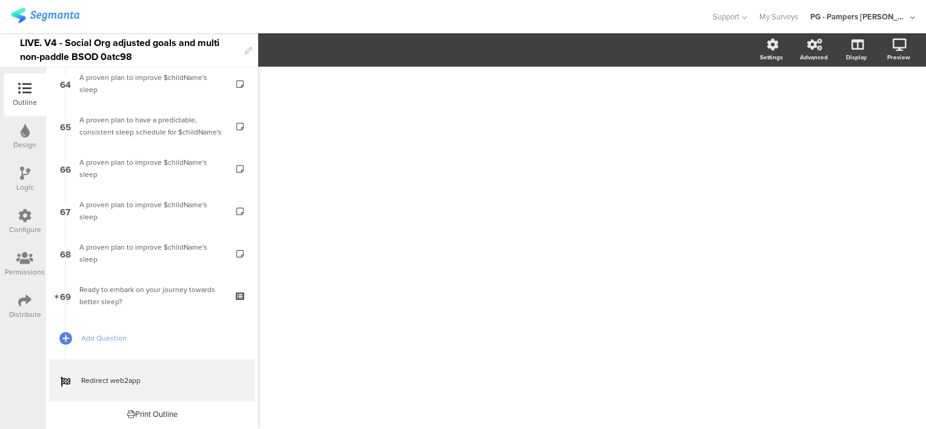
click at [824, 202] on div "/" at bounding box center [592, 247] width 485 height 91
click at [27, 218] on icon at bounding box center [24, 215] width 13 height 13
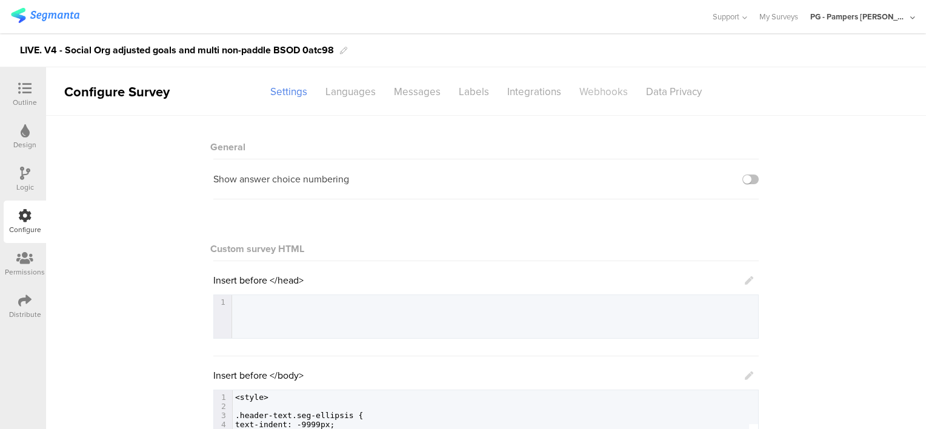
click at [606, 92] on div "Webhooks" at bounding box center [603, 91] width 67 height 21
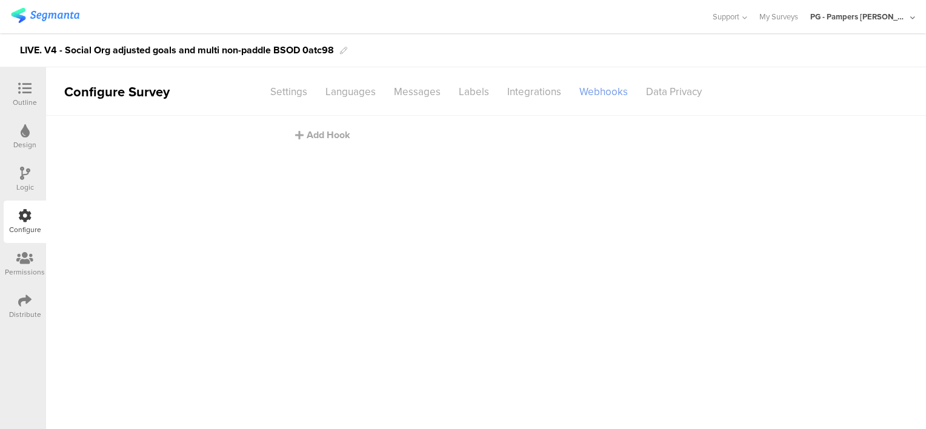
click at [583, 94] on div "Webhooks" at bounding box center [603, 91] width 67 height 21
click at [325, 135] on div "Add Hook" at bounding box center [489, 135] width 388 height 14
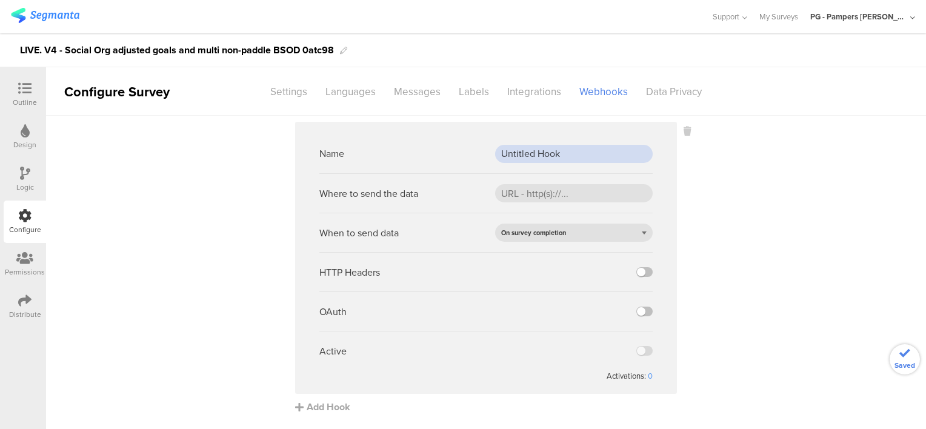
click at [545, 158] on input "Untitled Hook" at bounding box center [574, 154] width 158 height 18
paste input "PROD webh"
type input "PROD webhook"
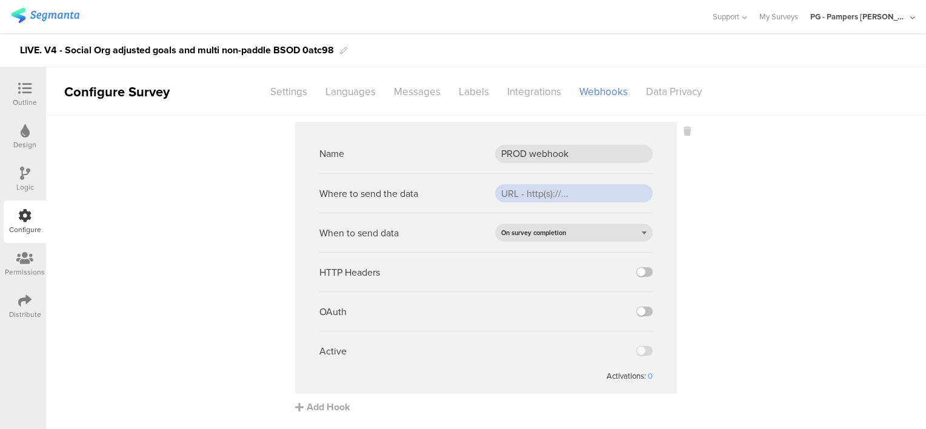
click at [538, 194] on input "url" at bounding box center [574, 193] width 158 height 18
paste input "https://api.pg.com/innovationmanagement/testing/v1/lumimobileapp/webhooks/regis…"
type input "https://api.pg.com/innovationmanagement/testing/v1/lumimobileapp/webhooks/regis…"
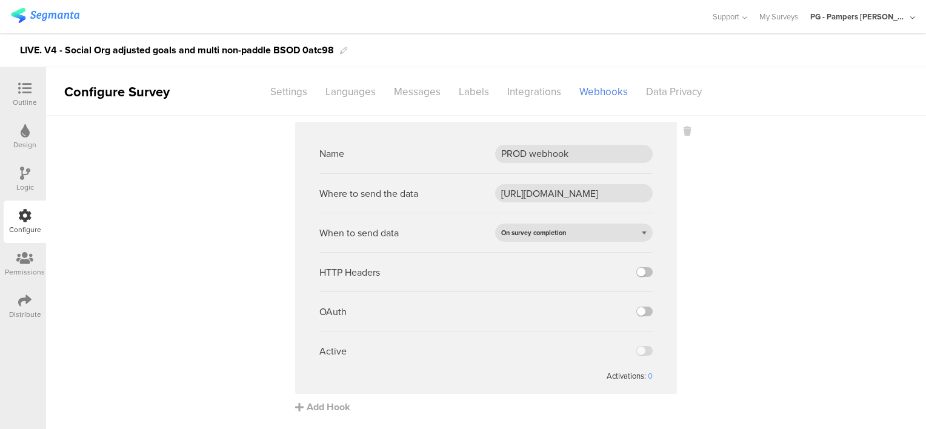
click at [471, 180] on div "Where to send the data https://api.pg.com/innovationmanagement/testing/v1/lumim…" at bounding box center [485, 192] width 333 height 39
drag, startPoint x: 645, startPoint y: 272, endPoint x: 605, endPoint y: 274, distance: 40.1
click at [645, 273] on label at bounding box center [645, 272] width 16 height 10
click at [0, 0] on input "checkbox" at bounding box center [0, 0] width 0 height 0
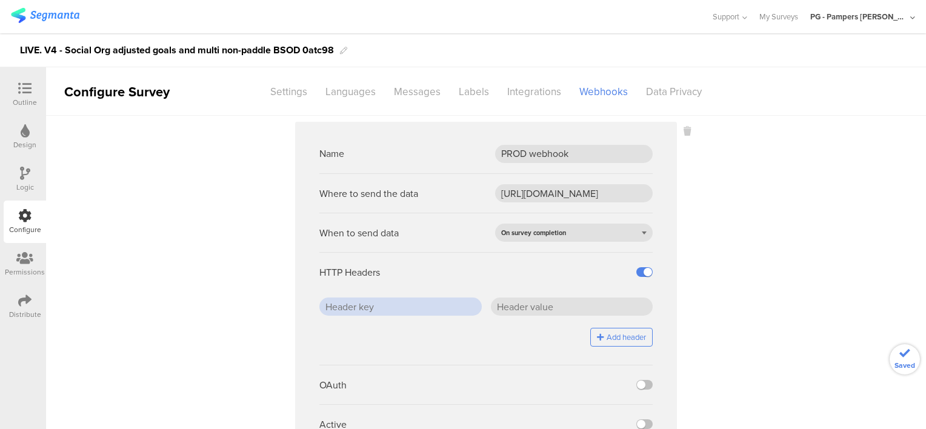
click at [390, 304] on input "text" at bounding box center [400, 307] width 162 height 18
paste input "x-api-key"
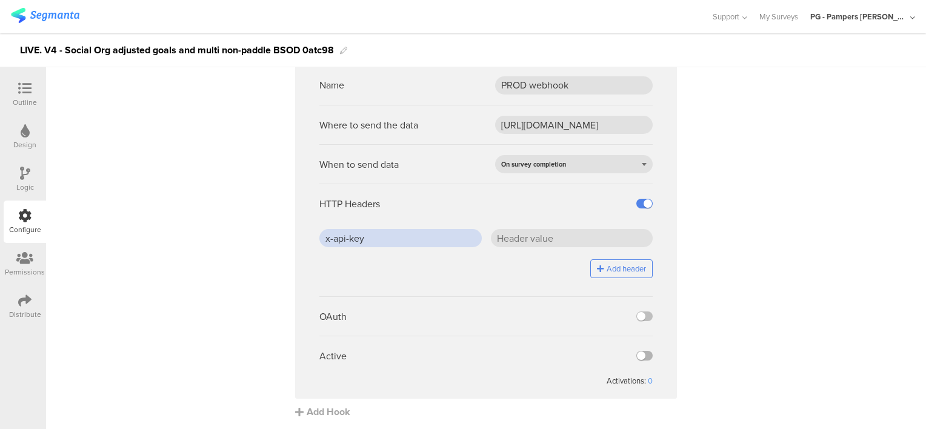
scroll to position [69, 0]
type input "x-api-key"
click at [641, 356] on label at bounding box center [645, 355] width 16 height 10
click at [0, 0] on input "checkbox" at bounding box center [0, 0] width 0 height 0
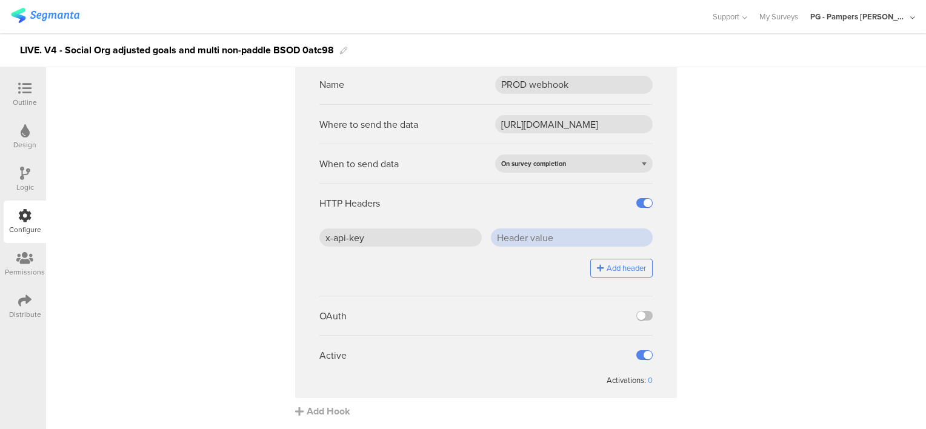
click at [527, 239] on input "text" at bounding box center [572, 238] width 162 height 18
paste input "J5/ZHr0SD4BLepgCDGSdCfFOaBqEcW7PLEOwC2jhTjc="
type input "J5/ZHr0SD4BLepgCDGSdCfFOaBqEcW7PLEOwC2jhTjc="
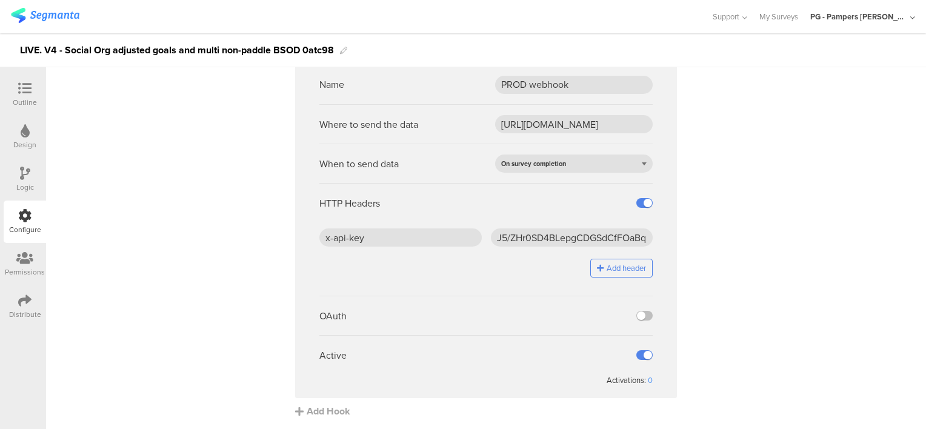
click at [551, 221] on div "HTTP Headers" at bounding box center [485, 202] width 333 height 39
click at [424, 275] on div "Add header" at bounding box center [485, 268] width 333 height 19
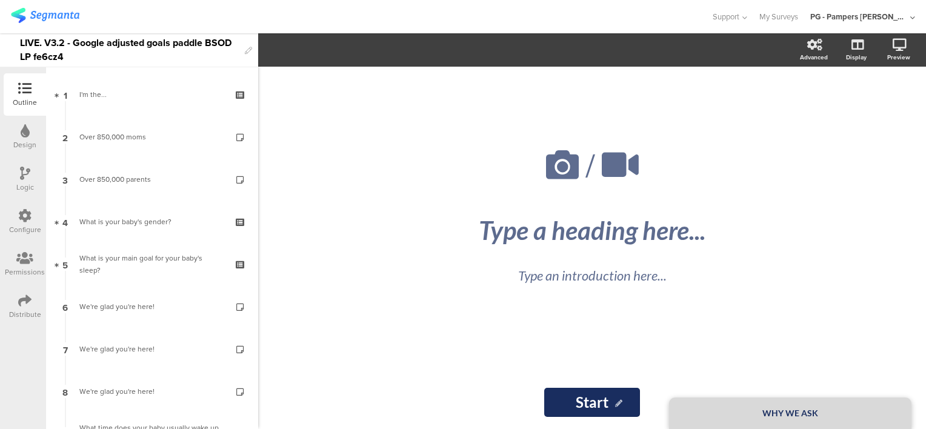
click at [24, 42] on div "LIVE. V3.2 - Google adjusted goals paddle BSOD LP fe6cz4" at bounding box center [129, 49] width 219 height 33
click at [115, 14] on div at bounding box center [355, 17] width 689 height 20
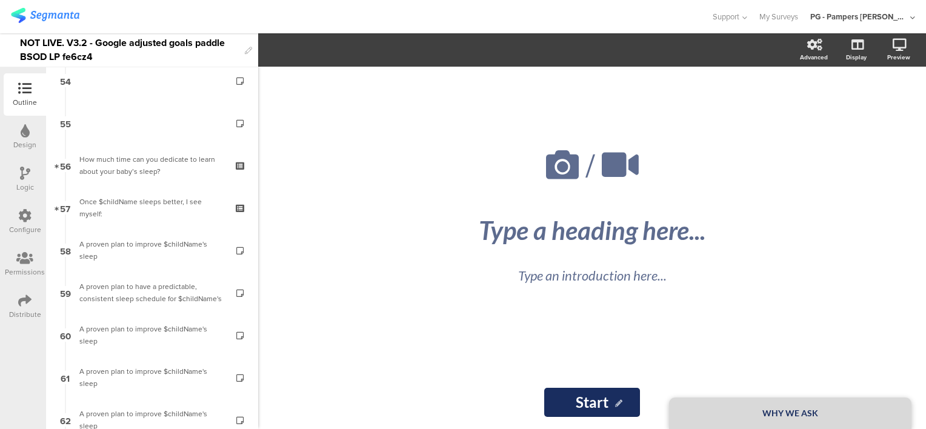
scroll to position [2430, 0]
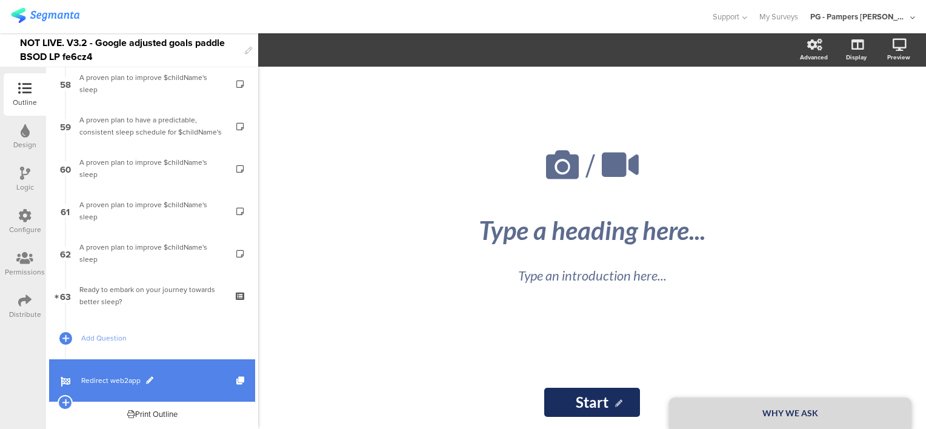
click at [183, 376] on span "Redirect web2app" at bounding box center [158, 381] width 155 height 12
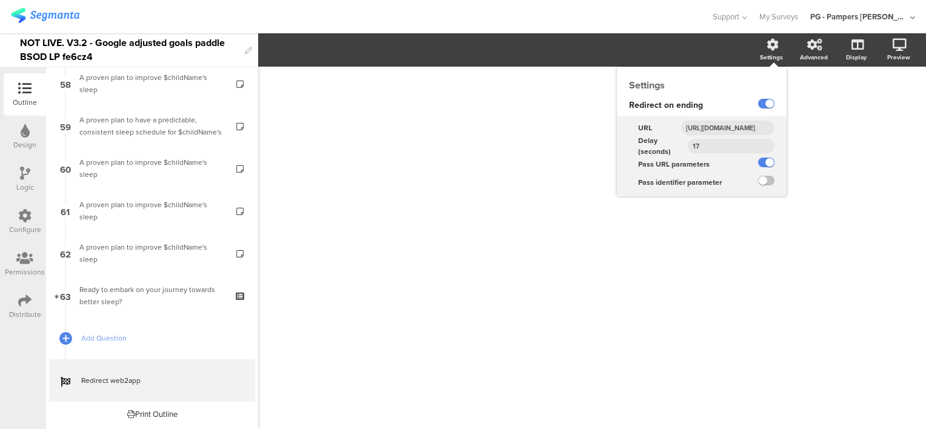
click at [704, 124] on input "https://smartsleepcoach.com/finalize-account?sessionId=$sessionId&childName=$ch…" at bounding box center [727, 128] width 93 height 15
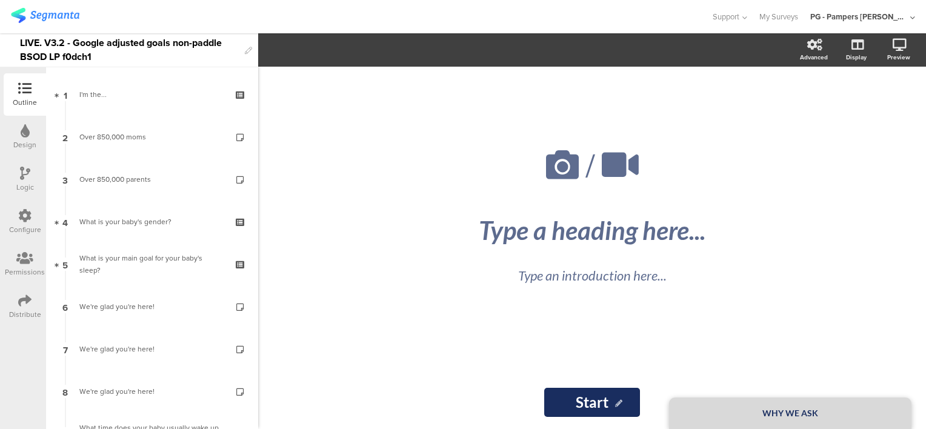
click at [22, 42] on div "LIVE. V3.2 - Google adjusted goals non-paddle BSOD LP f0dch1" at bounding box center [129, 49] width 219 height 33
click at [221, 19] on div at bounding box center [355, 17] width 689 height 20
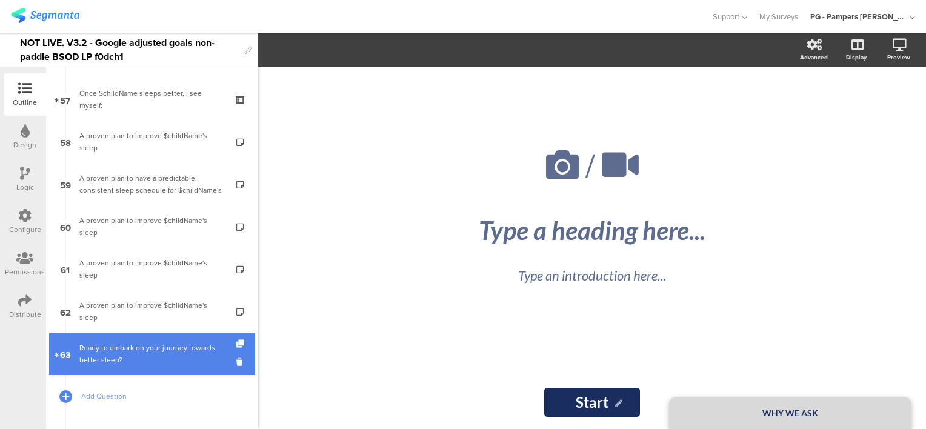
scroll to position [2430, 0]
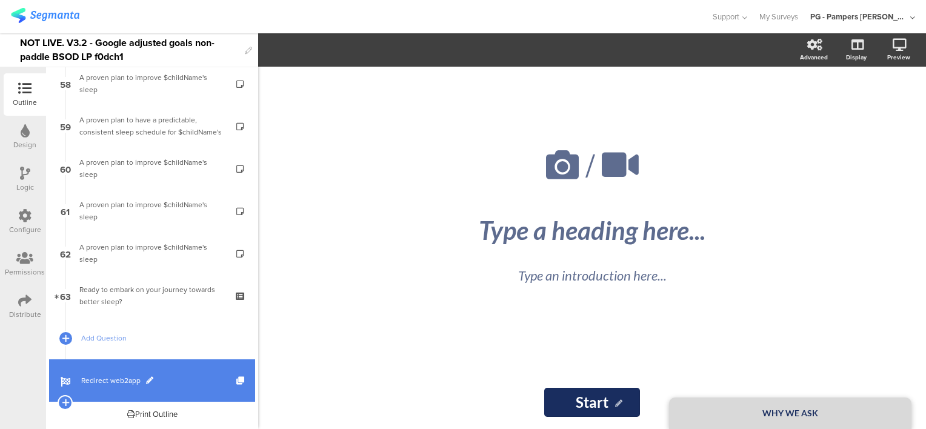
click at [183, 378] on span "Redirect web2app" at bounding box center [158, 381] width 155 height 12
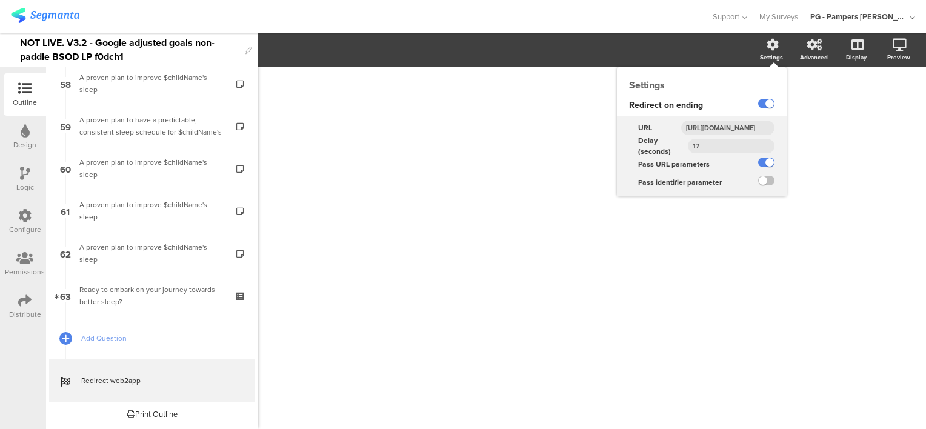
click at [710, 127] on input "[URL][DOMAIN_NAME]" at bounding box center [727, 128] width 93 height 15
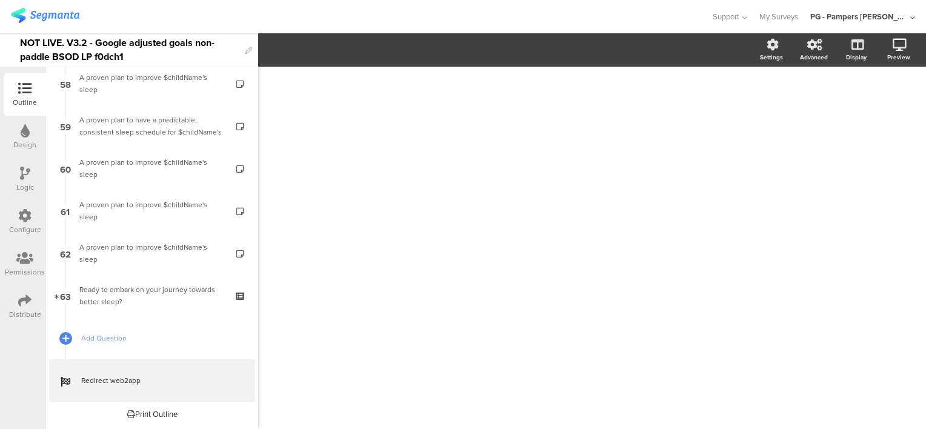
click at [33, 215] on div "Configure" at bounding box center [25, 222] width 42 height 42
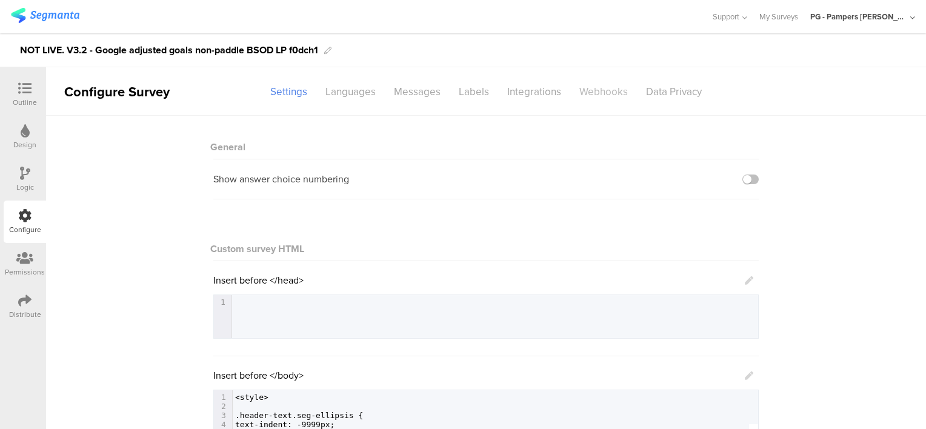
click at [586, 88] on div "Webhooks" at bounding box center [603, 91] width 67 height 21
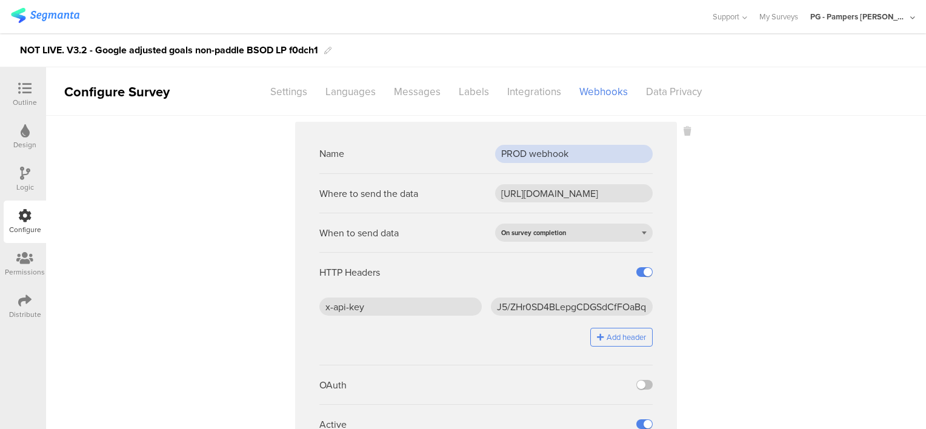
click at [512, 154] on input "PROD webhook" at bounding box center [574, 154] width 158 height 18
click at [517, 191] on input "[URL][DOMAIN_NAME]" at bounding box center [574, 193] width 158 height 18
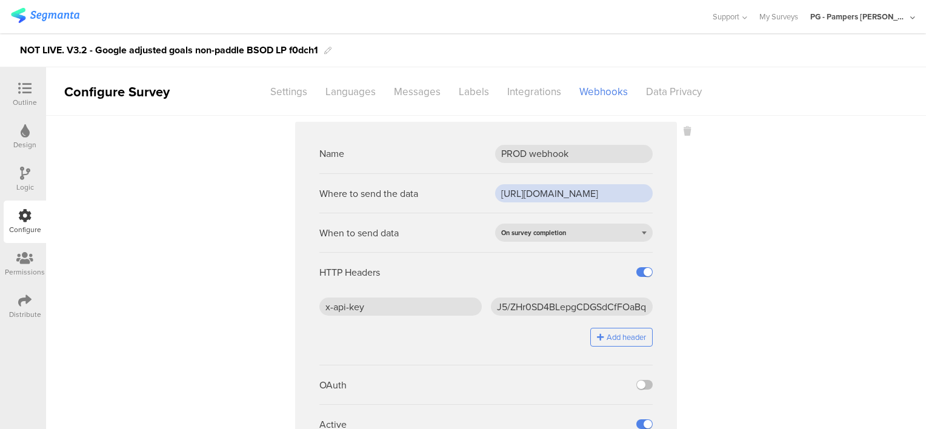
click at [517, 191] on input "[URL][DOMAIN_NAME]" at bounding box center [574, 193] width 158 height 18
click at [404, 305] on input "x-api-key" at bounding box center [400, 307] width 162 height 18
click at [522, 306] on input "J5/ZHr0SD4BLepgCDGSdCfFOaBqEcW7PLEOwC2jhTjc=" at bounding box center [572, 307] width 162 height 18
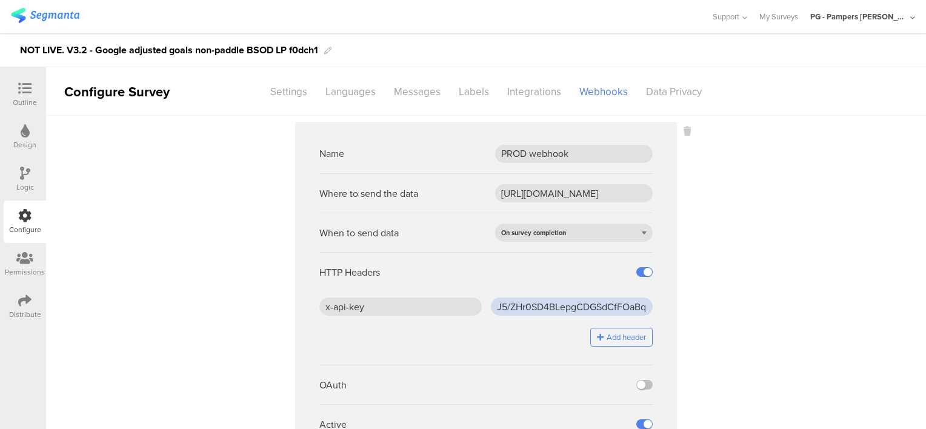
click at [522, 306] on input "J5/ZHr0SD4BLepgCDGSdCfFOaBqEcW7PLEOwC2jhTjc=" at bounding box center [572, 307] width 162 height 18
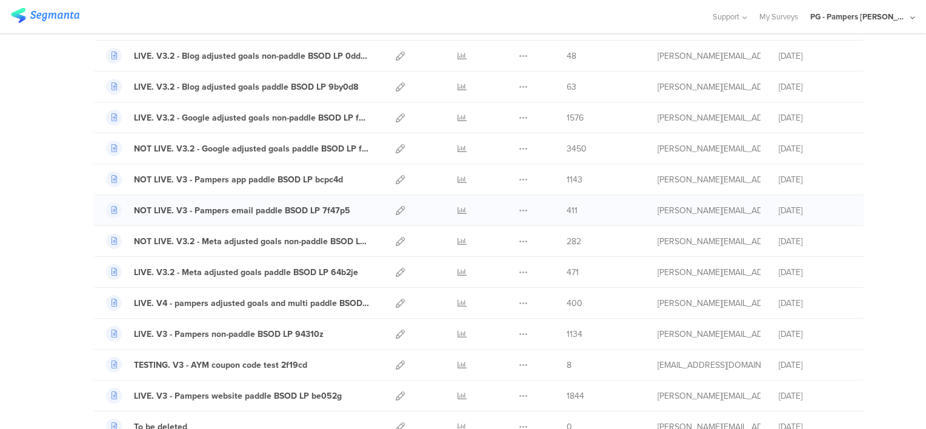
scroll to position [606, 0]
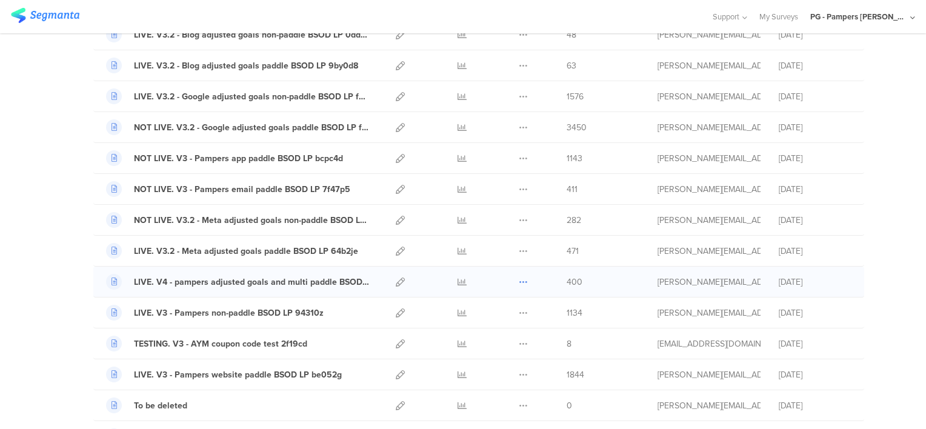
click at [520, 278] on icon at bounding box center [523, 282] width 9 height 9
click at [483, 310] on span at bounding box center [481, 313] width 13 height 13
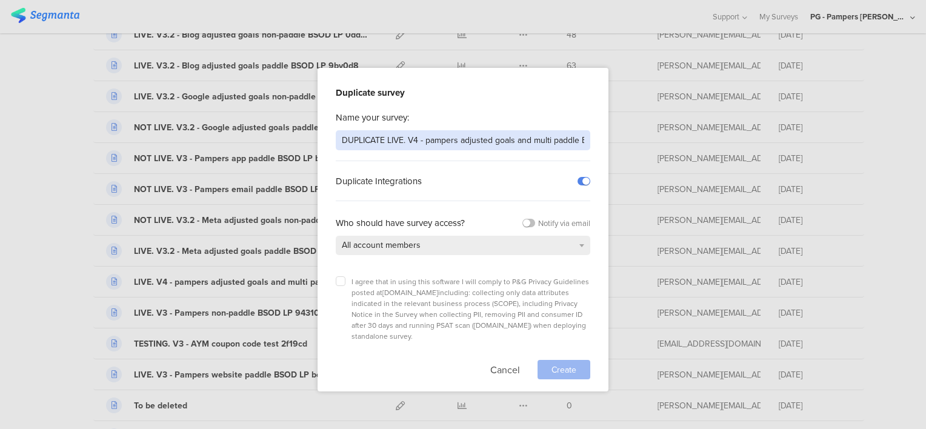
click at [361, 138] on input "DUPLICATE LIVE. V4 - pampers adjusted goals and multi paddle BSOD LP 0f7m0b" at bounding box center [463, 140] width 255 height 20
click at [400, 141] on input "LIVE. V4 - pampers adjusted goals and multi paddle BSOD LP 0f7m0b" at bounding box center [463, 140] width 255 height 20
click at [572, 139] on input "LIVE. V4 - Google adjusted goals and multi paddle BSOD LP 0f7m0b" at bounding box center [463, 140] width 255 height 20
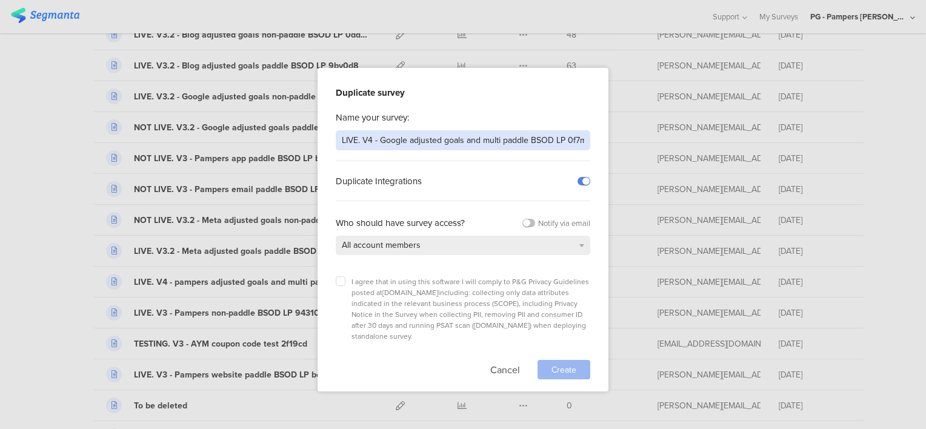
click at [572, 139] on input "LIVE. V4 - Google adjusted goals and multi paddle BSOD LP 0f7m0b" at bounding box center [463, 140] width 255 height 20
type input "LIVE. V4 - Google adjusted goals and multi paddle BSOD LP"
click at [343, 276] on label at bounding box center [341, 281] width 10 height 10
click at [0, 0] on input "checkbox" at bounding box center [0, 0] width 0 height 0
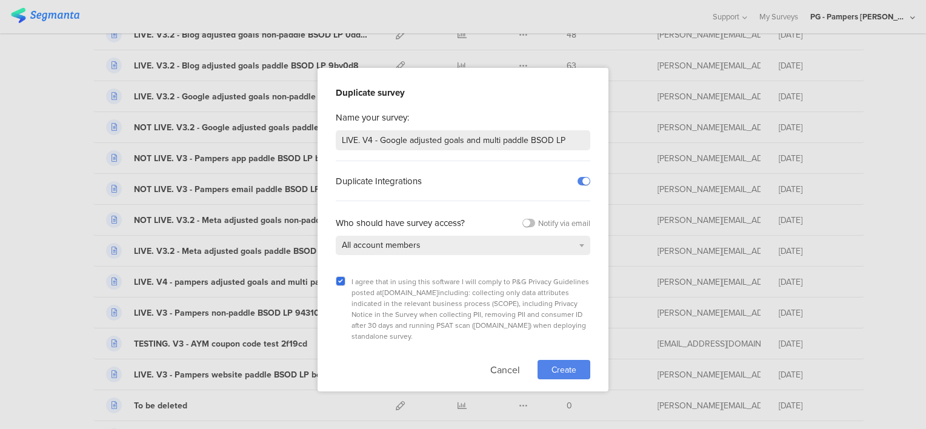
click at [570, 360] on div "Create" at bounding box center [564, 369] width 53 height 19
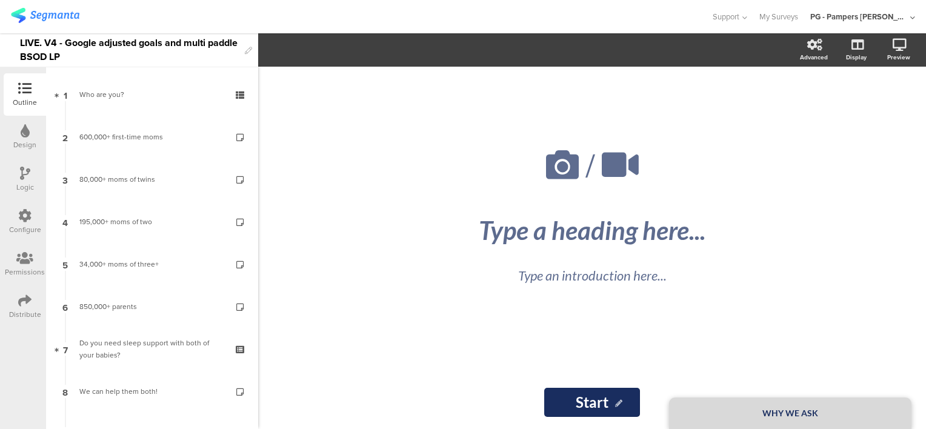
click at [299, 341] on div "/ WHY WE ASK Type a heading here... Type an introduction here... Start Start" at bounding box center [592, 248] width 668 height 363
click at [116, 58] on div "LIVE. V4 - Google adjusted goals and multi paddle BSOD LP" at bounding box center [129, 49] width 219 height 33
click at [335, 138] on div "/ WHY WE ASK Type a heading here... Type an introduction here... Start Start" at bounding box center [592, 248] width 668 height 363
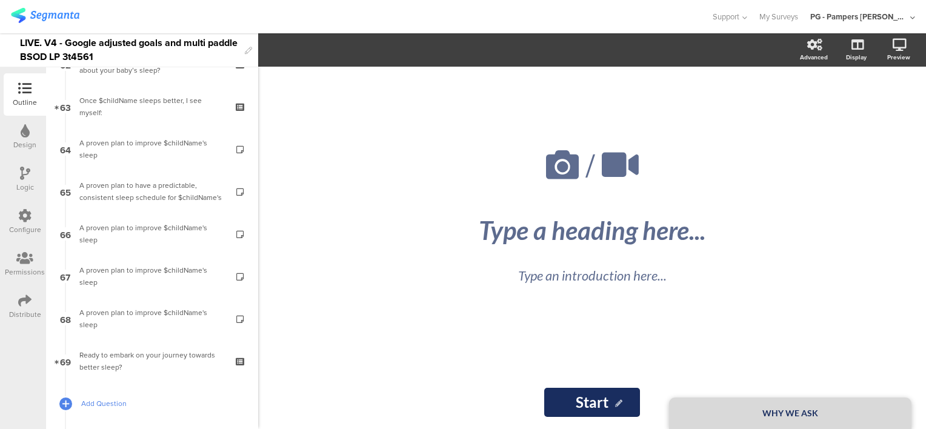
scroll to position [2684, 0]
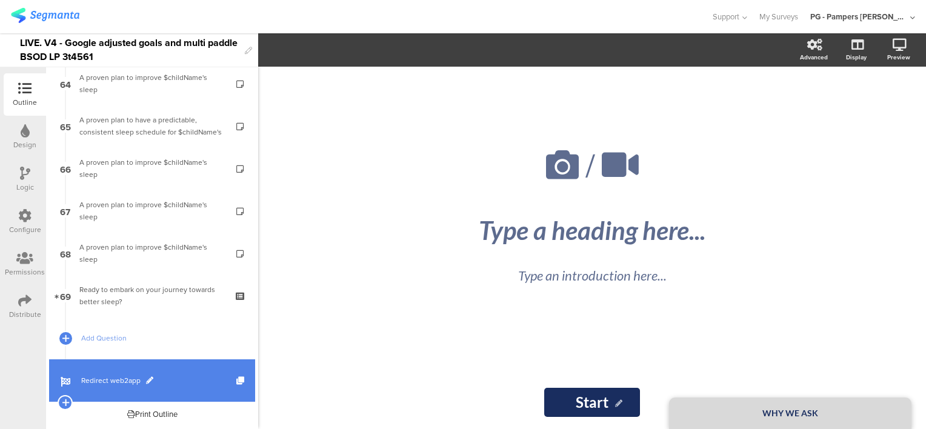
click at [173, 372] on link "Redirect web2app" at bounding box center [152, 380] width 206 height 42
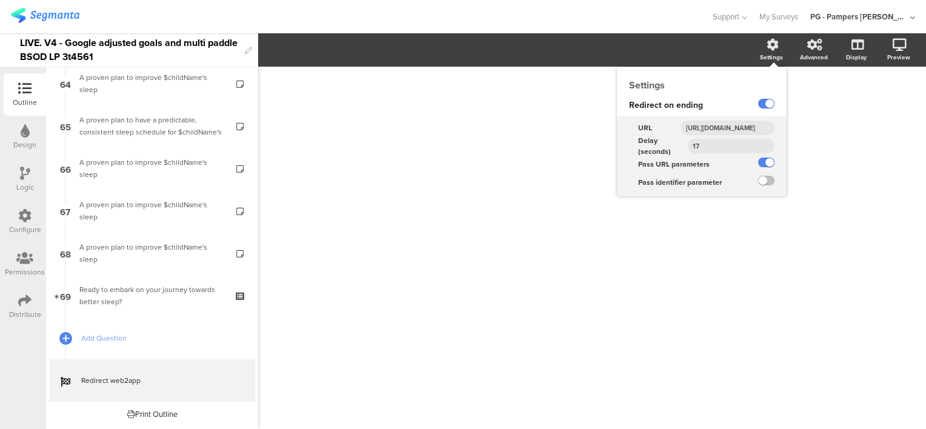
click at [723, 127] on input "[URL][DOMAIN_NAME]" at bounding box center [727, 128] width 93 height 15
paste input "googl"
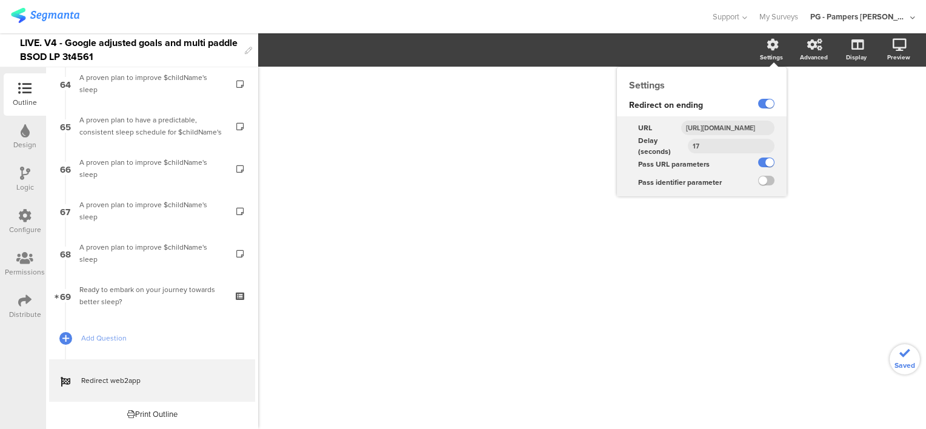
type input "[URL][DOMAIN_NAME]"
click at [774, 136] on div "[URL][DOMAIN_NAME]" at bounding box center [729, 128] width 115 height 18
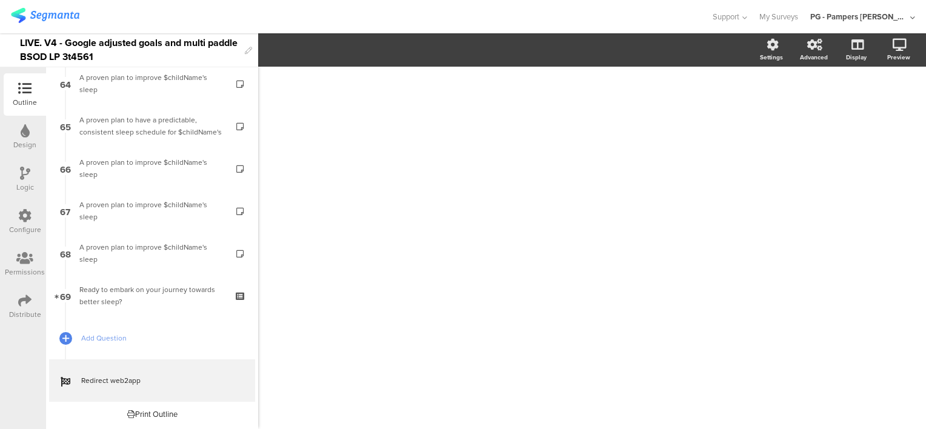
click at [27, 221] on icon at bounding box center [24, 215] width 13 height 13
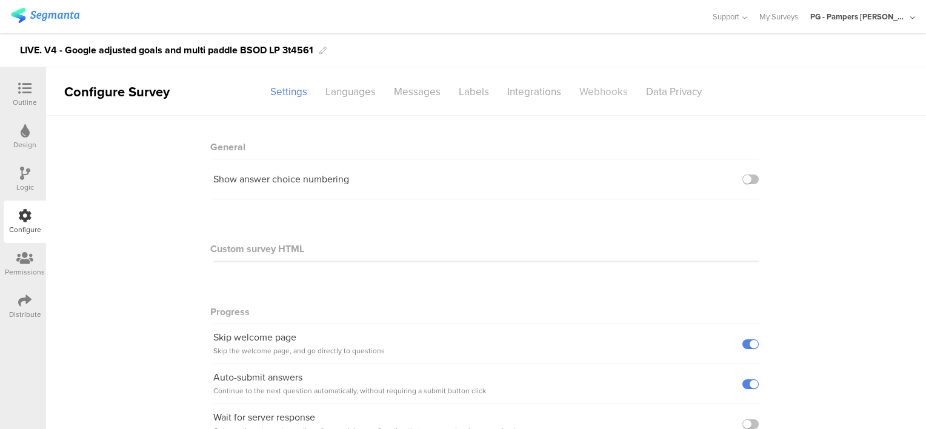
click at [597, 94] on div "Webhooks" at bounding box center [603, 91] width 67 height 21
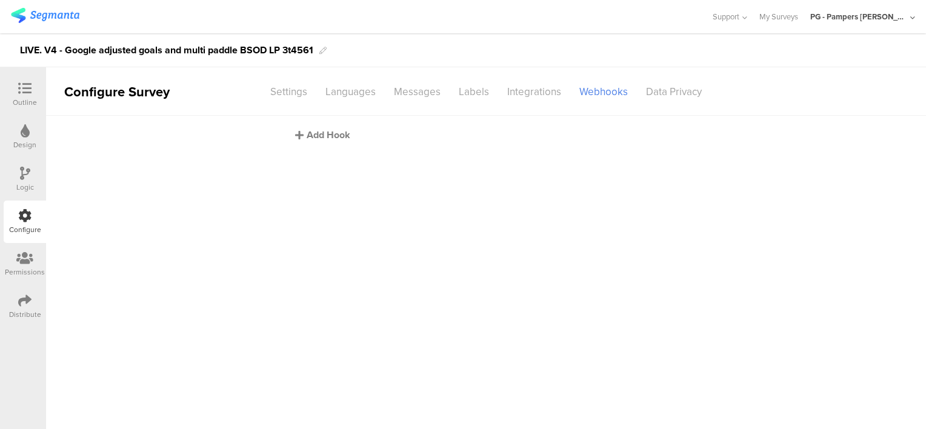
click at [318, 138] on div "Add Hook" at bounding box center [489, 135] width 388 height 14
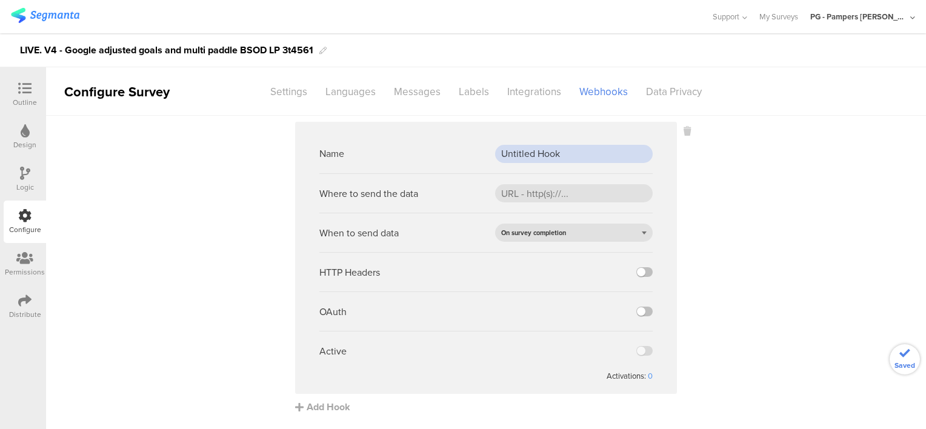
click at [512, 156] on input "Untitled Hook" at bounding box center [574, 154] width 158 height 18
paste input "PROD webh"
type input "PROD webhook"
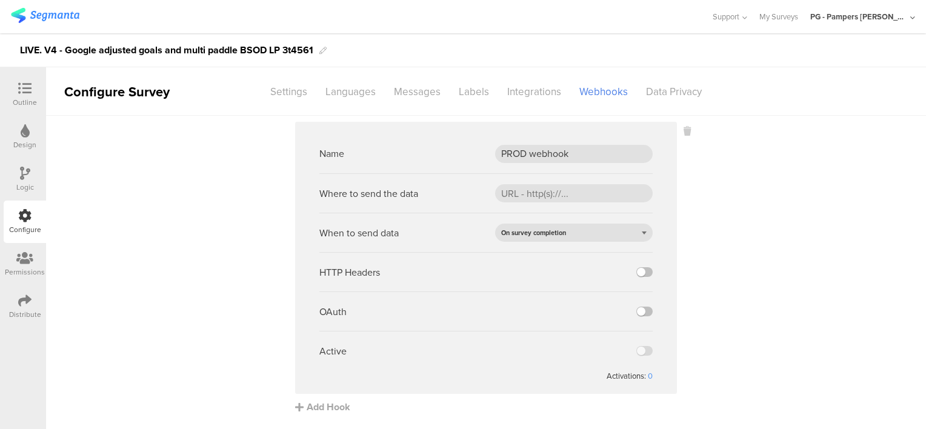
click at [556, 133] on sg-webhook-editor "Name PROD webhook Where to send the data When to send data On survey completion…" at bounding box center [486, 258] width 382 height 272
click at [537, 187] on input "url" at bounding box center [574, 193] width 158 height 18
paste input "[URL][DOMAIN_NAME]"
type input "[URL][DOMAIN_NAME]"
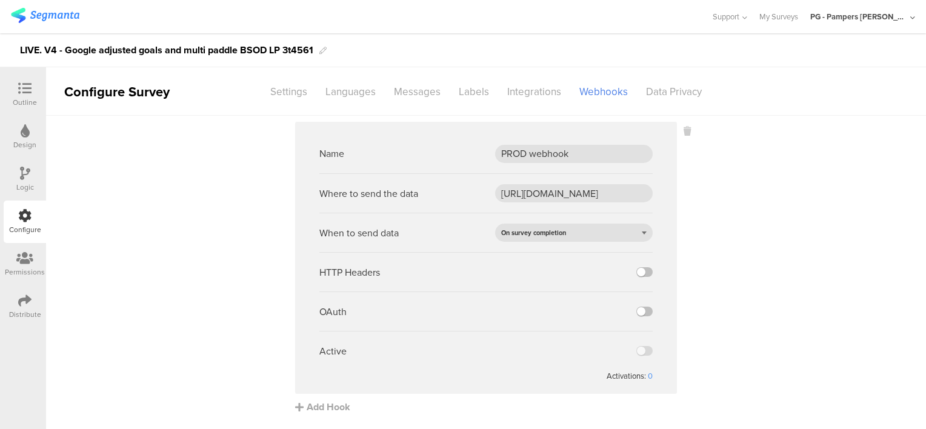
scroll to position [0, 0]
click at [557, 167] on div "Name PROD webhook" at bounding box center [485, 153] width 333 height 39
click at [646, 272] on label at bounding box center [645, 272] width 16 height 10
click at [0, 0] on input "checkbox" at bounding box center [0, 0] width 0 height 0
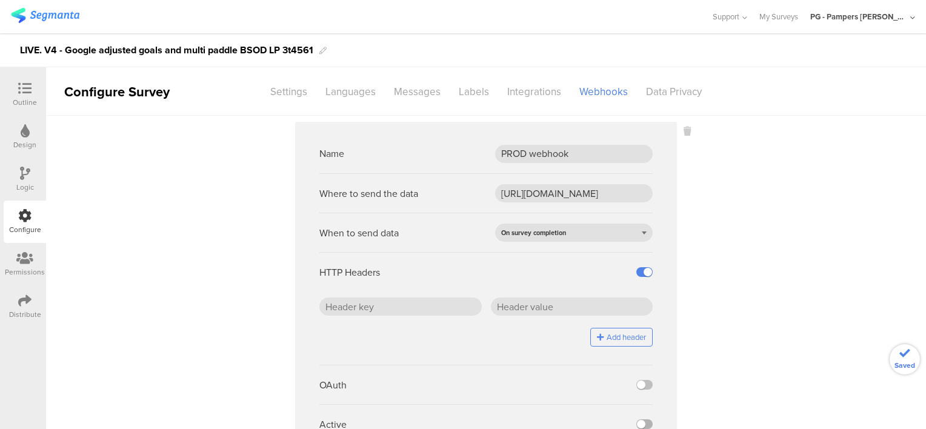
click at [644, 424] on label at bounding box center [645, 425] width 16 height 10
click at [0, 0] on input "checkbox" at bounding box center [0, 0] width 0 height 0
click at [363, 301] on input "text" at bounding box center [400, 307] width 162 height 18
paste input "x-api-key"
type input "x-api-key"
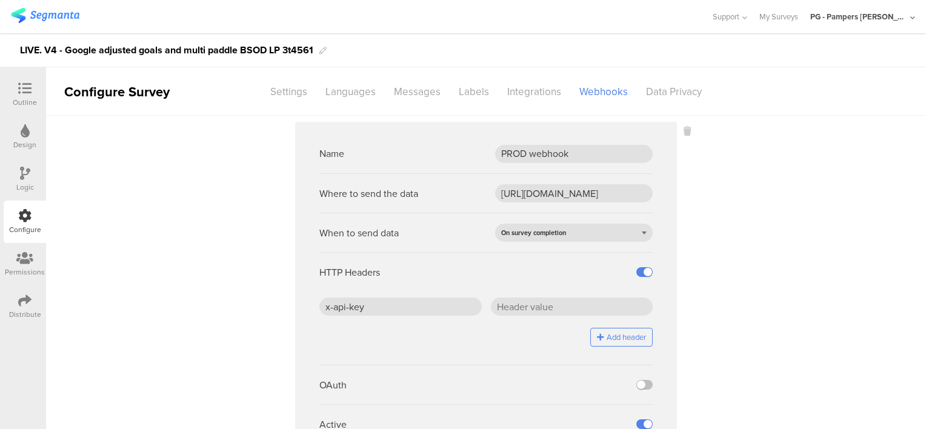
click at [404, 276] on div "HTTP Headers" at bounding box center [485, 271] width 333 height 39
click at [515, 313] on input "text" at bounding box center [572, 307] width 162 height 18
paste input "J5/ZHr0SD4BLepgCDGSdCfFOaBqEcW7PLEOwC2jhTjc="
type input "J5/ZHr0SD4BLepgCDGSdCfFOaBqEcW7PLEOwC2jhTjc="
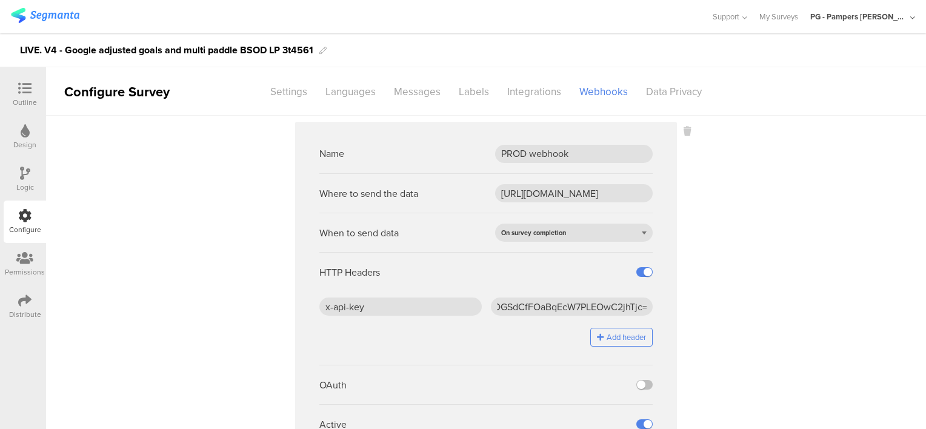
scroll to position [0, 0]
click at [562, 272] on div "HTTP Headers" at bounding box center [485, 271] width 333 height 39
click at [366, 22] on div at bounding box center [355, 17] width 689 height 20
click at [21, 90] on icon at bounding box center [24, 88] width 13 height 13
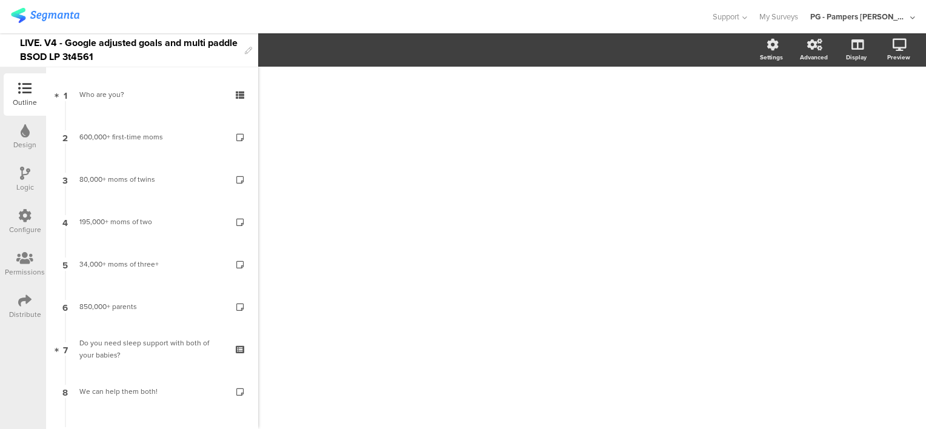
click at [42, 16] on img at bounding box center [45, 15] width 69 height 15
